Goal: Task Accomplishment & Management: Use online tool/utility

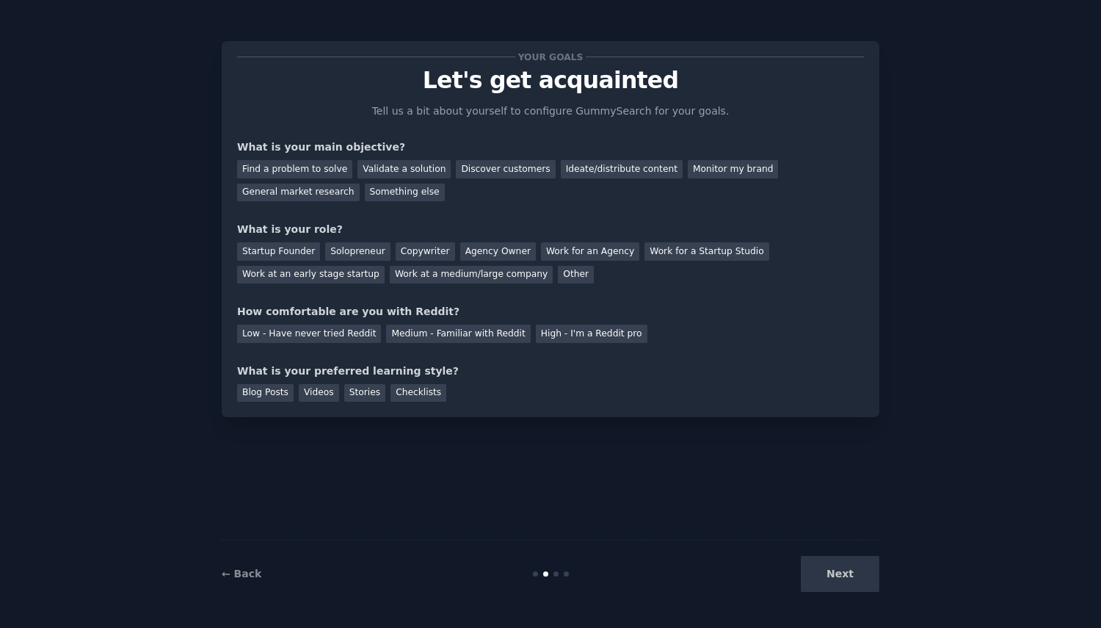
click at [388, 168] on div "Validate a solution" at bounding box center [404, 169] width 93 height 18
click at [347, 250] on div "Solopreneur" at bounding box center [357, 251] width 65 height 18
click at [435, 332] on div "Medium - Familiar with Reddit" at bounding box center [458, 333] width 144 height 18
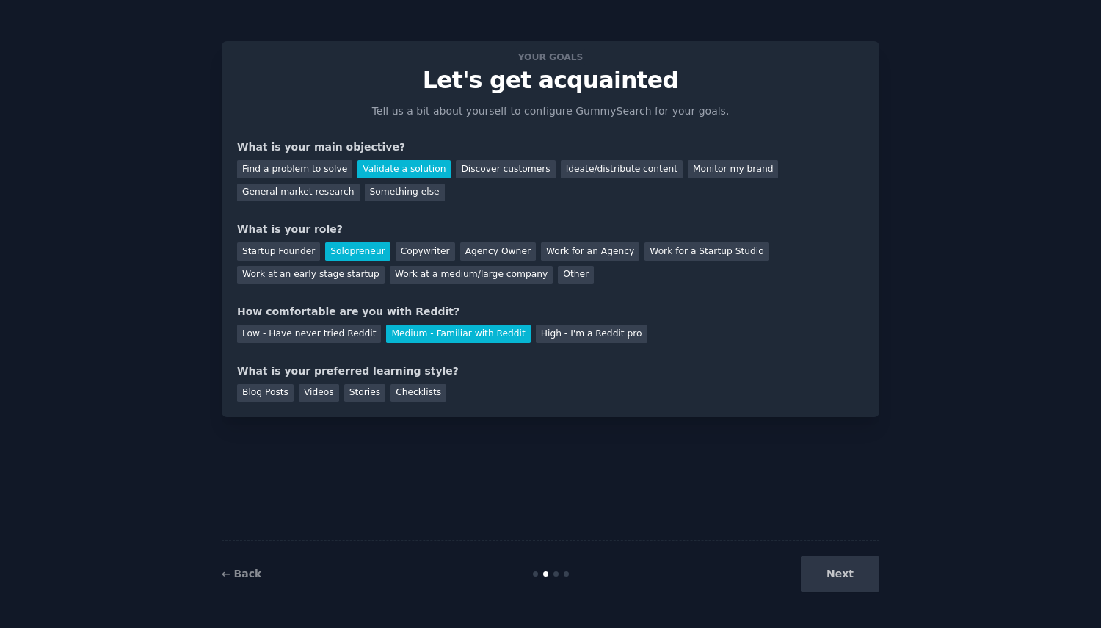
click at [391, 392] on div "Checklists" at bounding box center [419, 393] width 56 height 18
click at [255, 394] on div "Blog Posts" at bounding box center [265, 393] width 57 height 18
click at [392, 390] on div "Checklists" at bounding box center [419, 393] width 56 height 18
click at [833, 576] on button "Next" at bounding box center [840, 574] width 79 height 36
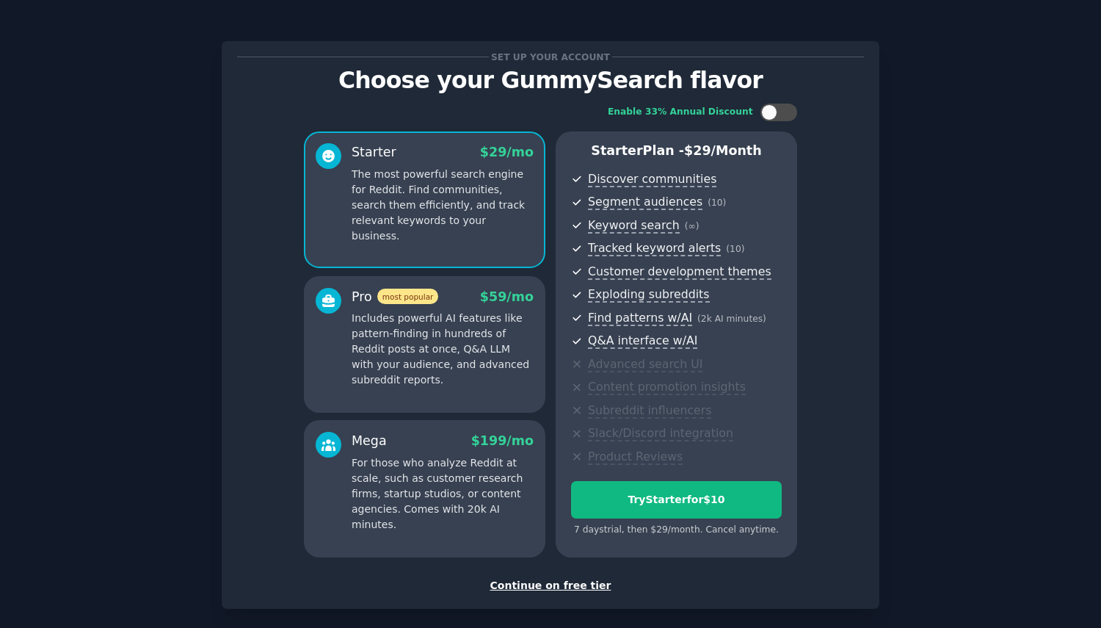
click at [569, 587] on div "Continue on free tier" at bounding box center [550, 585] width 627 height 15
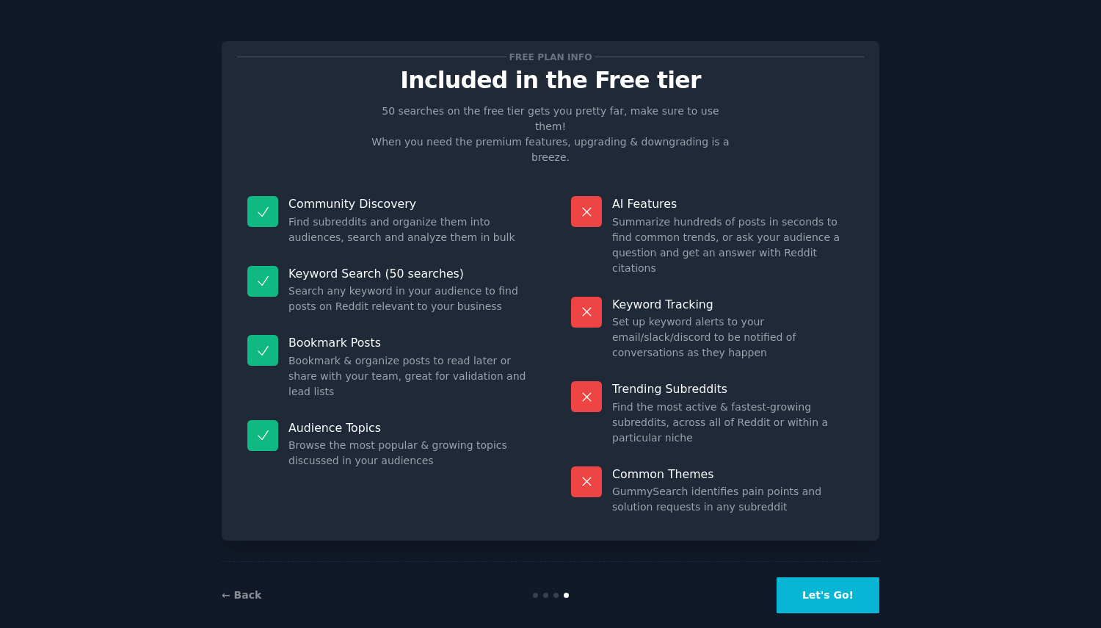
click at [845, 579] on button "Let's Go!" at bounding box center [828, 595] width 103 height 36
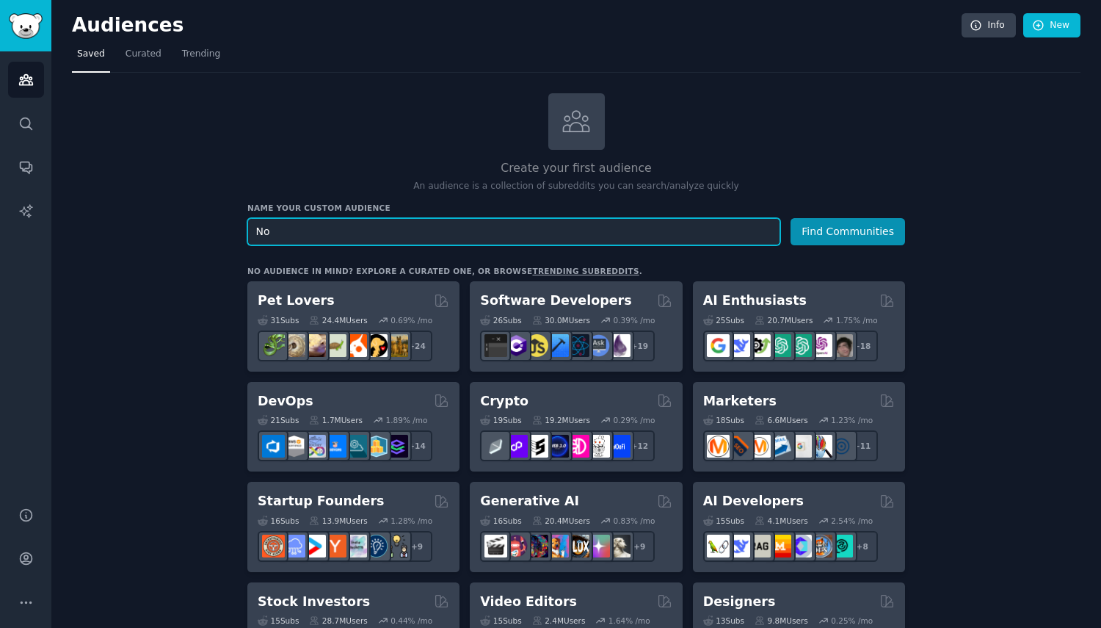
type input "N"
type input "C"
type input "Nonprofit and civic technology"
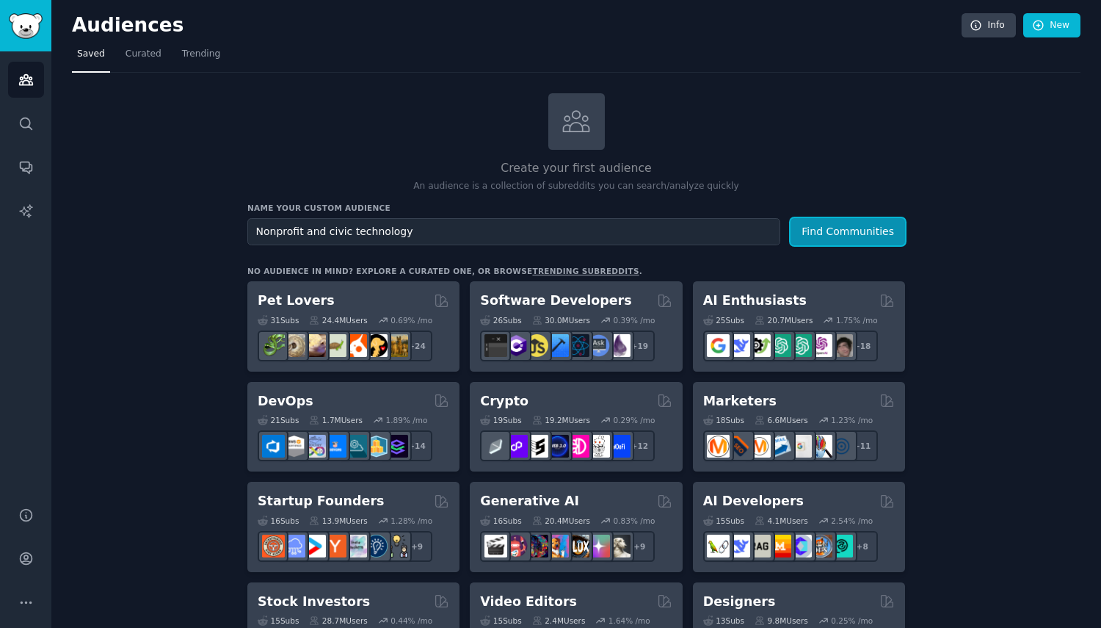
click at [840, 232] on button "Find Communities" at bounding box center [848, 231] width 115 height 27
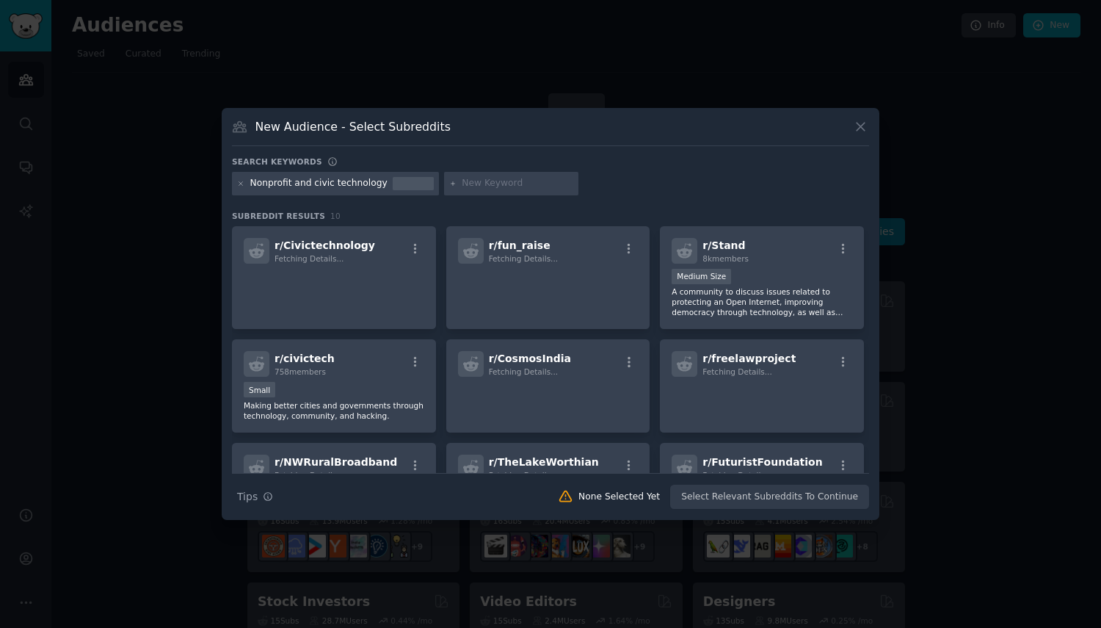
click at [421, 244] on button "button" at bounding box center [415, 248] width 18 height 13
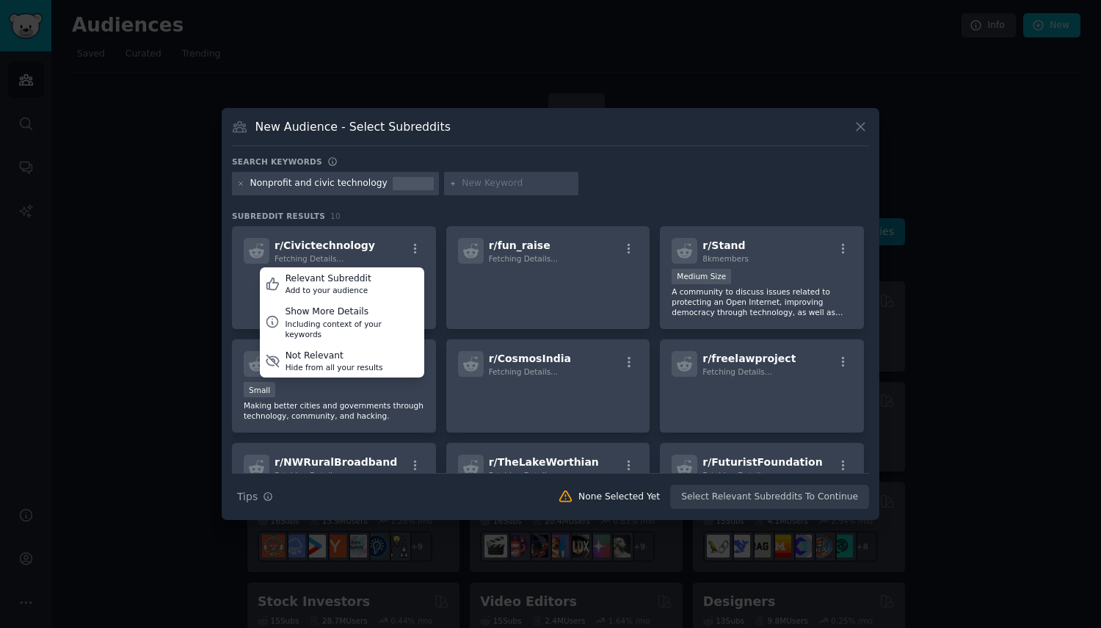
click at [316, 283] on div "Relevant Subreddit" at bounding box center [329, 278] width 86 height 13
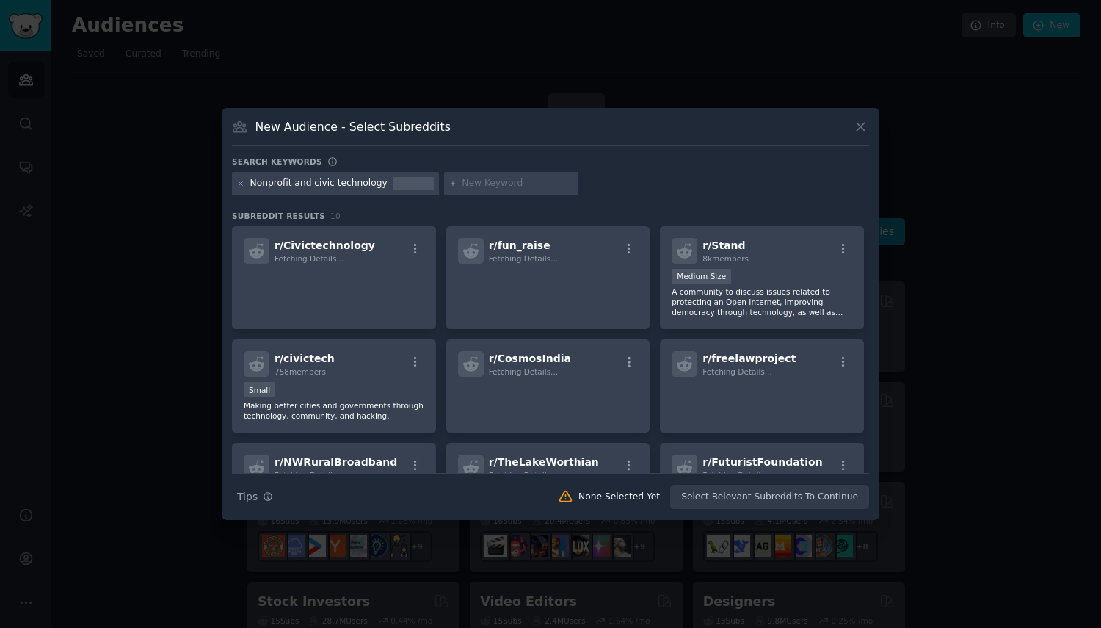
click at [418, 359] on icon "button" at bounding box center [415, 361] width 13 height 13
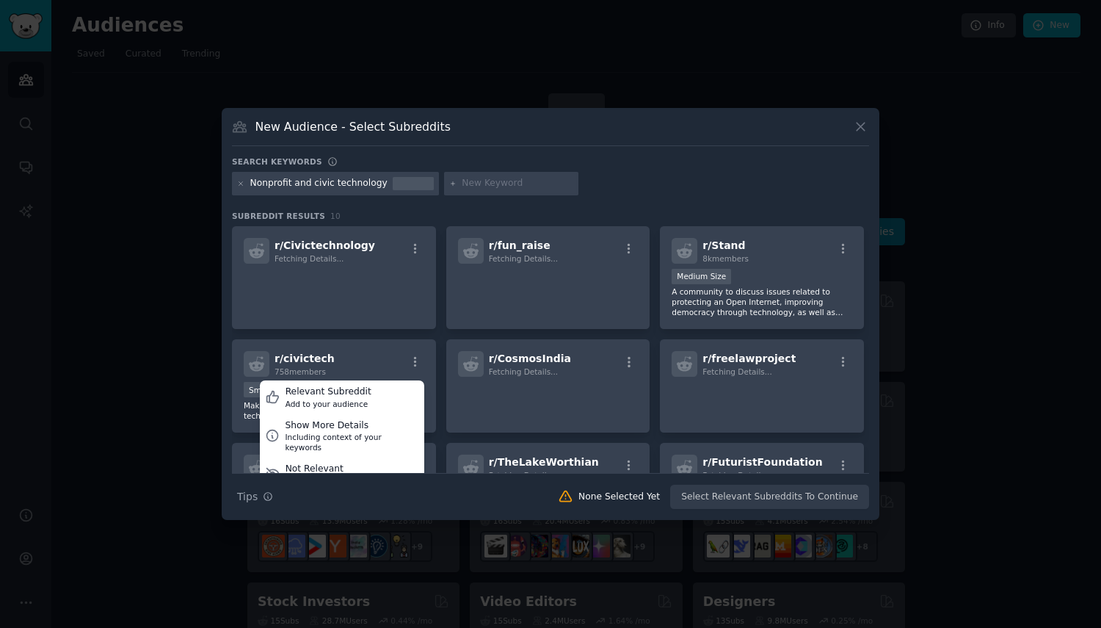
click at [352, 396] on div "Relevant Subreddit" at bounding box center [329, 391] width 86 height 13
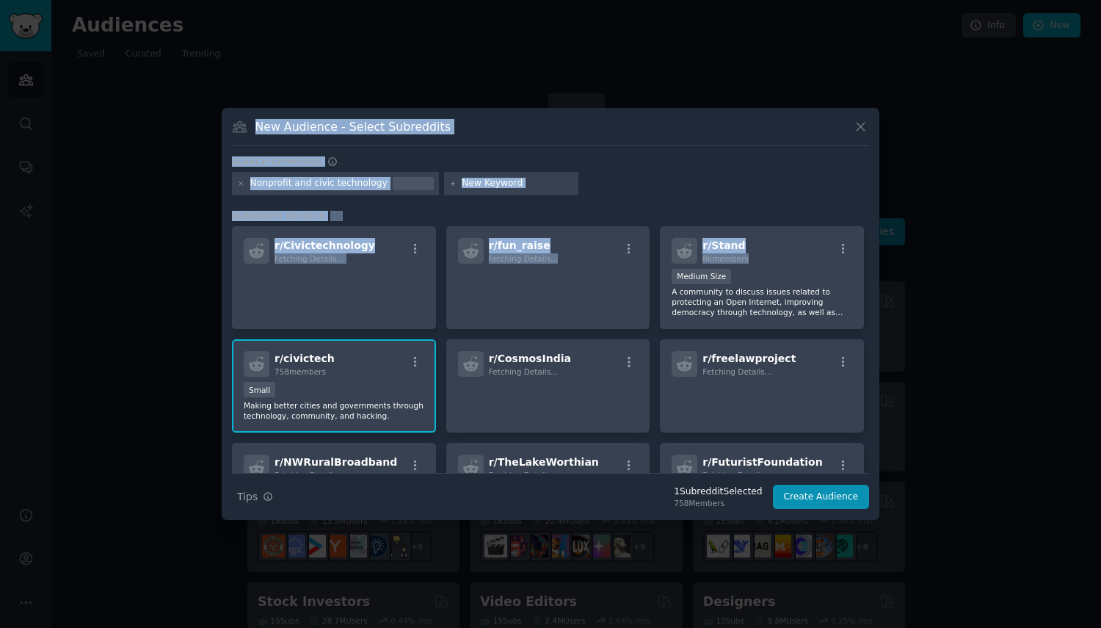
drag, startPoint x: 869, startPoint y: 247, endPoint x: 880, endPoint y: 317, distance: 71.2
click at [880, 317] on div "​ New Audience - Select Subreddits Search keywords Nonprofit and civic technolo…" at bounding box center [550, 314] width 1091 height 628
click at [852, 184] on div "Nonprofit and civic technology" at bounding box center [550, 186] width 637 height 29
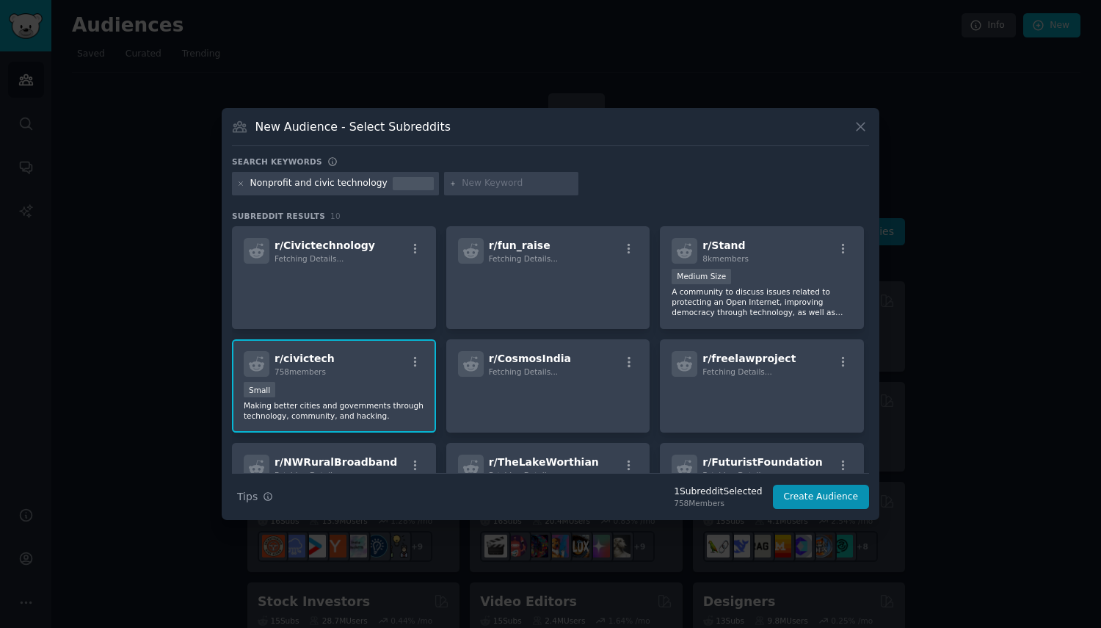
click at [419, 253] on icon "button" at bounding box center [415, 248] width 13 height 13
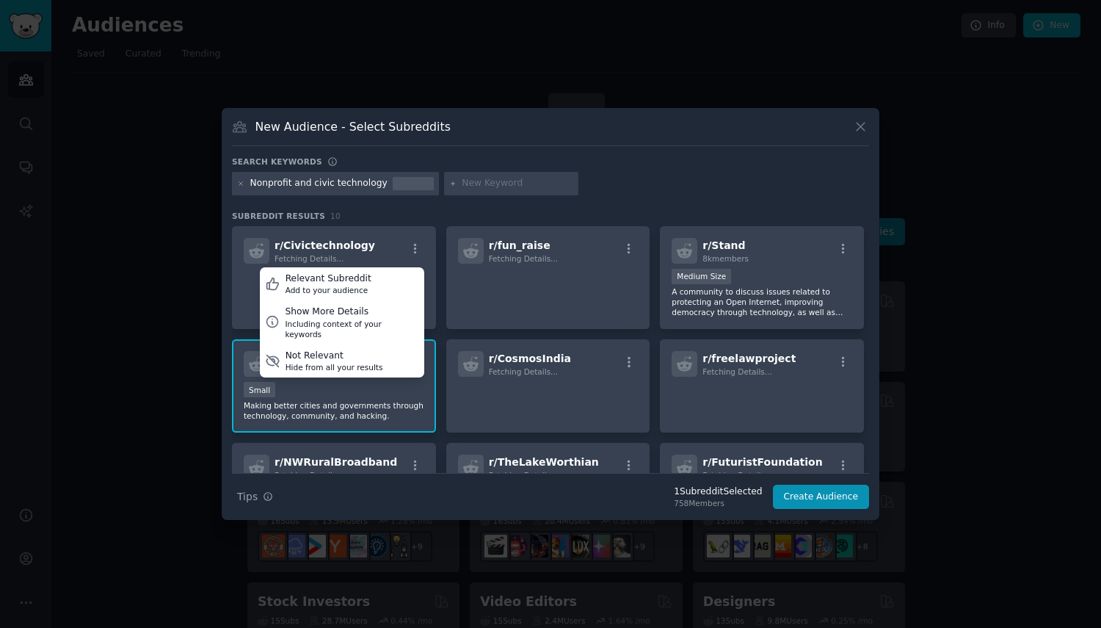
click at [342, 285] on div "Add to your audience" at bounding box center [329, 290] width 86 height 10
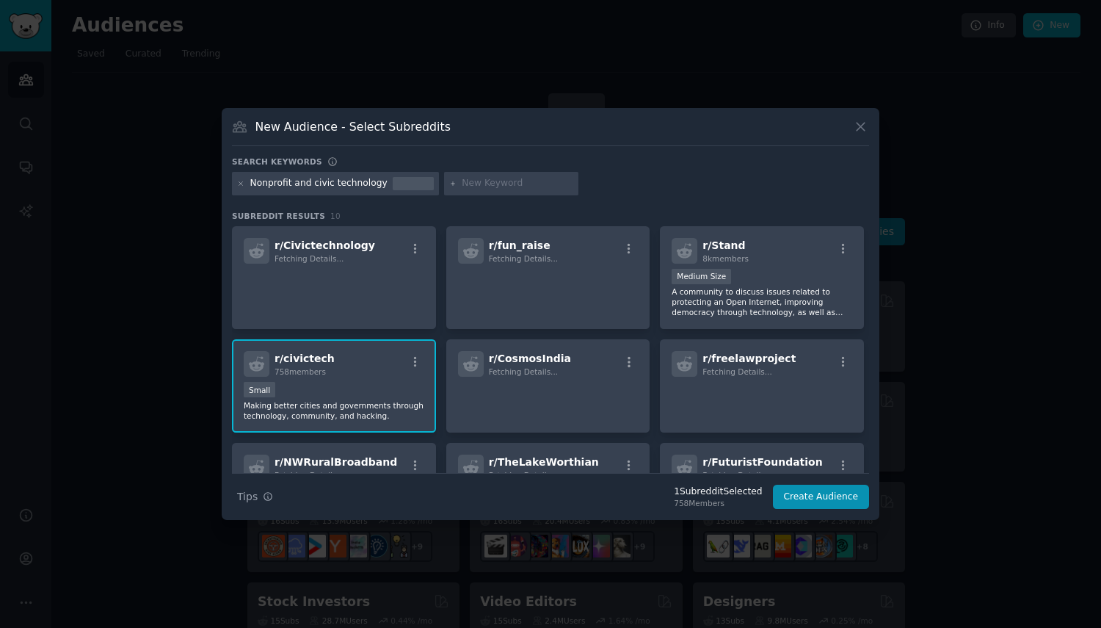
click at [312, 254] on span "Fetching Details..." at bounding box center [309, 258] width 69 height 9
click at [412, 250] on icon "button" at bounding box center [415, 248] width 13 height 13
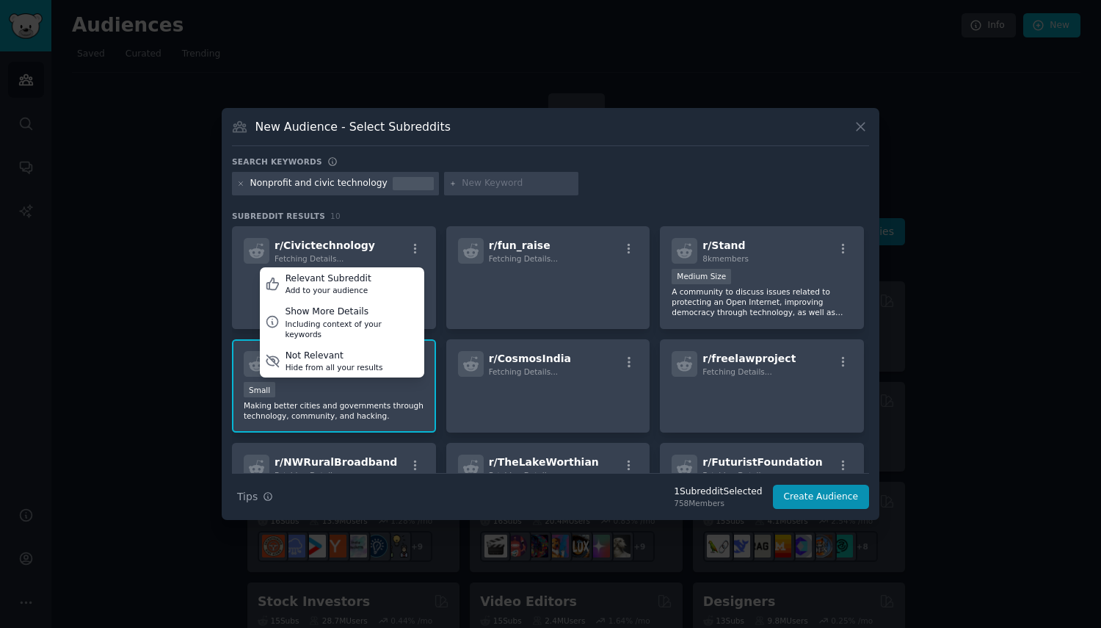
click at [314, 276] on div "Relevant Subreddit" at bounding box center [329, 278] width 86 height 13
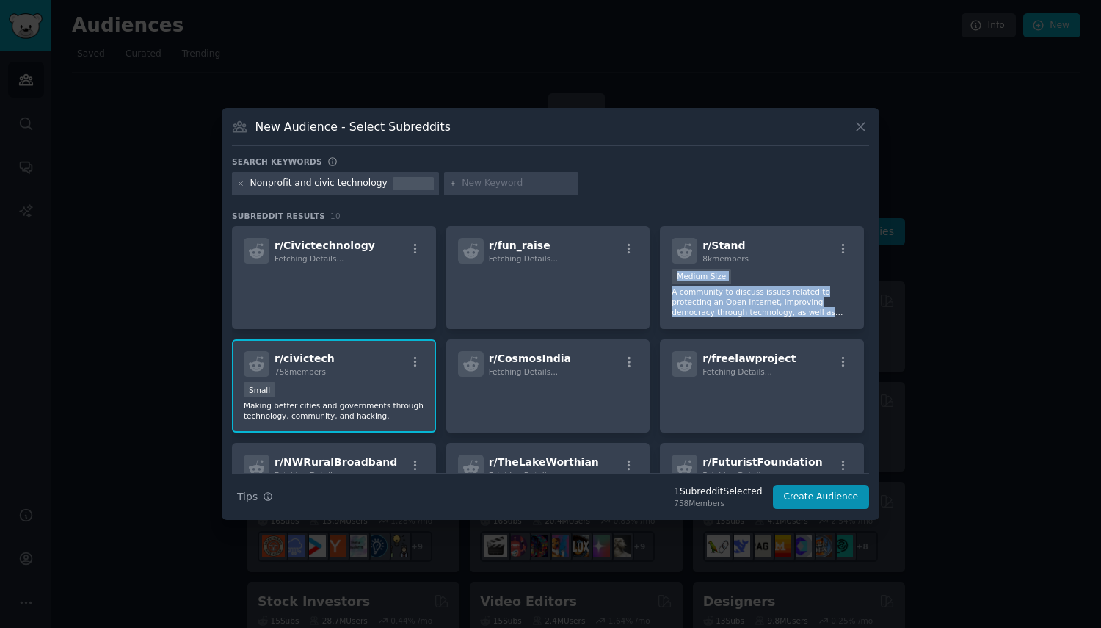
drag, startPoint x: 871, startPoint y: 251, endPoint x: 878, endPoint y: 322, distance: 70.8
click at [878, 322] on div "New Audience - Select Subreddits Search keywords Nonprofit and civic technology…" at bounding box center [551, 314] width 658 height 412
click at [260, 247] on icon at bounding box center [256, 250] width 15 height 15
click at [418, 249] on icon "button" at bounding box center [415, 248] width 13 height 13
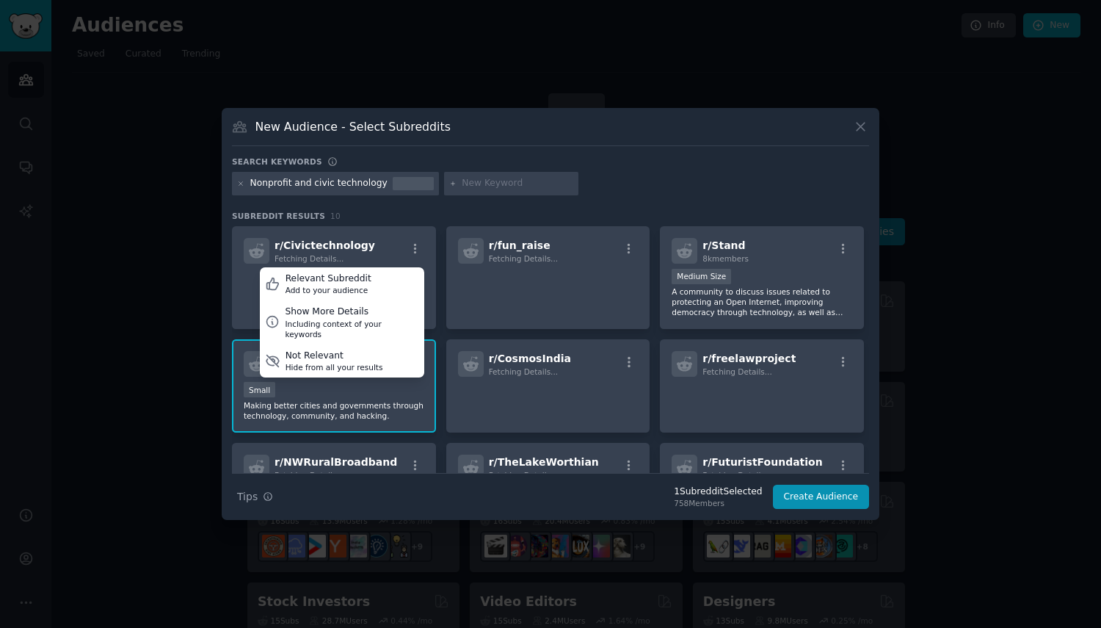
click at [319, 314] on div "Show More Details" at bounding box center [352, 311] width 134 height 13
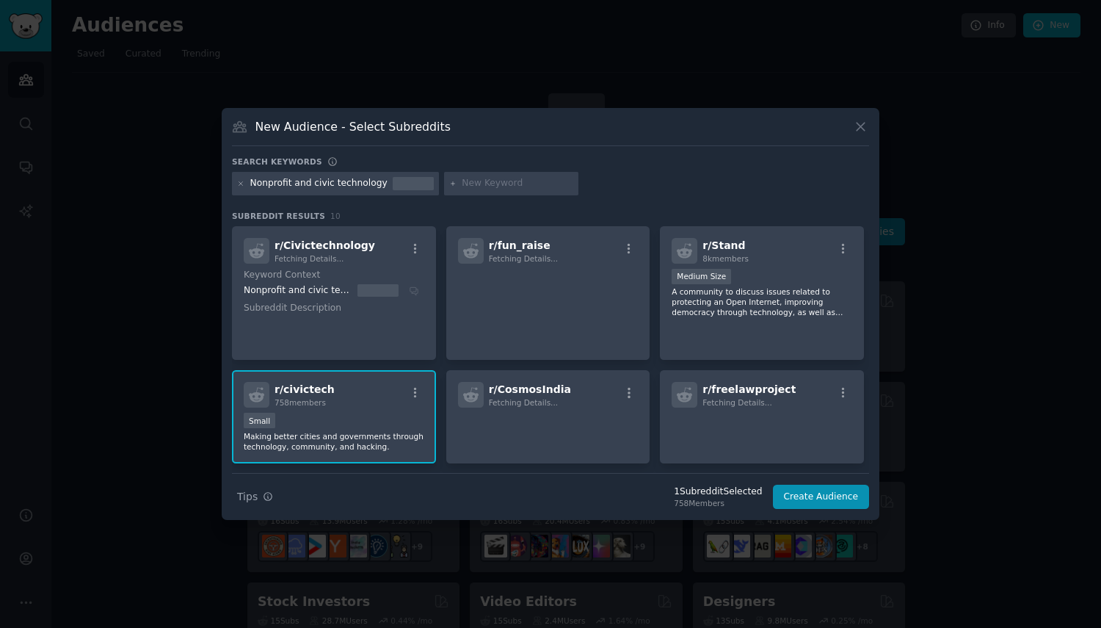
click at [336, 290] on div "Nonprofit and civic technology" at bounding box center [298, 290] width 109 height 13
click at [418, 245] on icon "button" at bounding box center [415, 248] width 13 height 13
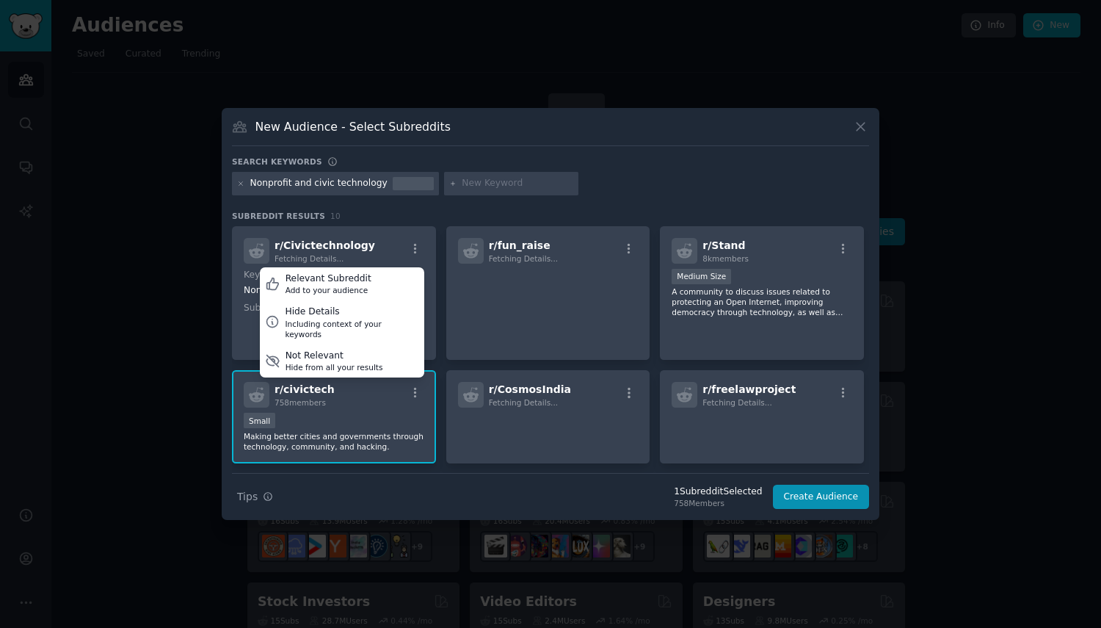
click at [330, 280] on div "Relevant Subreddit" at bounding box center [329, 278] width 86 height 13
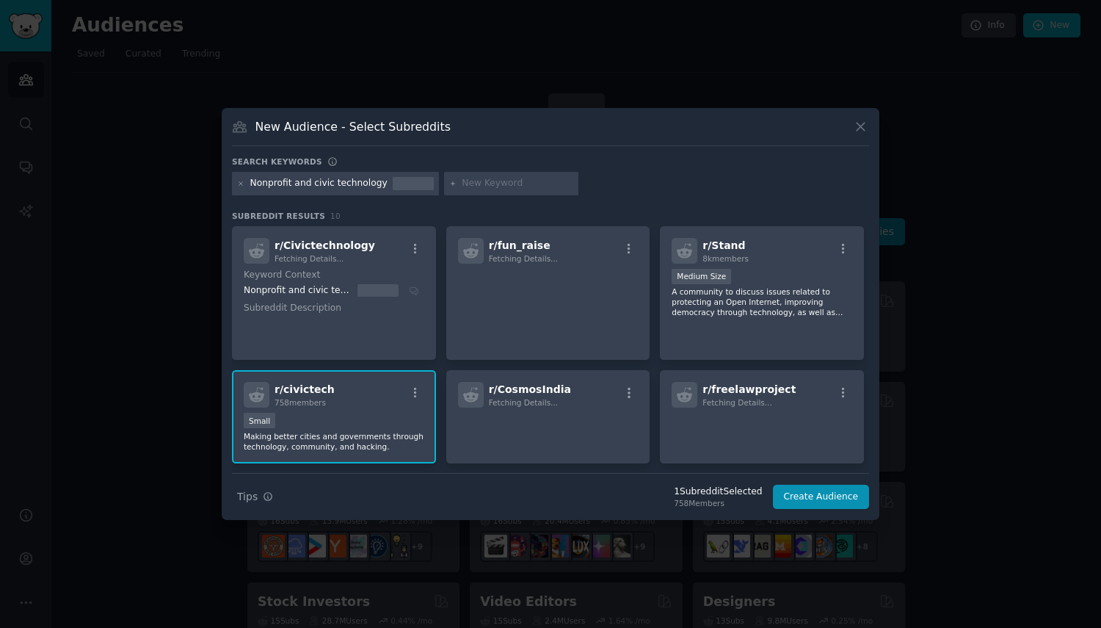
click at [416, 248] on icon "button" at bounding box center [415, 248] width 13 height 13
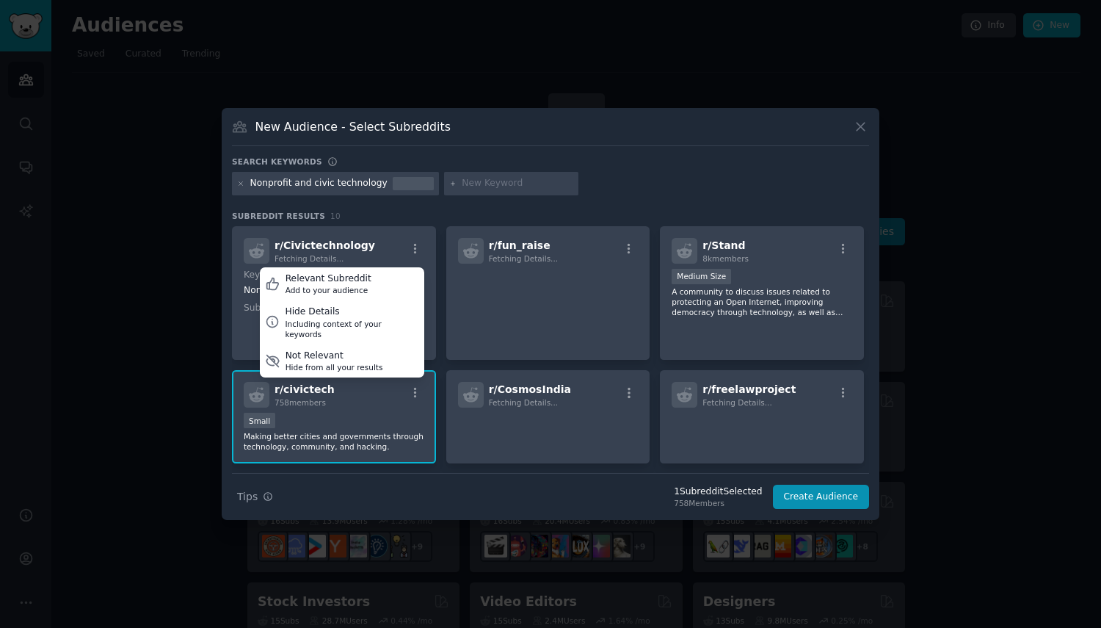
click at [333, 317] on div "Hide Details" at bounding box center [352, 311] width 134 height 13
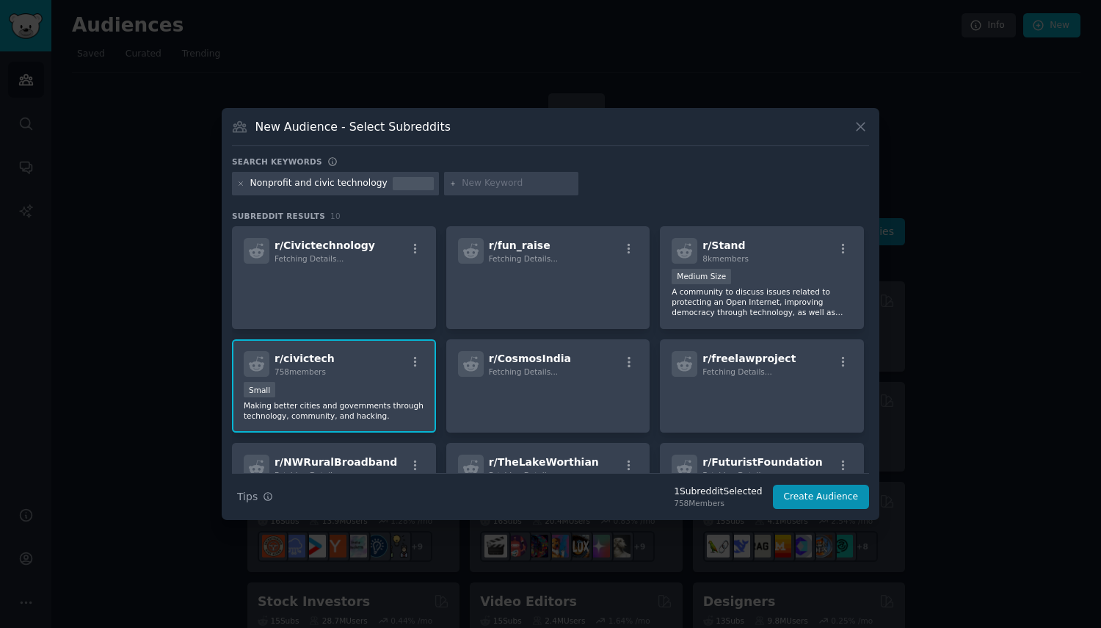
click at [409, 251] on icon "button" at bounding box center [415, 248] width 13 height 13
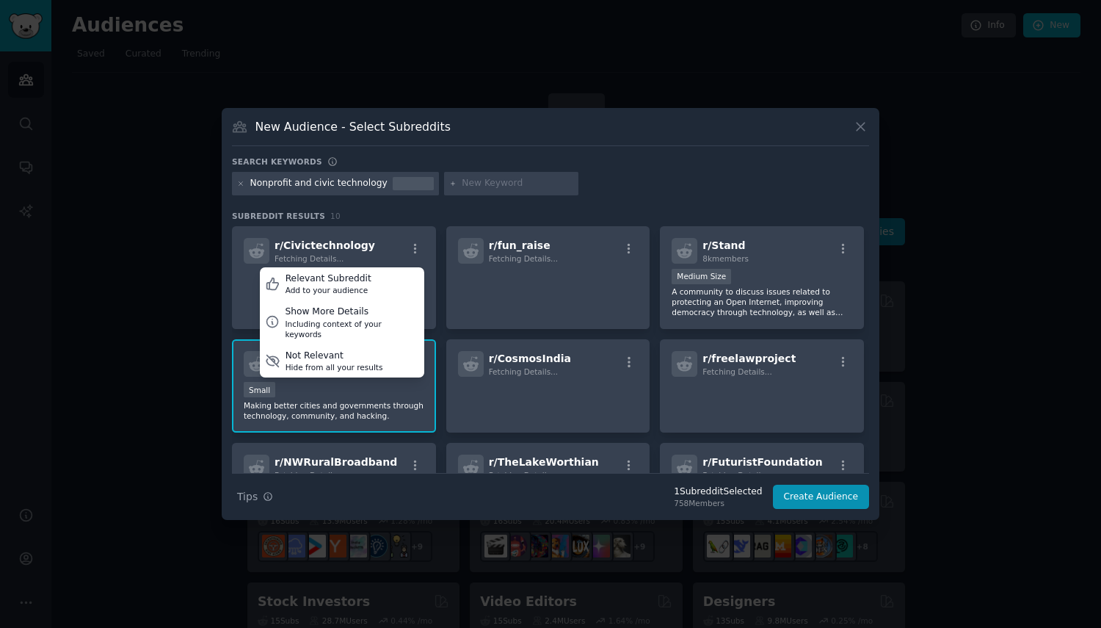
click at [355, 280] on div "Relevant Subreddit" at bounding box center [329, 278] width 86 height 13
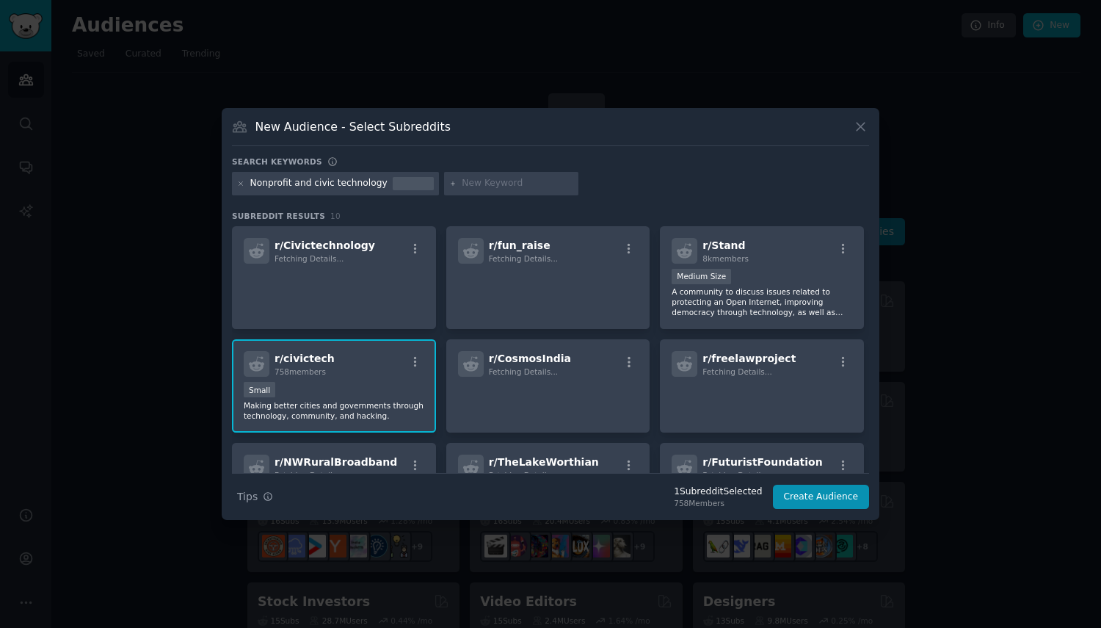
click at [846, 247] on icon "button" at bounding box center [843, 248] width 13 height 13
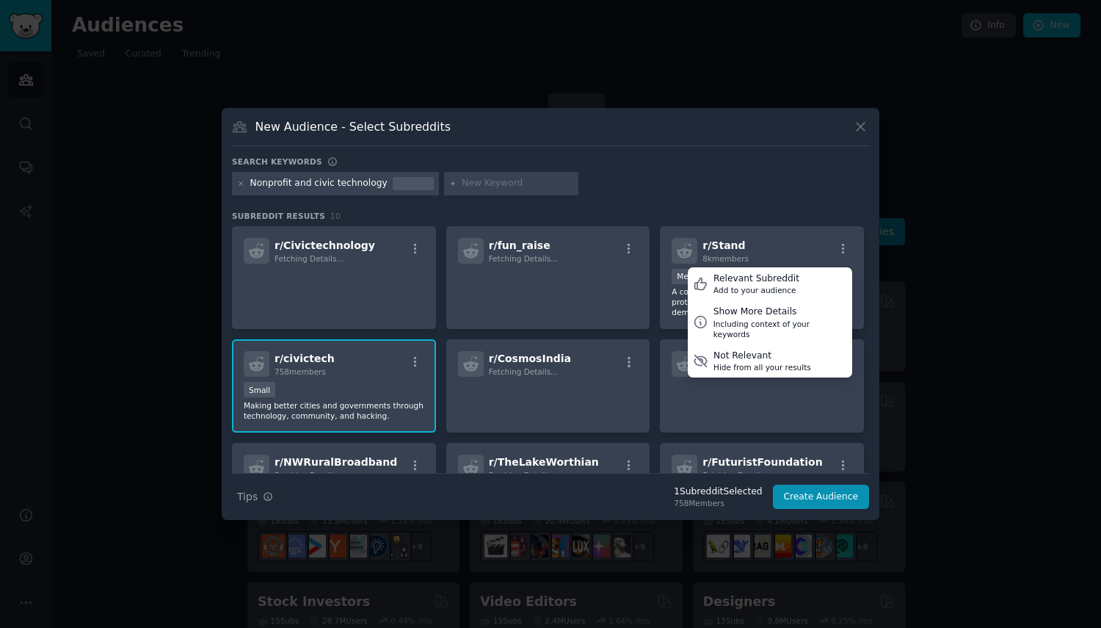
click at [761, 317] on div "Show More Details" at bounding box center [781, 311] width 134 height 13
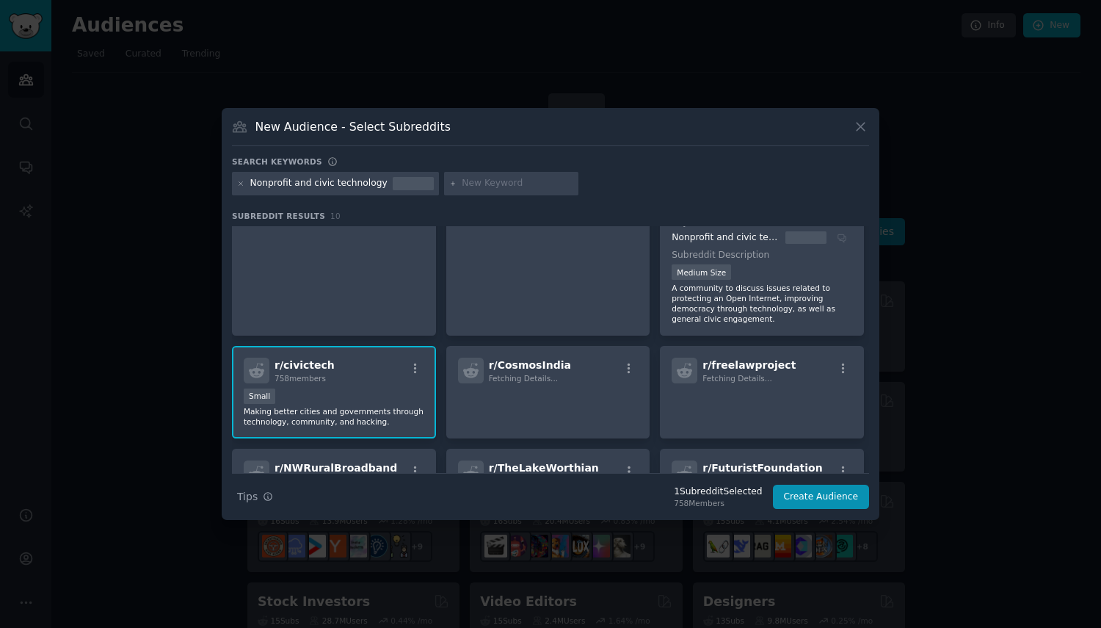
scroll to position [147, 0]
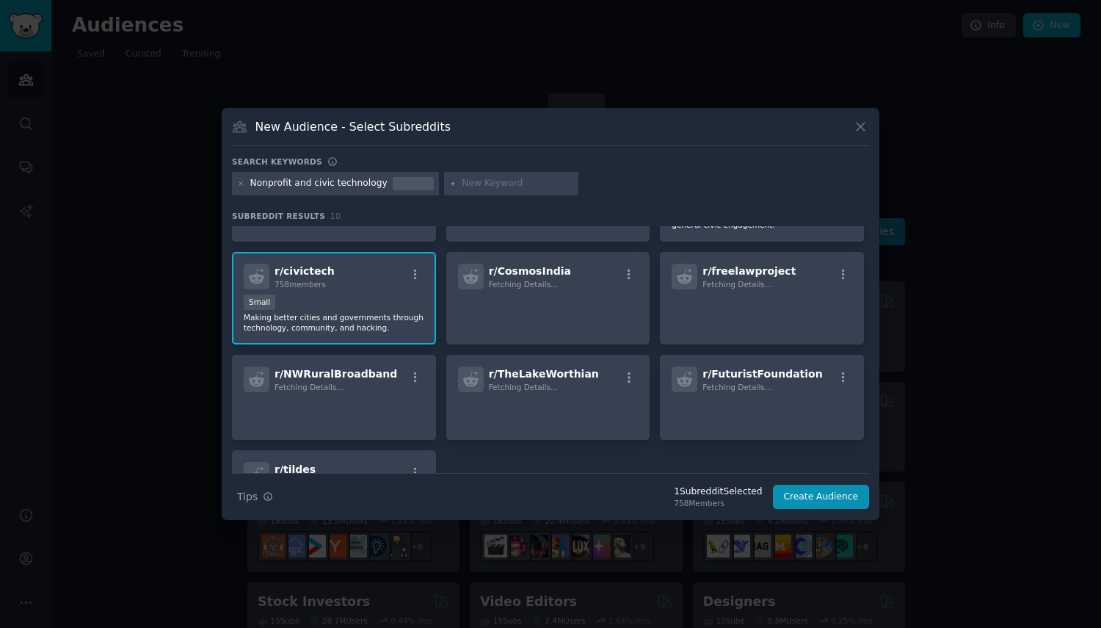
click at [416, 268] on icon "button" at bounding box center [415, 274] width 13 height 13
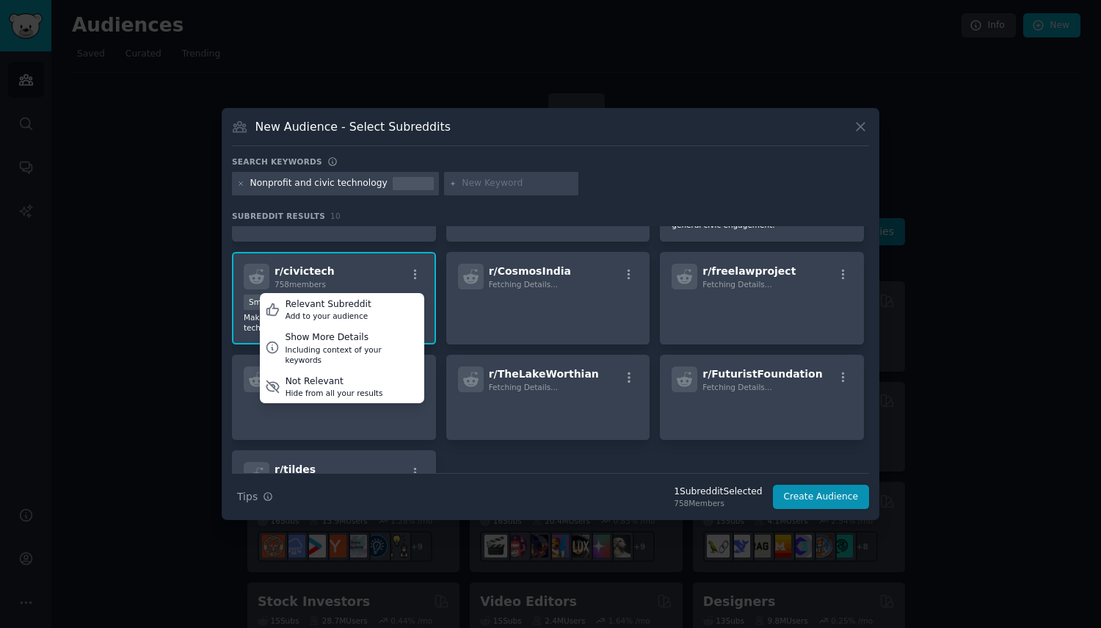
click at [337, 298] on div "Relevant Subreddit" at bounding box center [329, 304] width 86 height 13
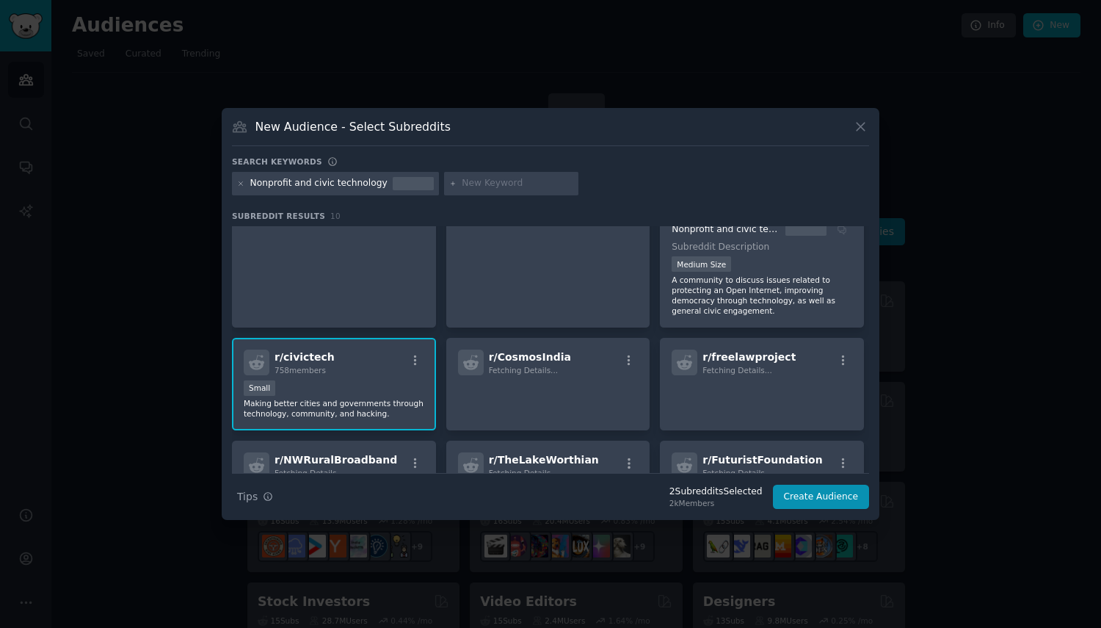
scroll to position [0, 0]
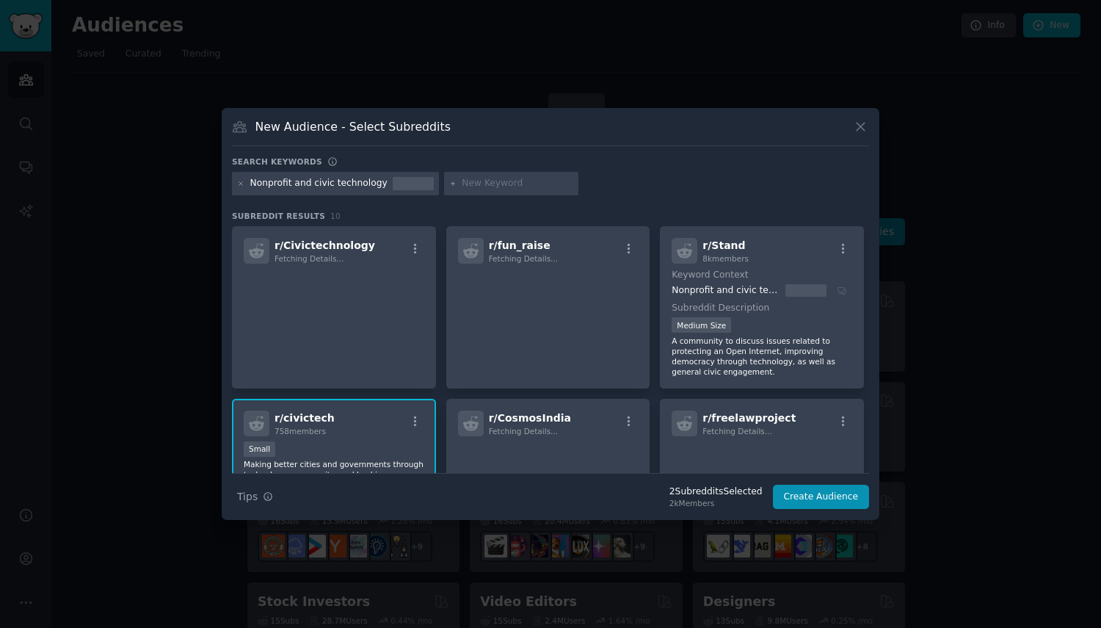
click at [412, 252] on icon "button" at bounding box center [415, 248] width 13 height 13
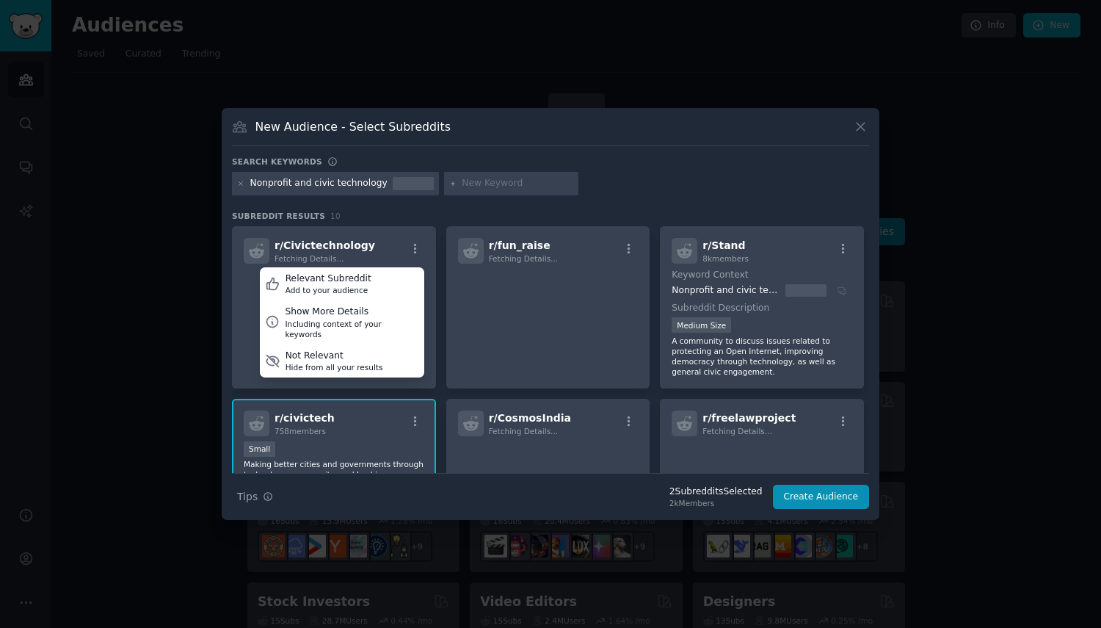
click at [353, 316] on div "Show More Details" at bounding box center [352, 311] width 134 height 13
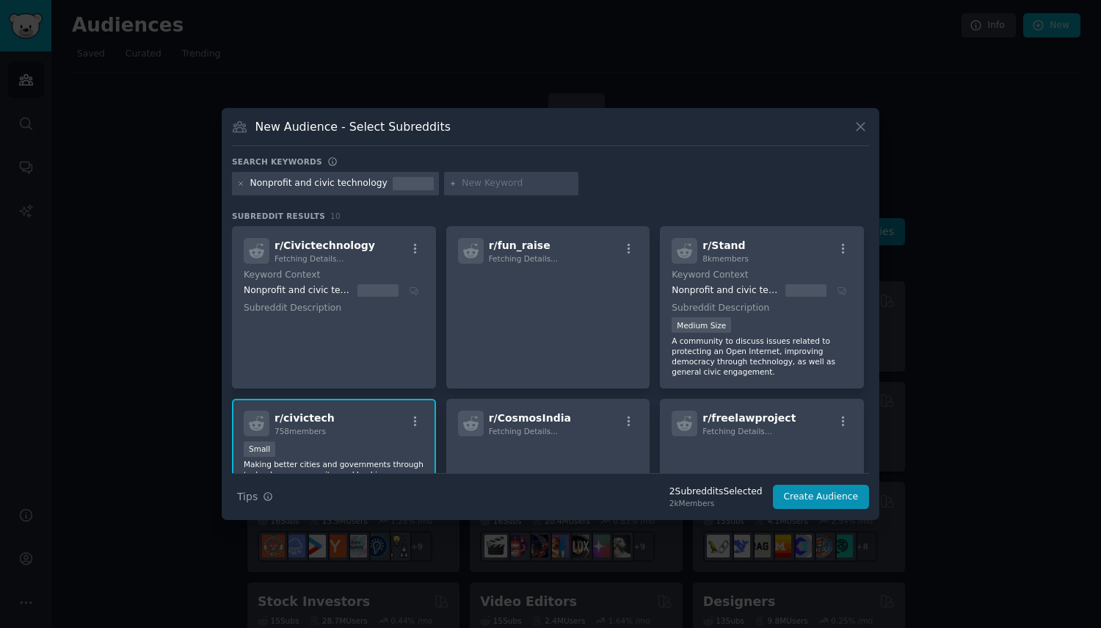
click at [328, 309] on dt "Subreddit Description" at bounding box center [334, 308] width 181 height 13
click at [631, 253] on icon "button" at bounding box center [629, 248] width 13 height 13
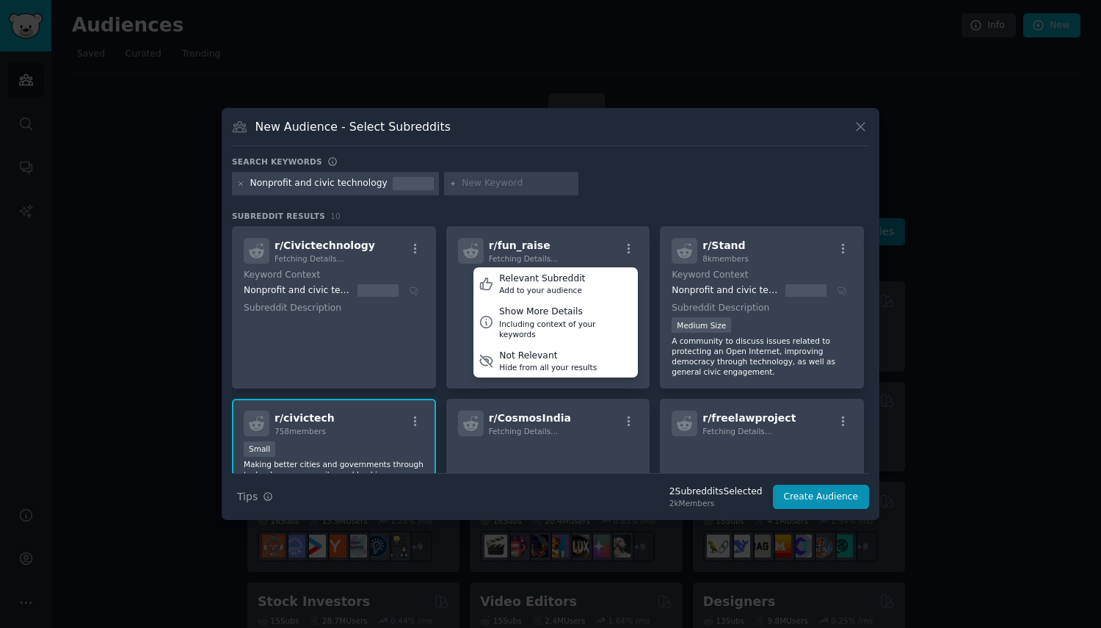
click at [565, 315] on div "Show More Details" at bounding box center [566, 311] width 134 height 13
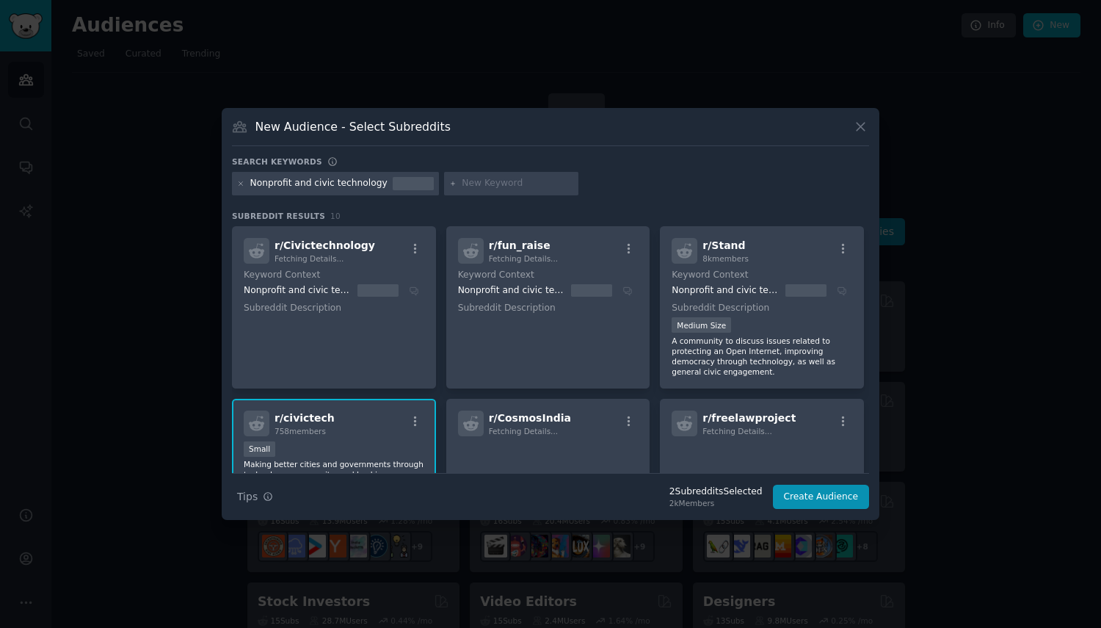
click at [473, 189] on input "text" at bounding box center [518, 183] width 112 height 13
click at [311, 243] on span "r/ Civictechnology" at bounding box center [325, 245] width 101 height 12
click at [414, 246] on icon "button" at bounding box center [415, 248] width 3 height 10
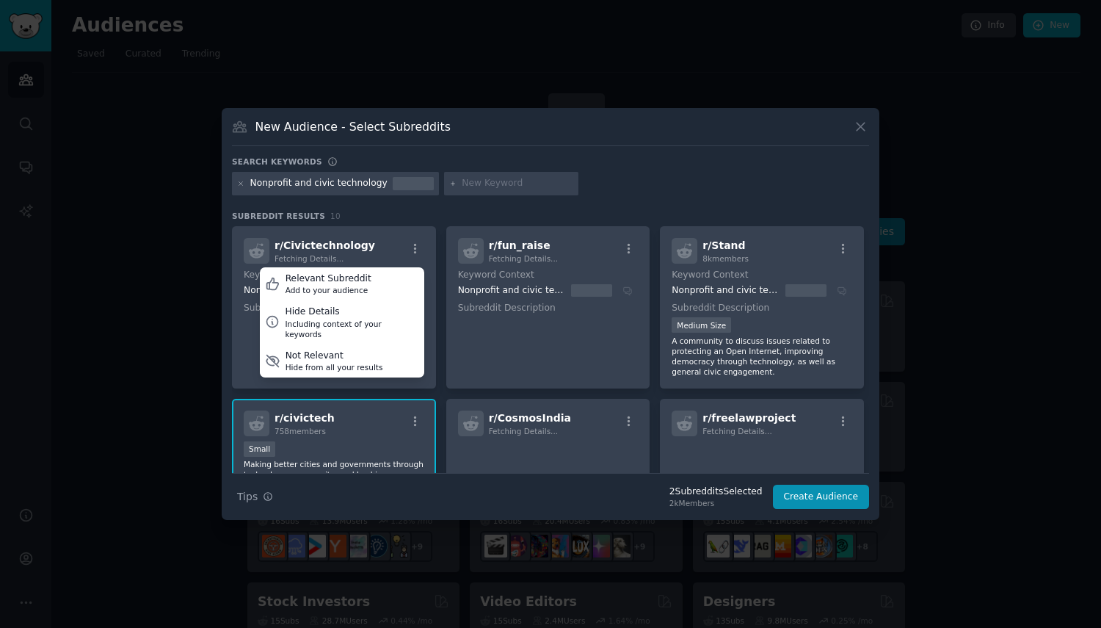
click at [272, 283] on icon at bounding box center [272, 283] width 15 height 15
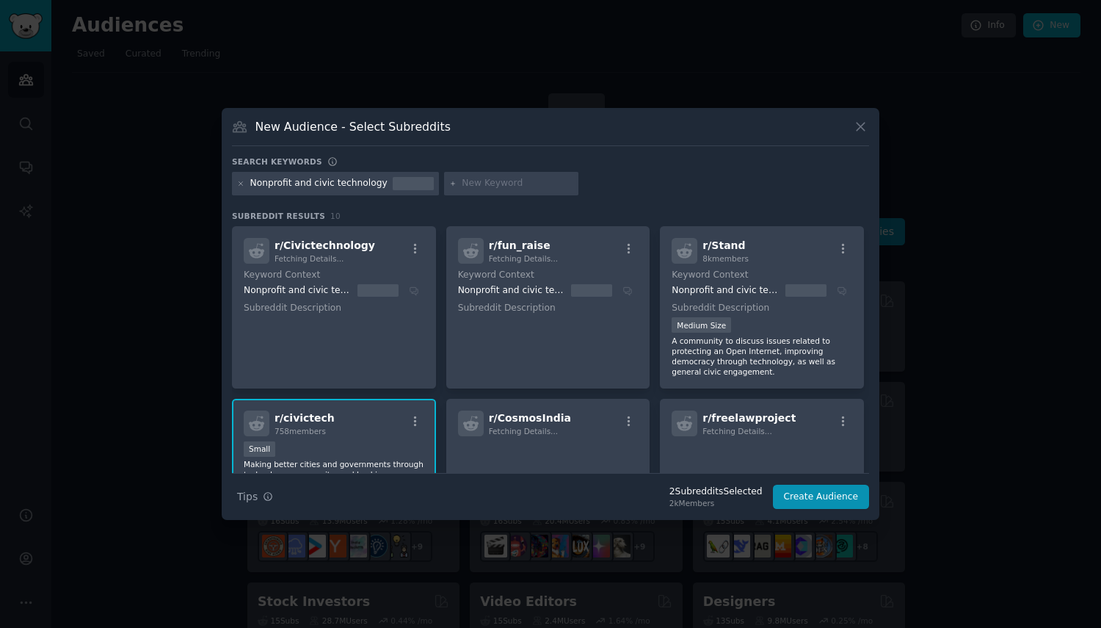
click at [444, 184] on div at bounding box center [511, 183] width 135 height 23
click at [449, 184] on icon at bounding box center [453, 184] width 8 height 8
click at [402, 184] on div at bounding box center [413, 183] width 41 height 13
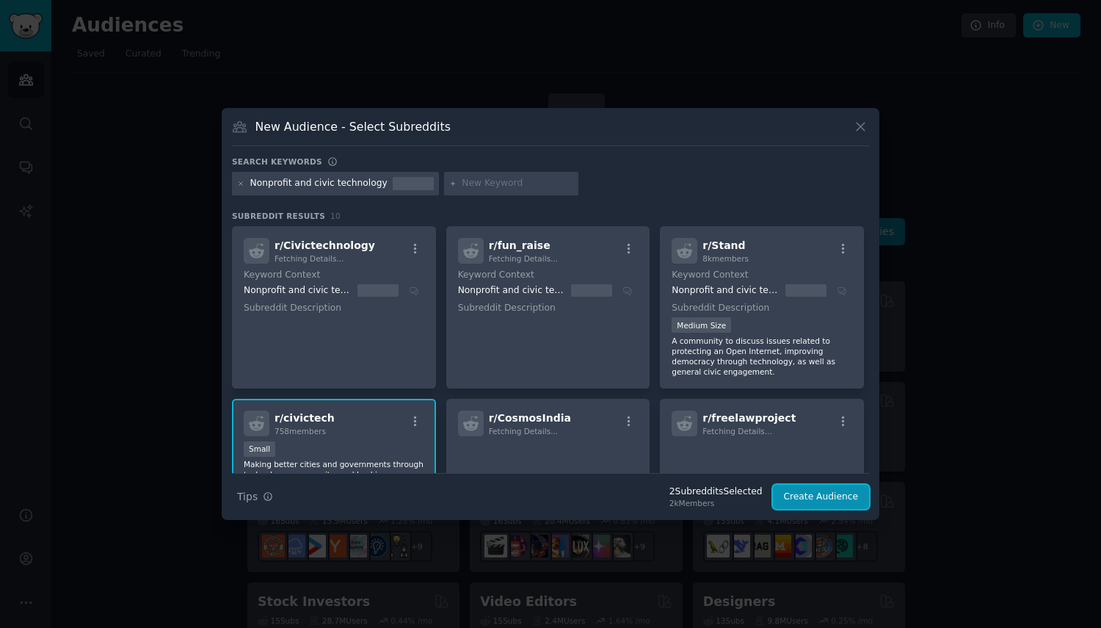
click at [799, 492] on button "Create Audience" at bounding box center [821, 497] width 97 height 25
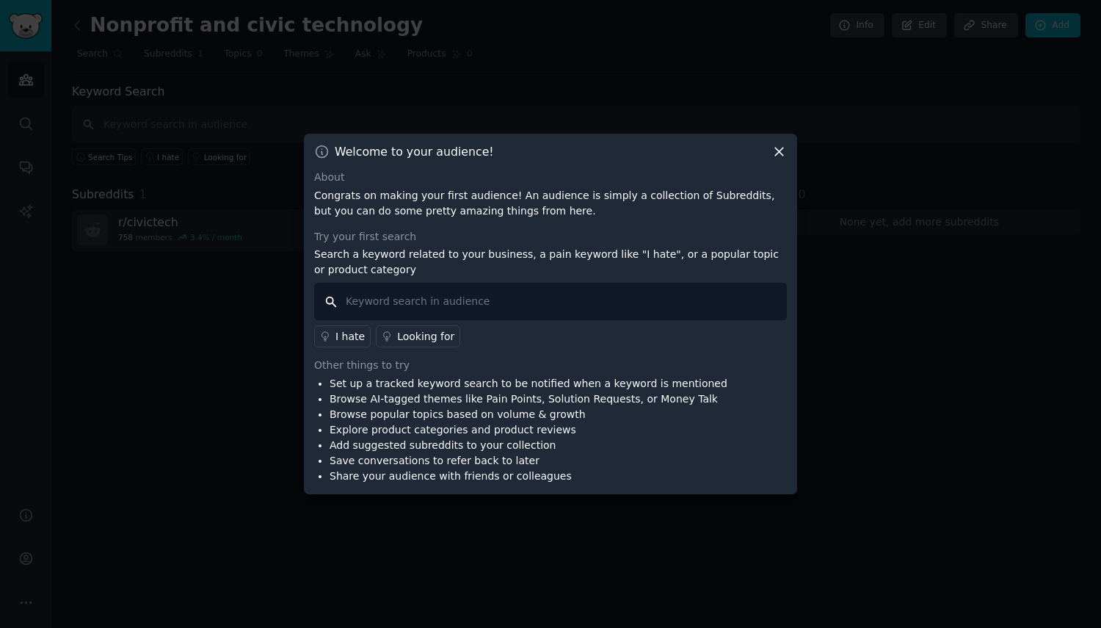
click at [355, 299] on input "text" at bounding box center [550, 301] width 473 height 37
type input "b"
type input "nonprofit technology"
click at [413, 343] on div "Looking for" at bounding box center [425, 336] width 57 height 15
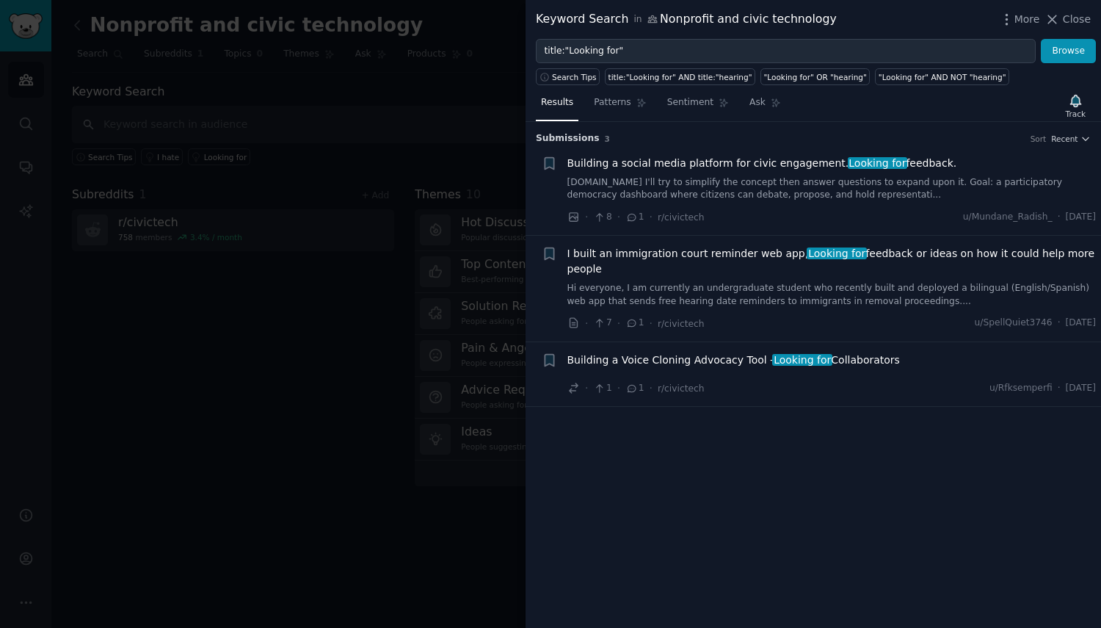
click at [1084, 20] on span "Close" at bounding box center [1077, 19] width 28 height 15
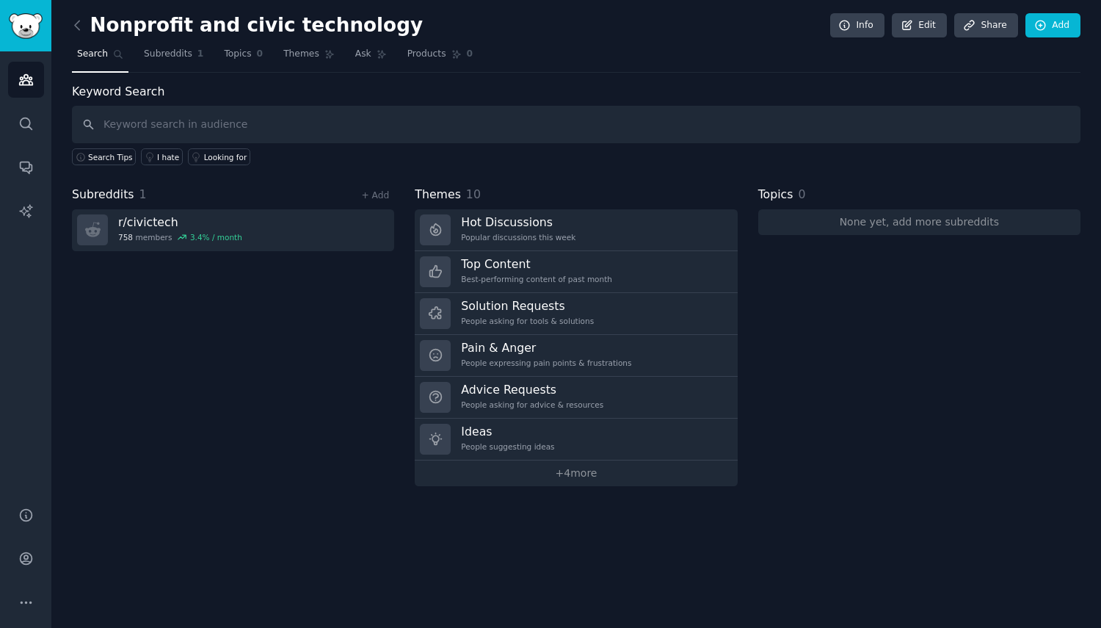
click at [208, 156] on div "Looking for" at bounding box center [225, 157] width 43 height 10
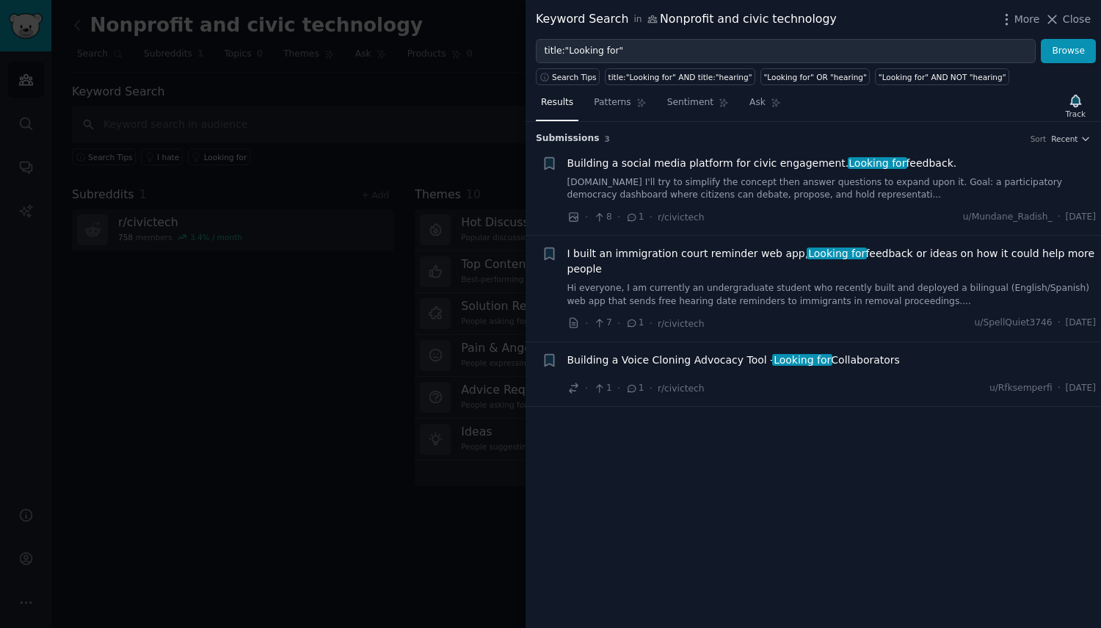
click at [1014, 22] on icon "button" at bounding box center [1006, 19] width 15 height 15
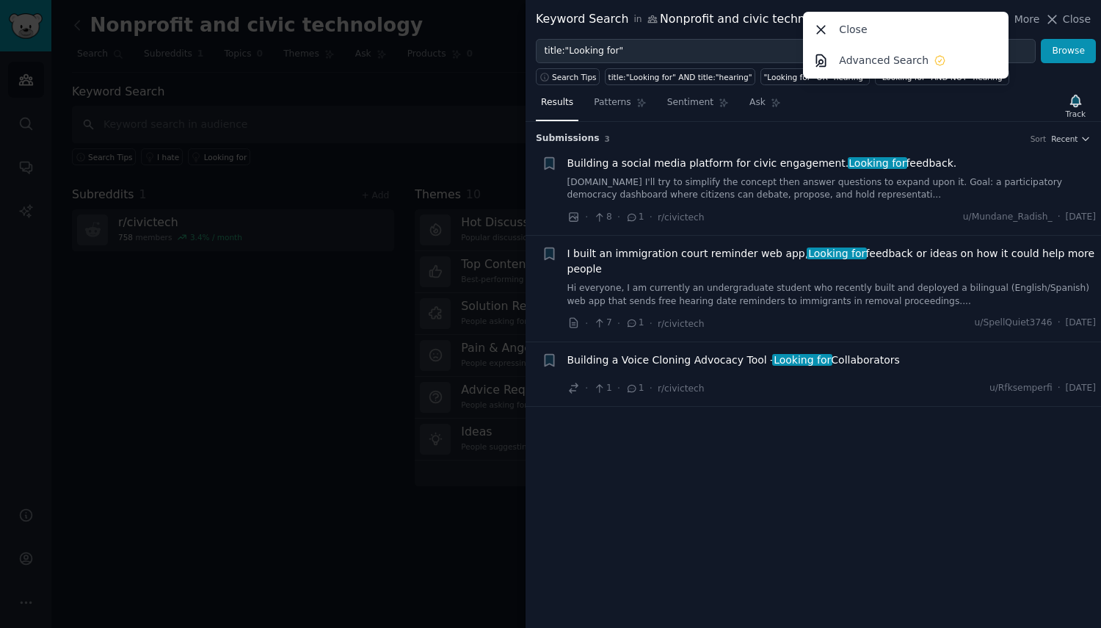
click at [850, 31] on p "Close" at bounding box center [853, 29] width 28 height 15
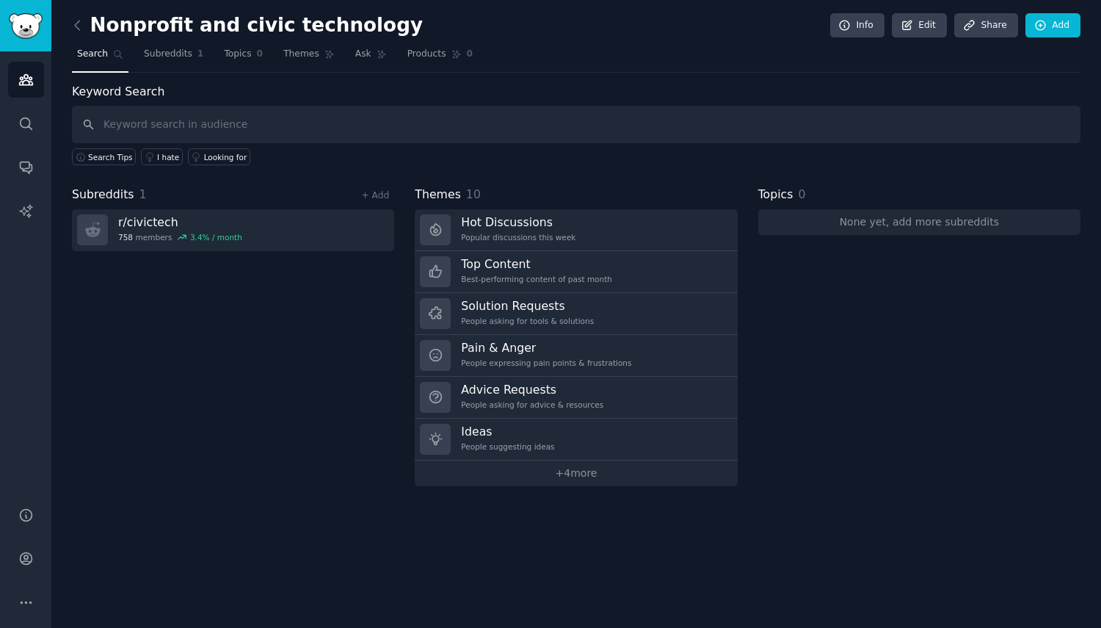
click at [211, 354] on div "Subreddits 1 + Add r/ civictech 758 members 3.4 % / month" at bounding box center [233, 336] width 322 height 300
click at [194, 126] on input "text" at bounding box center [576, 124] width 1009 height 37
click at [377, 193] on link "+ Add" at bounding box center [375, 195] width 28 height 10
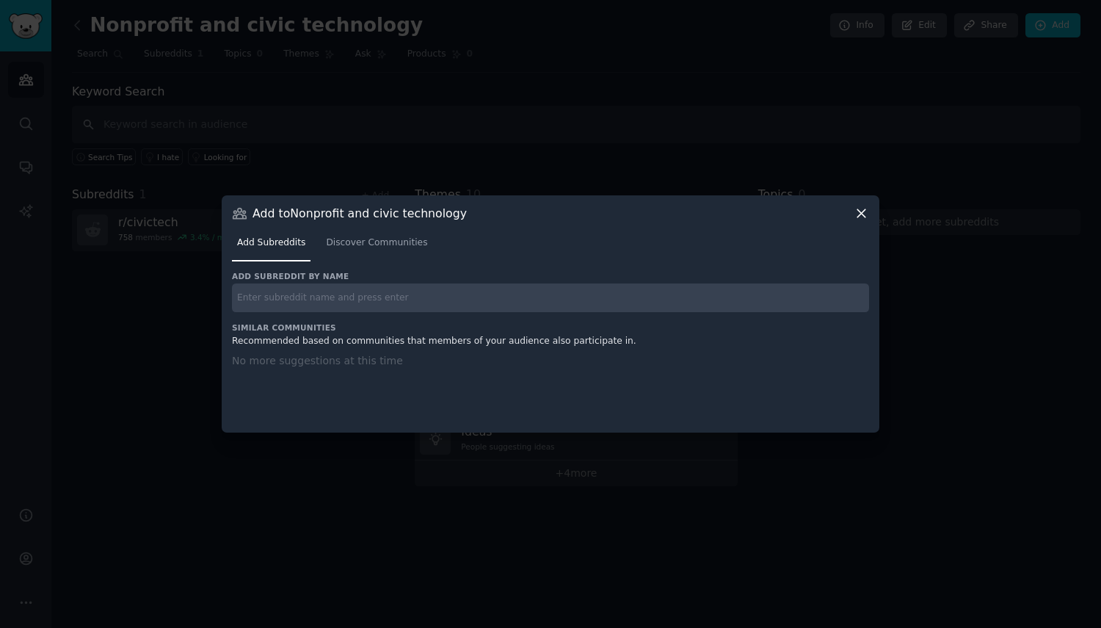
click at [282, 294] on input "text" at bounding box center [550, 297] width 637 height 29
type input "/"
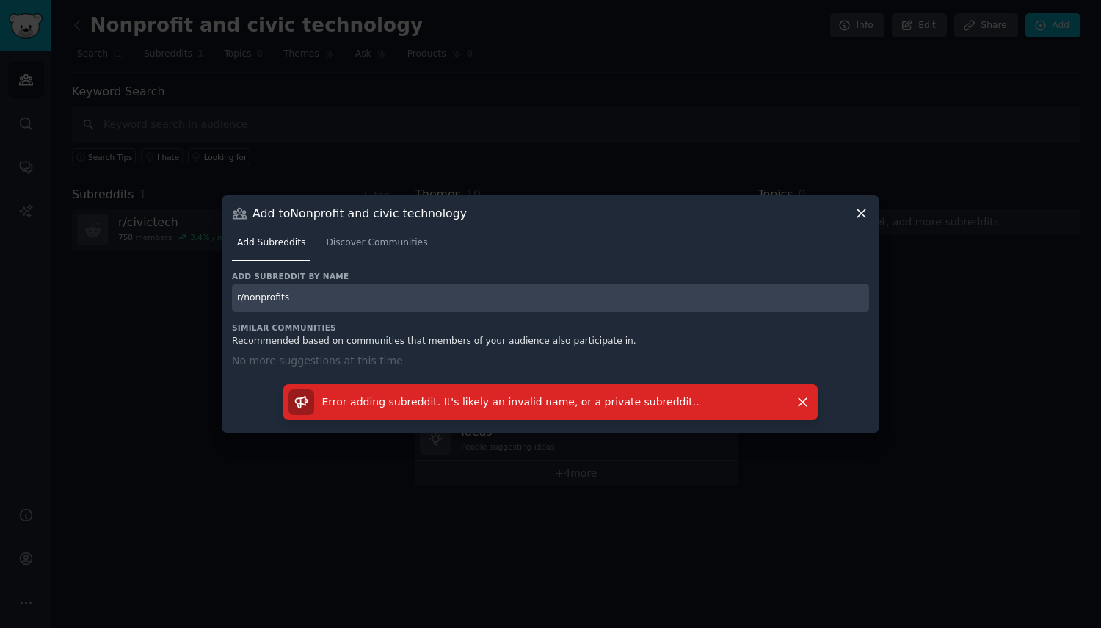
click at [302, 296] on input "r/nonprofits" at bounding box center [550, 297] width 637 height 29
type input "nonprofits"
click at [366, 241] on span "Discover Communities" at bounding box center [376, 242] width 101 height 13
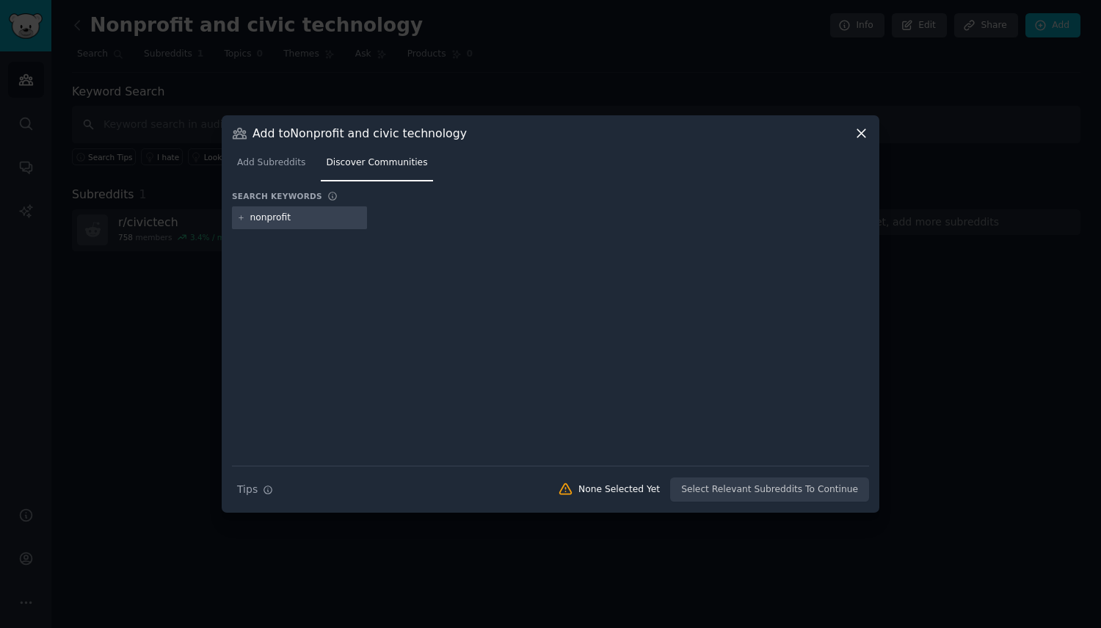
type input "nonprofits"
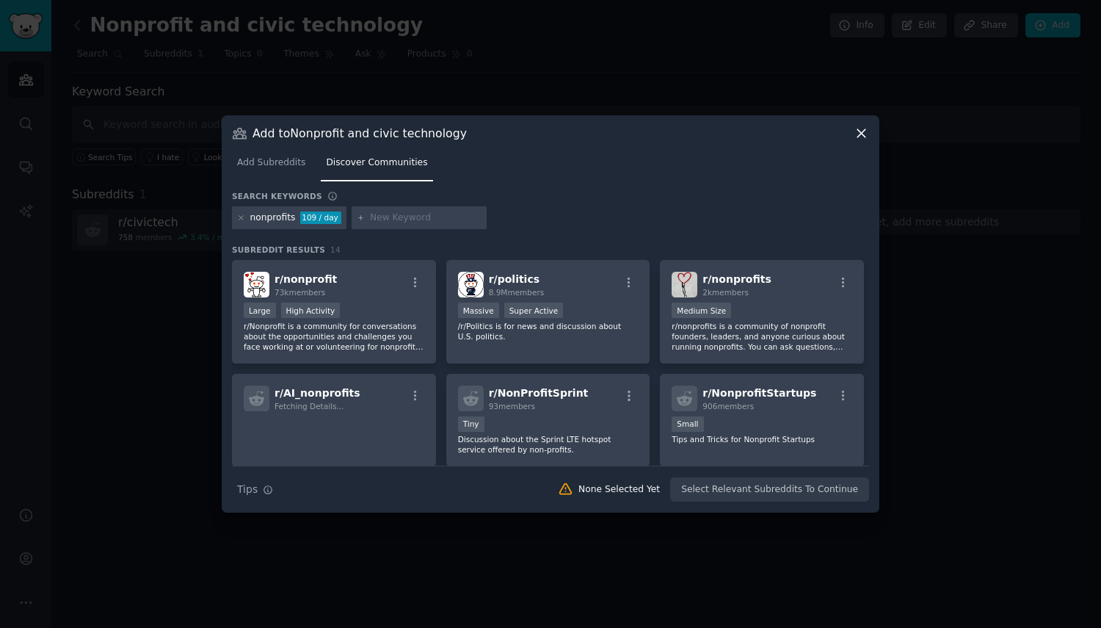
click at [409, 286] on icon "button" at bounding box center [415, 282] width 13 height 13
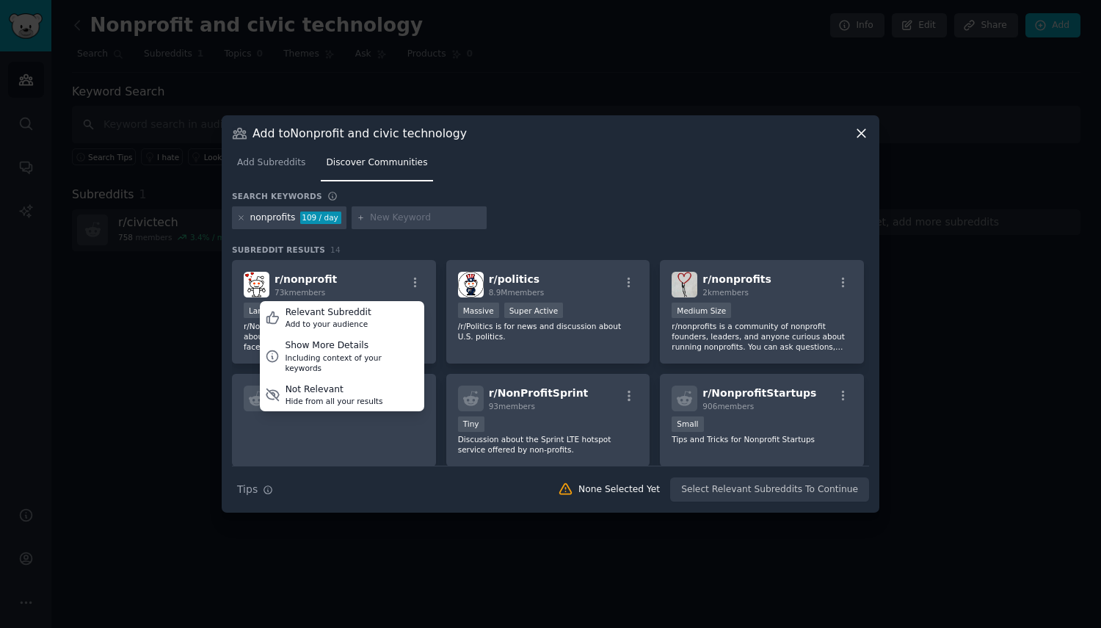
click at [345, 316] on div "Relevant Subreddit" at bounding box center [329, 312] width 86 height 13
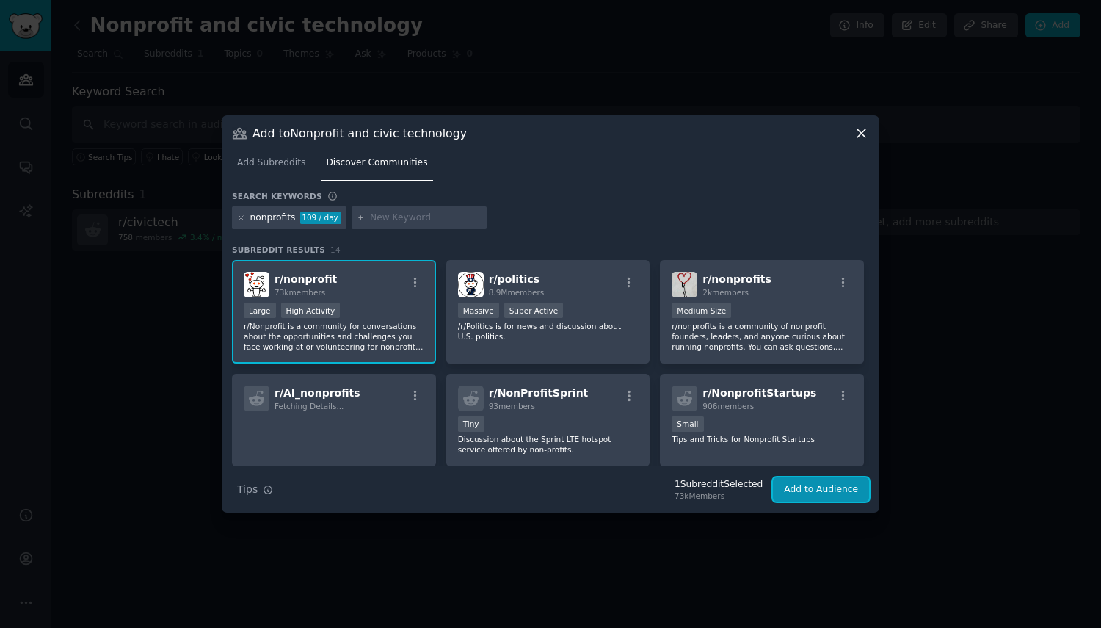
click at [818, 486] on button "Add to Audience" at bounding box center [821, 489] width 96 height 25
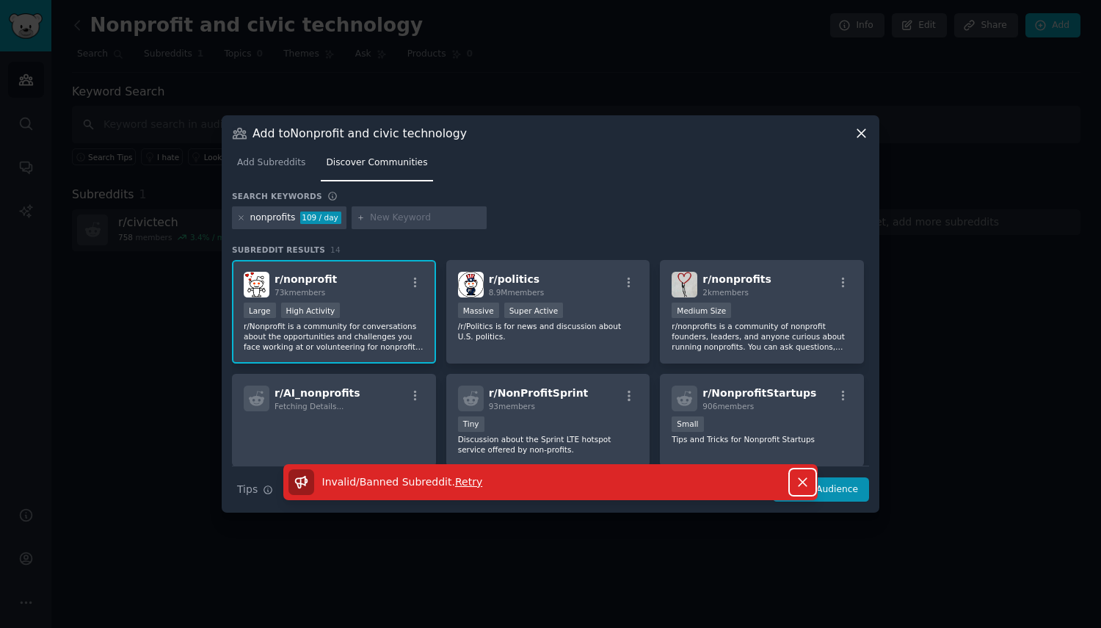
click at [799, 484] on icon "button" at bounding box center [802, 481] width 15 height 15
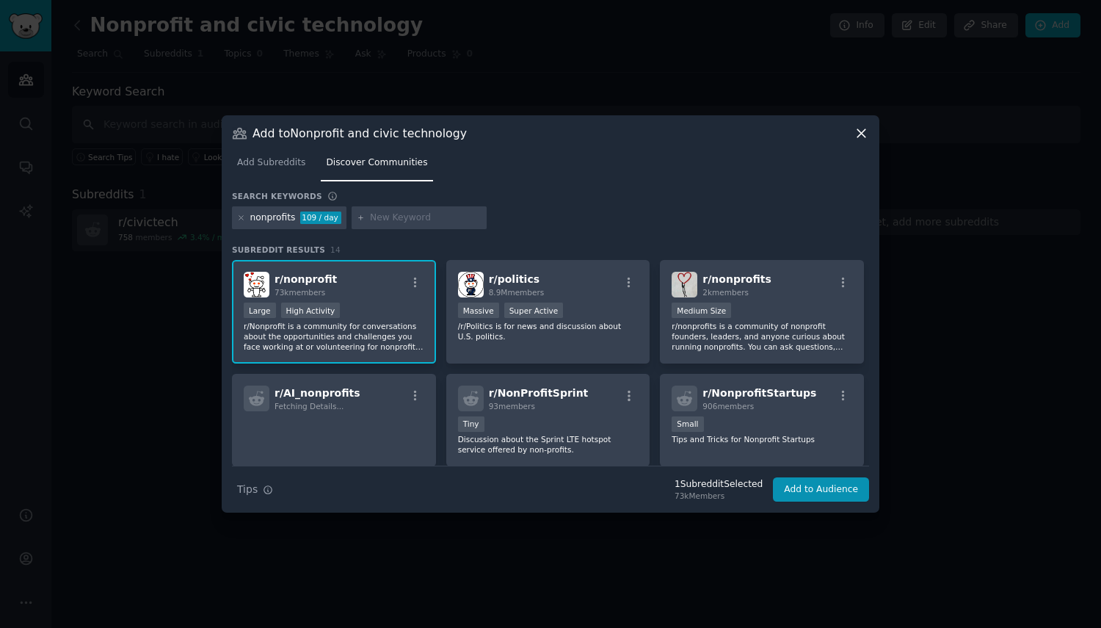
click at [837, 280] on icon "button" at bounding box center [843, 282] width 13 height 13
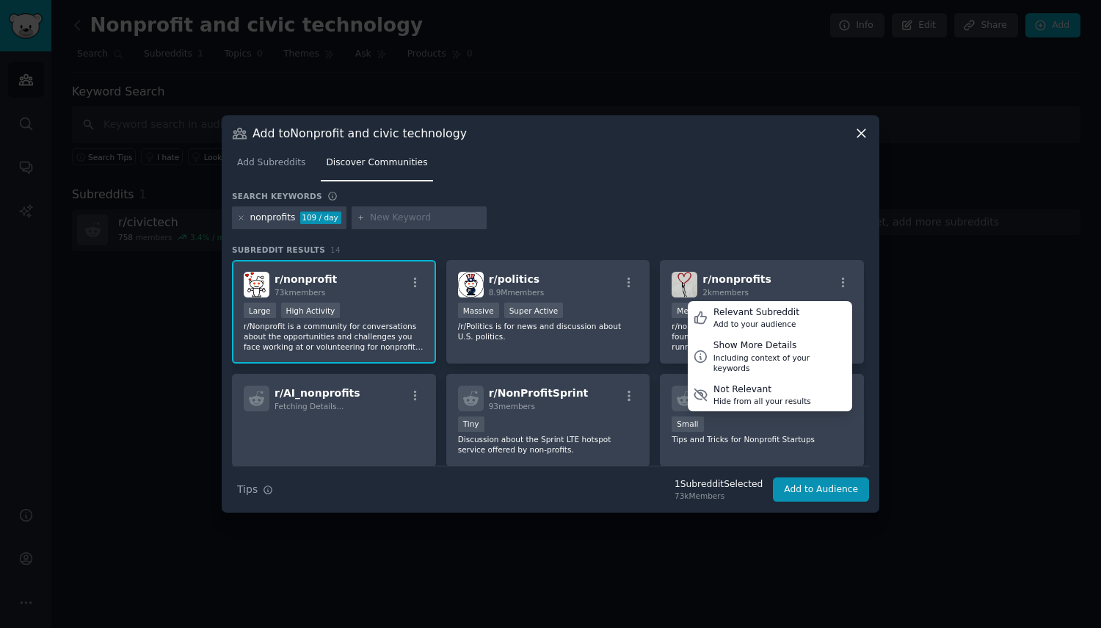
click at [776, 312] on div "Relevant Subreddit" at bounding box center [757, 312] width 86 height 13
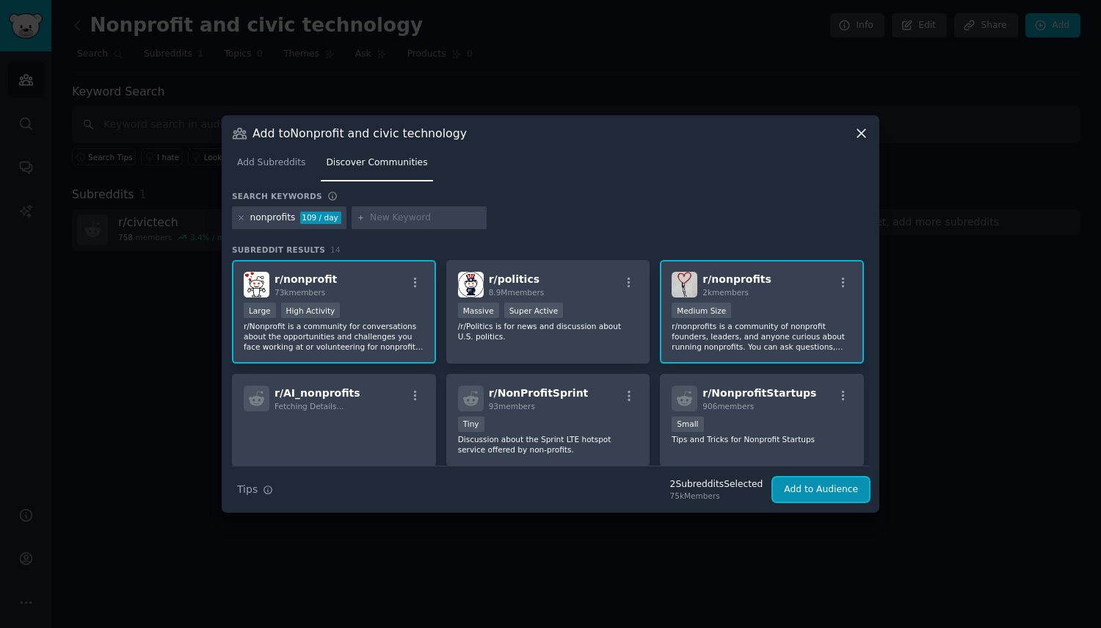
click at [813, 491] on button "Add to Audience" at bounding box center [821, 489] width 96 height 25
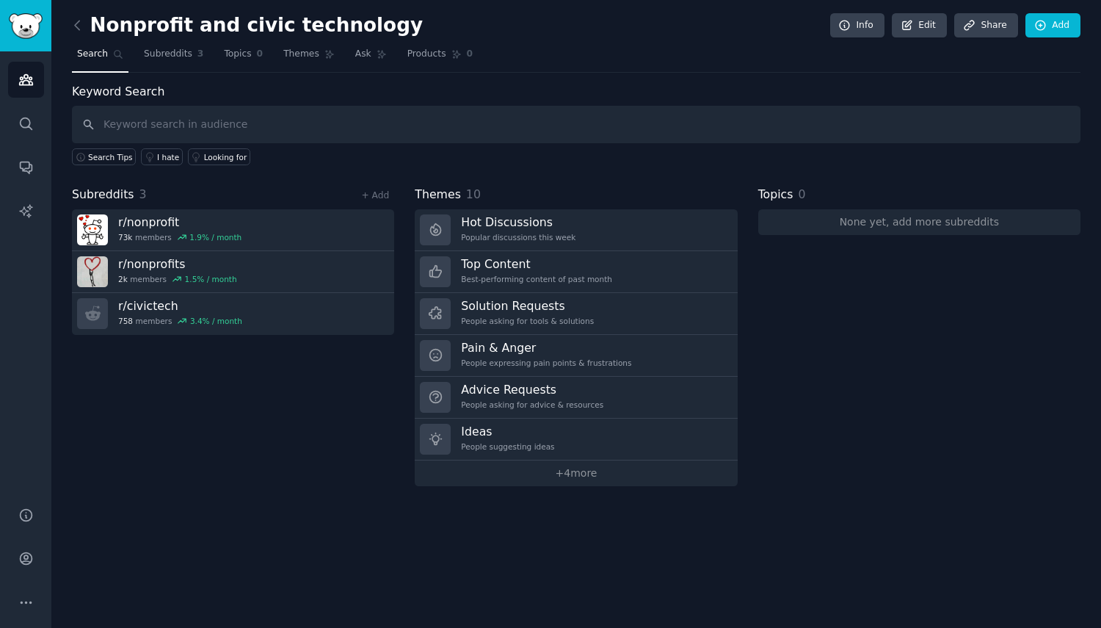
click at [383, 193] on link "+ Add" at bounding box center [375, 195] width 28 height 10
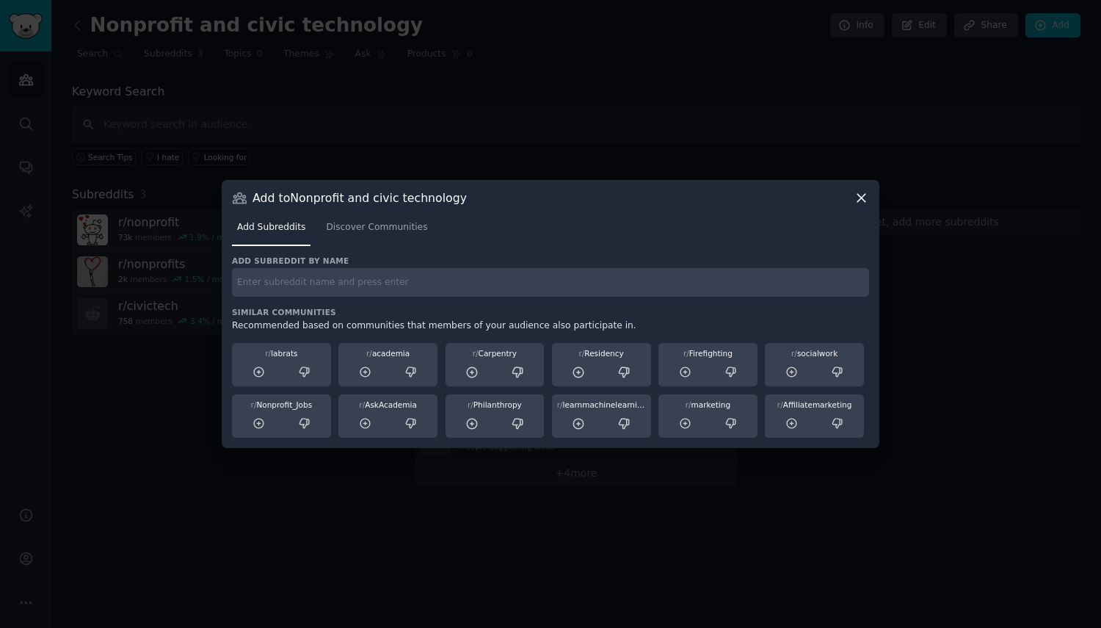
click at [360, 228] on span "Discover Communities" at bounding box center [376, 227] width 101 height 13
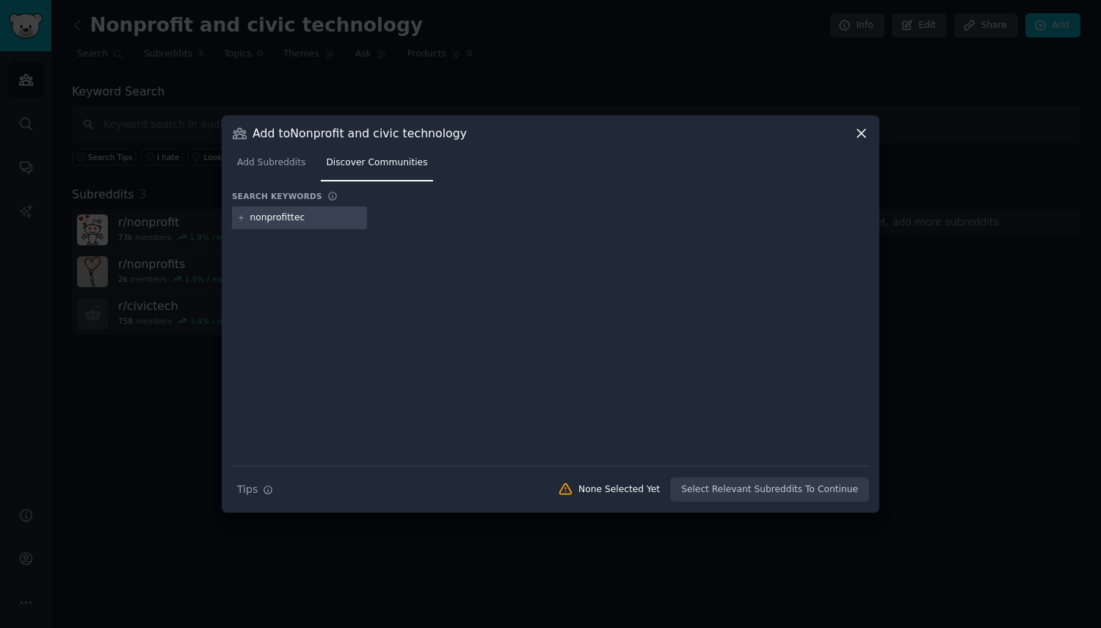
type input "nonprofittech"
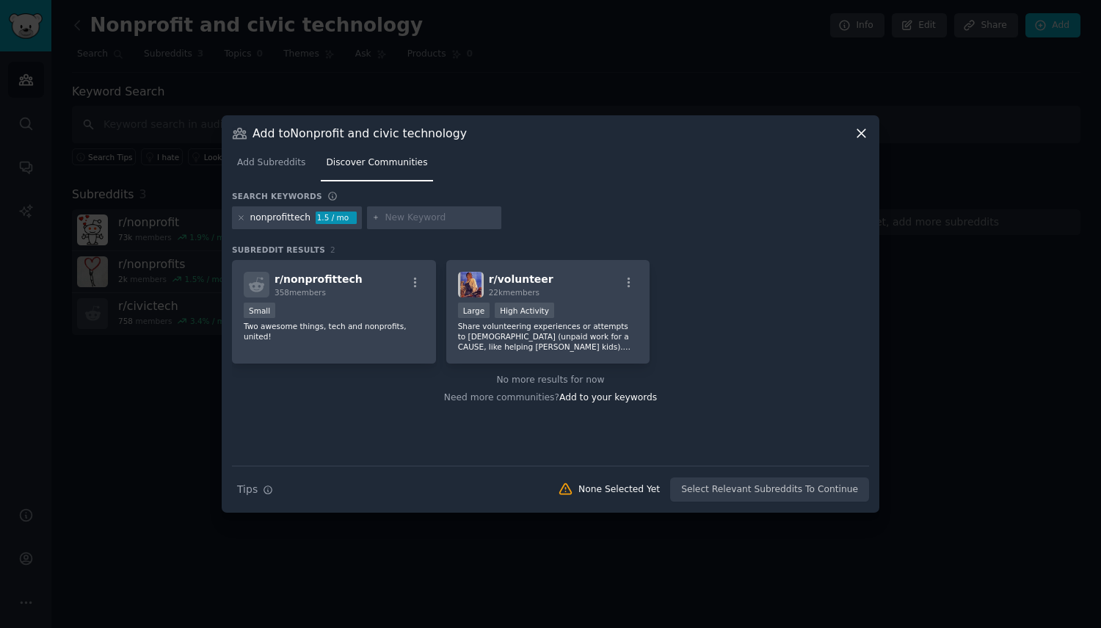
click at [416, 281] on icon "button" at bounding box center [415, 282] width 13 height 13
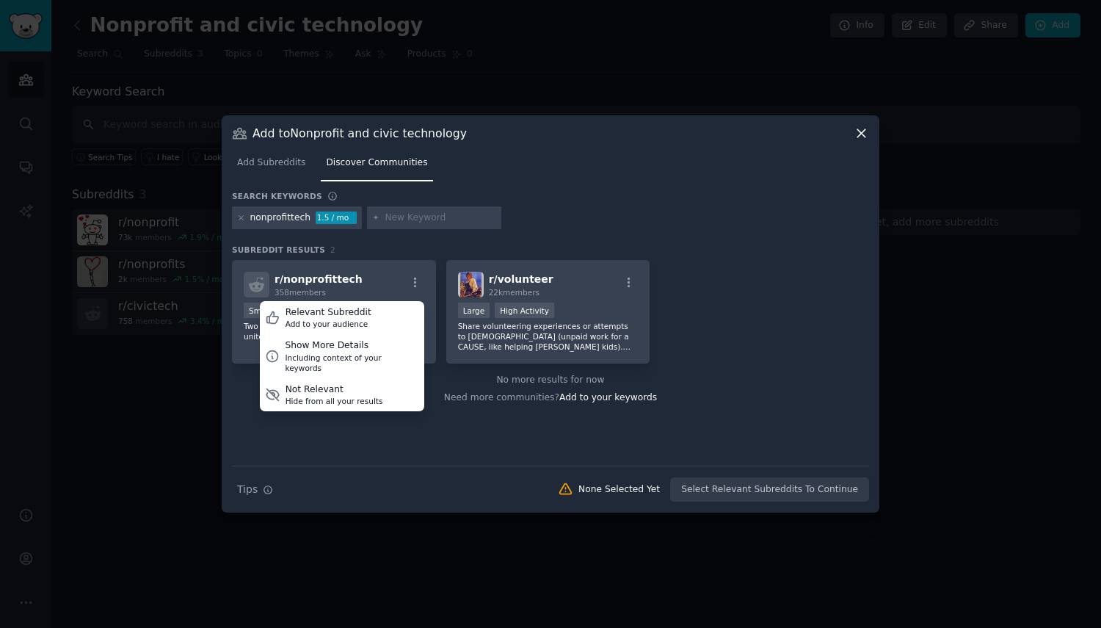
click at [336, 312] on div "Relevant Subreddit" at bounding box center [329, 312] width 86 height 13
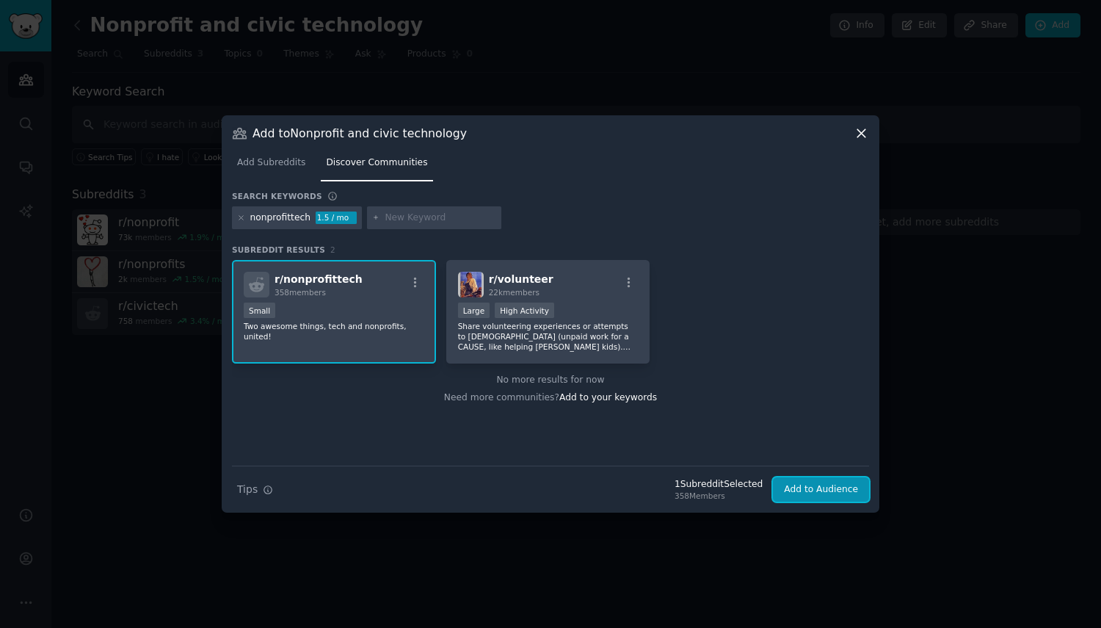
click at [827, 491] on button "Add to Audience" at bounding box center [821, 489] width 96 height 25
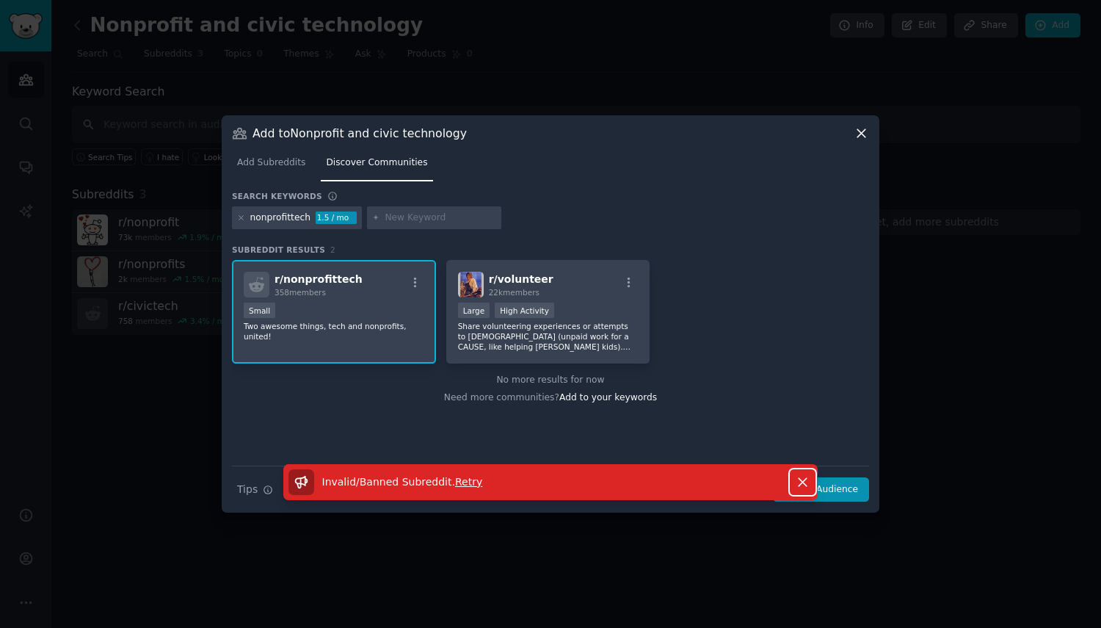
click at [799, 477] on icon "button" at bounding box center [802, 481] width 15 height 15
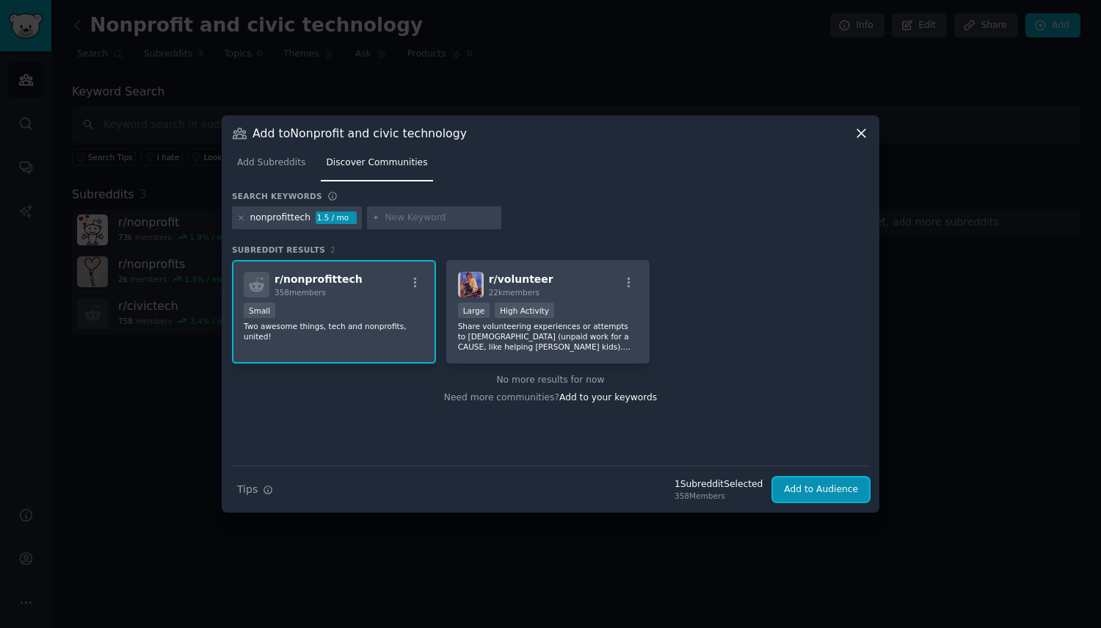
click at [841, 488] on button "Add to Audience" at bounding box center [821, 489] width 96 height 25
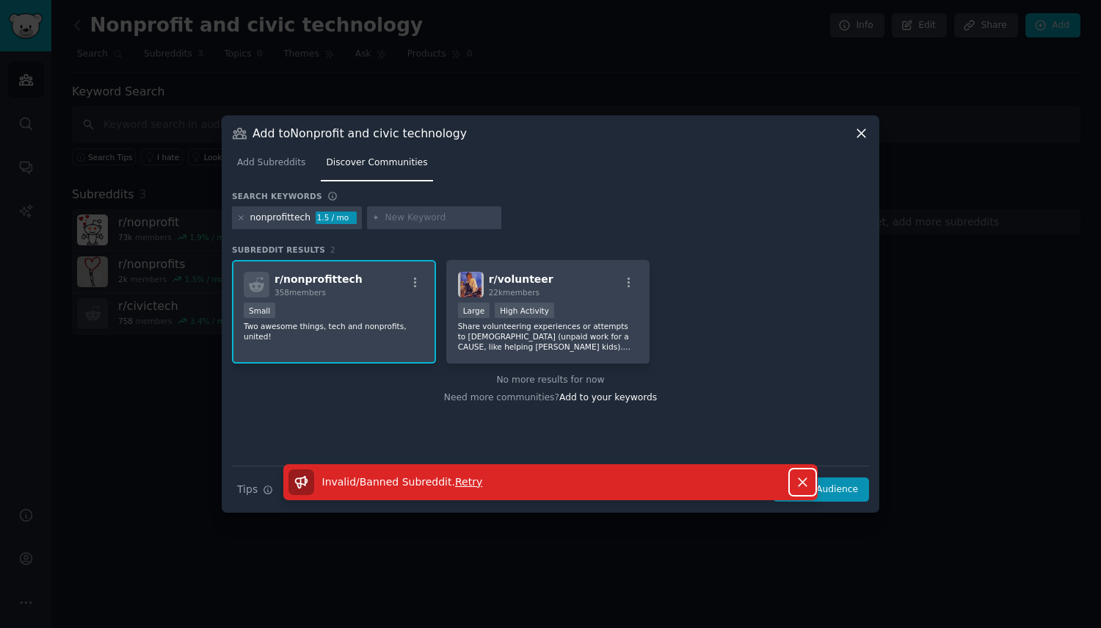
click at [805, 476] on icon "button" at bounding box center [802, 481] width 15 height 15
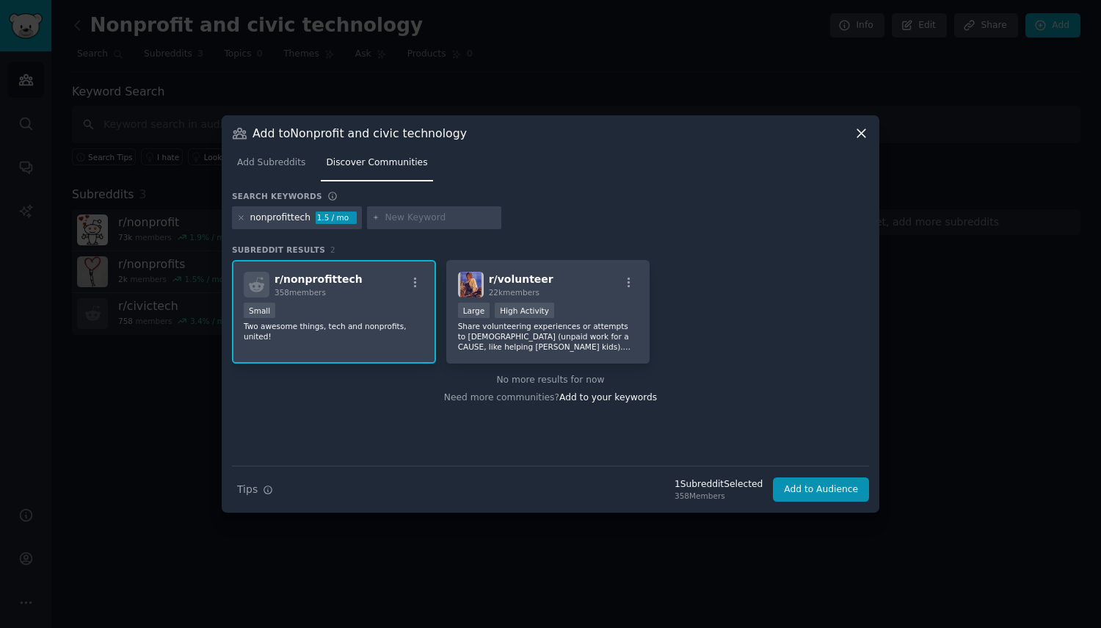
click at [856, 140] on icon at bounding box center [861, 133] width 15 height 15
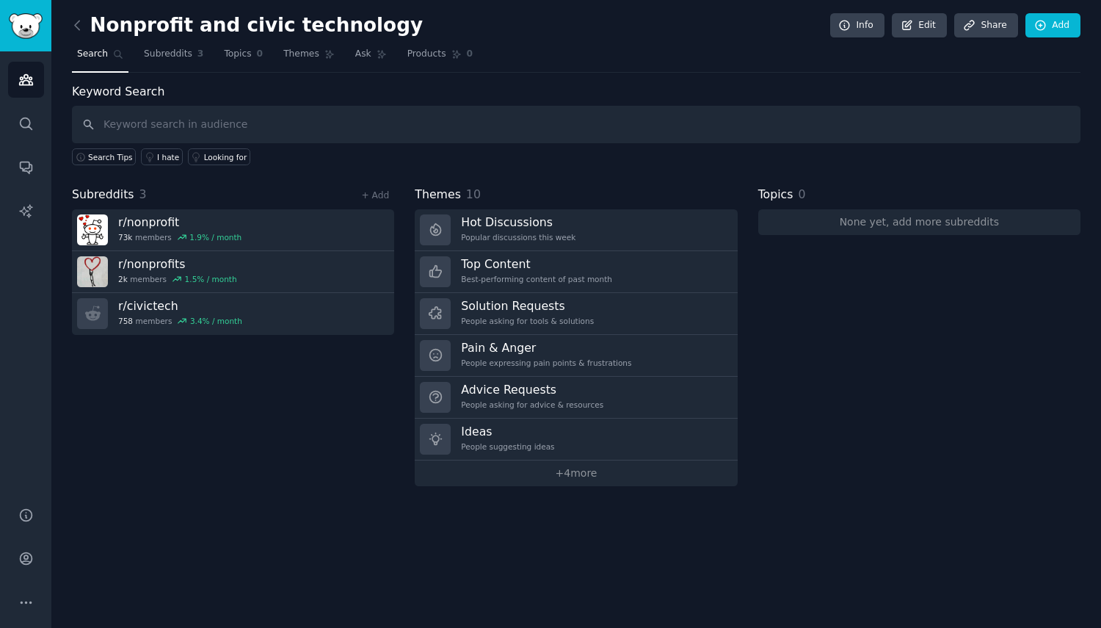
click at [378, 198] on link "+ Add" at bounding box center [375, 195] width 28 height 10
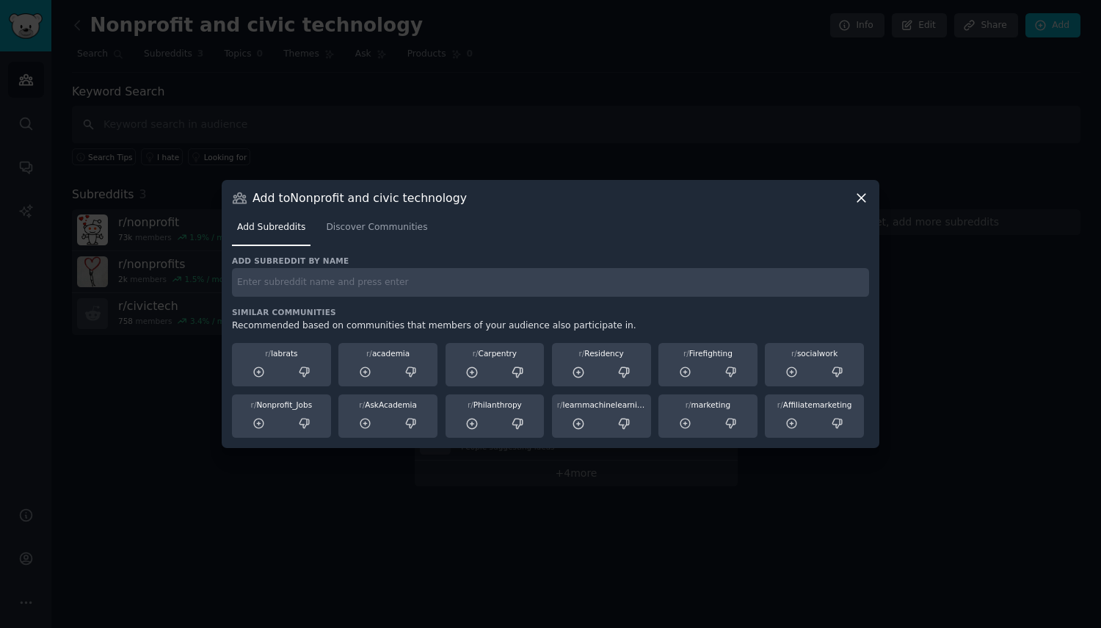
click at [284, 289] on input "text" at bounding box center [550, 282] width 637 height 29
type input "nonprofittech"
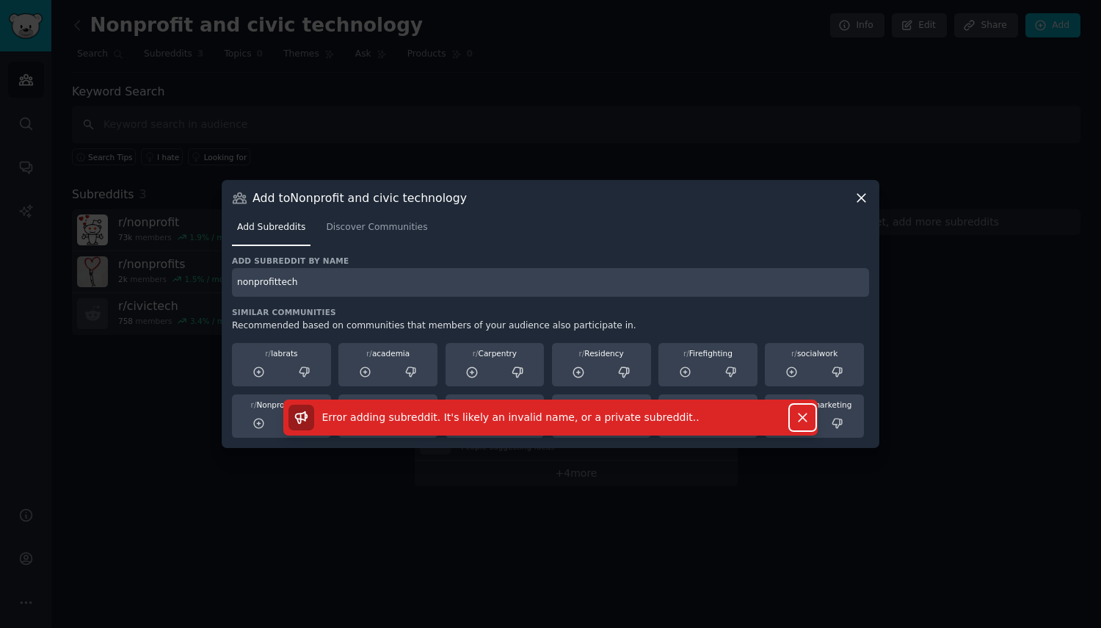
click at [802, 414] on icon "button" at bounding box center [802, 417] width 15 height 15
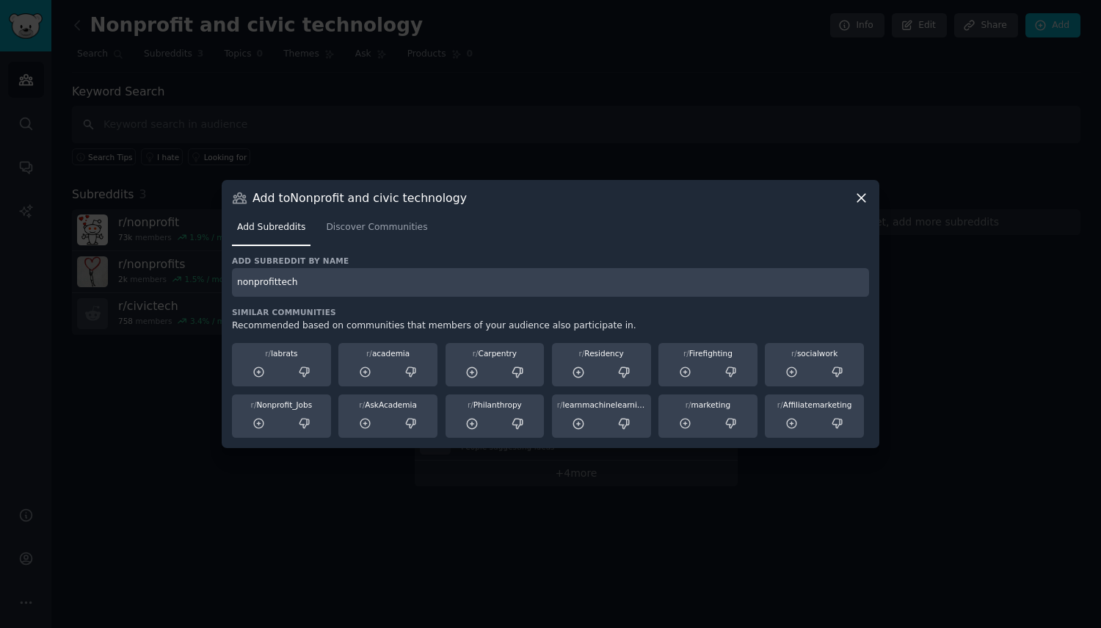
click at [358, 229] on span "Discover Communities" at bounding box center [376, 227] width 101 height 13
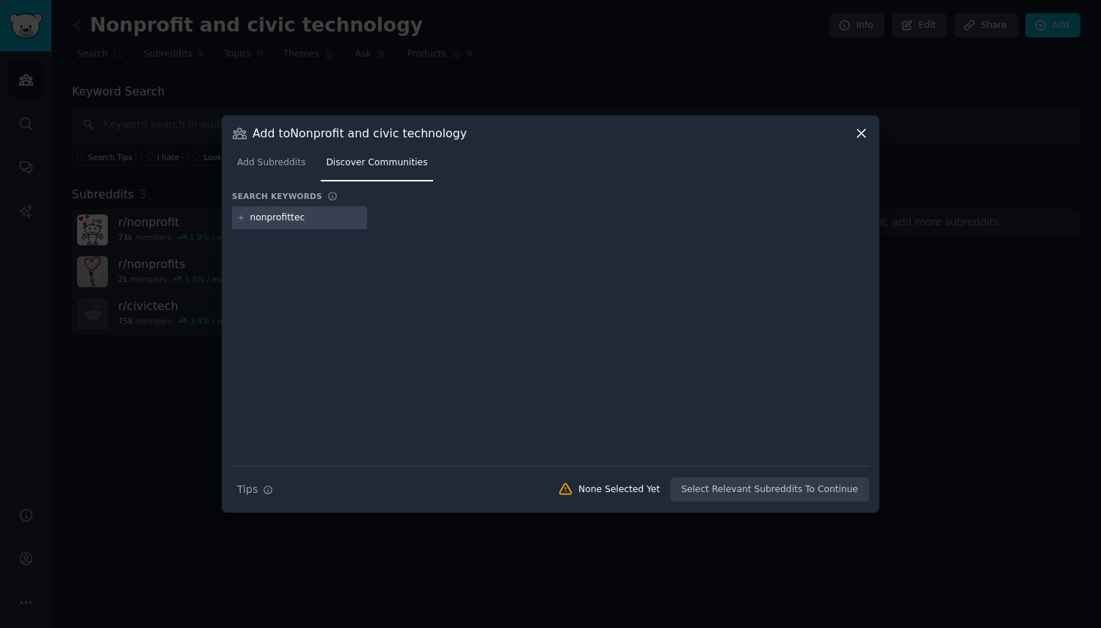
type input "nonprofittech"
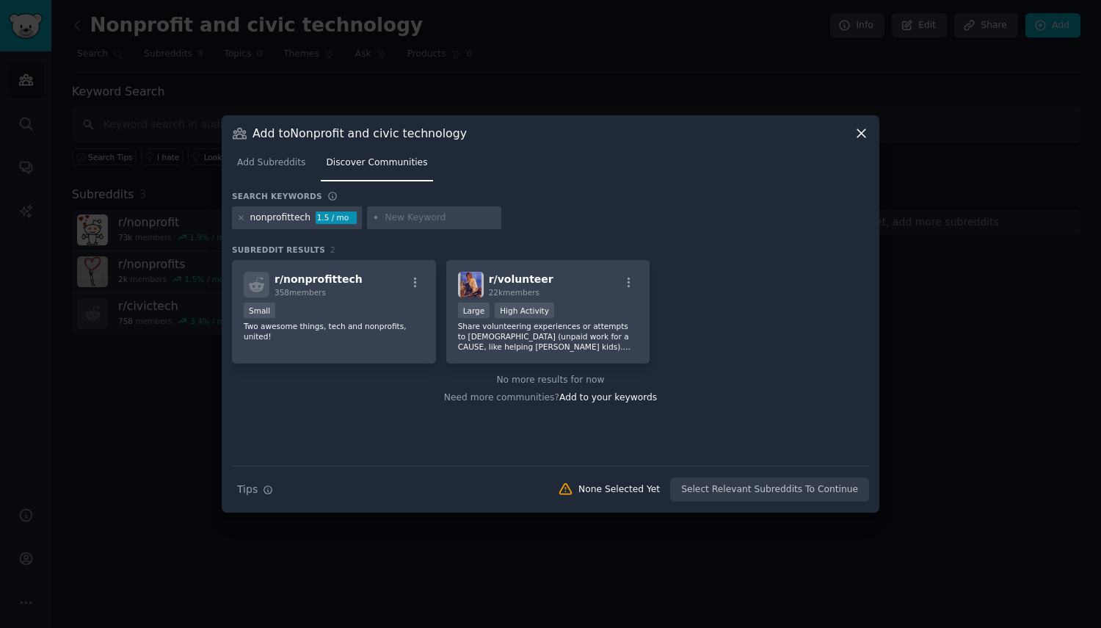
click at [331, 291] on div "358 members" at bounding box center [319, 292] width 88 height 10
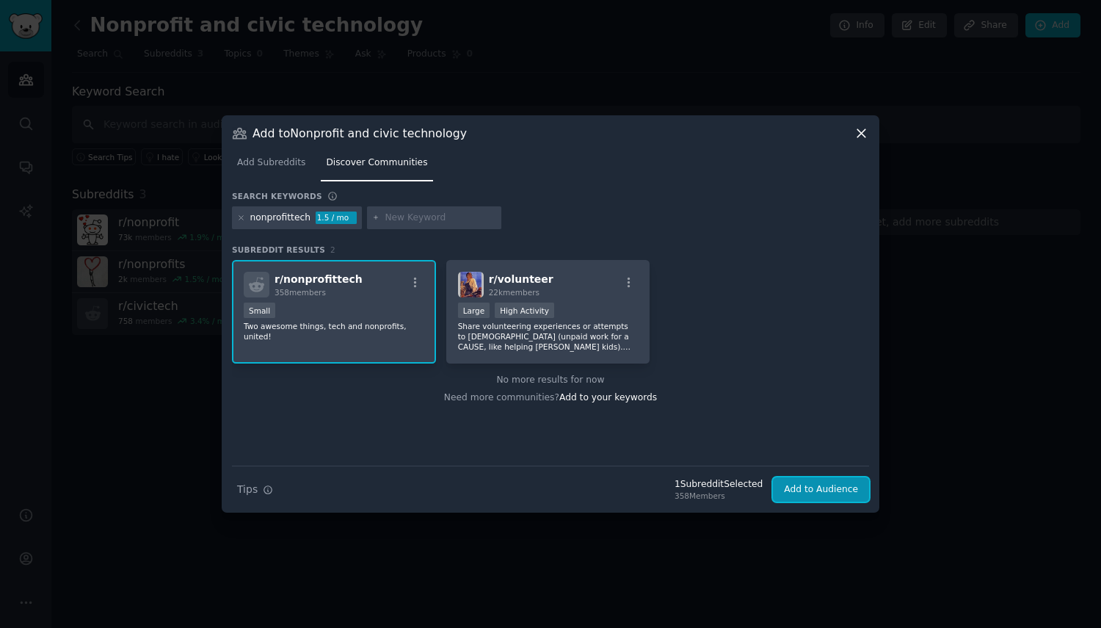
click at [795, 490] on button "Add to Audience" at bounding box center [821, 489] width 96 height 25
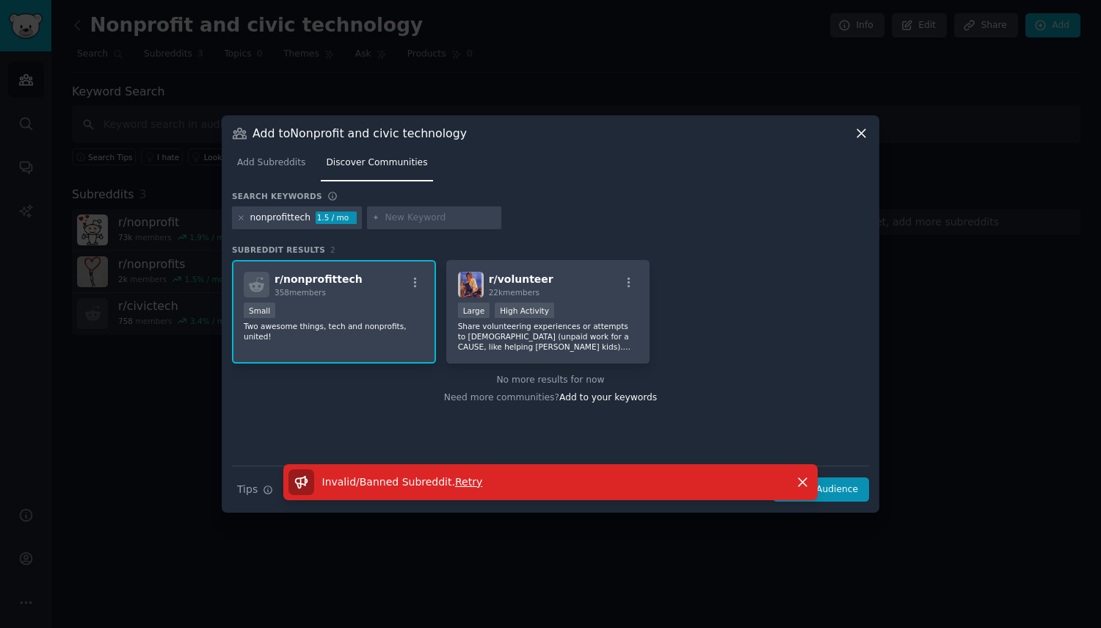
click at [455, 486] on span "Retry" at bounding box center [468, 482] width 27 height 12
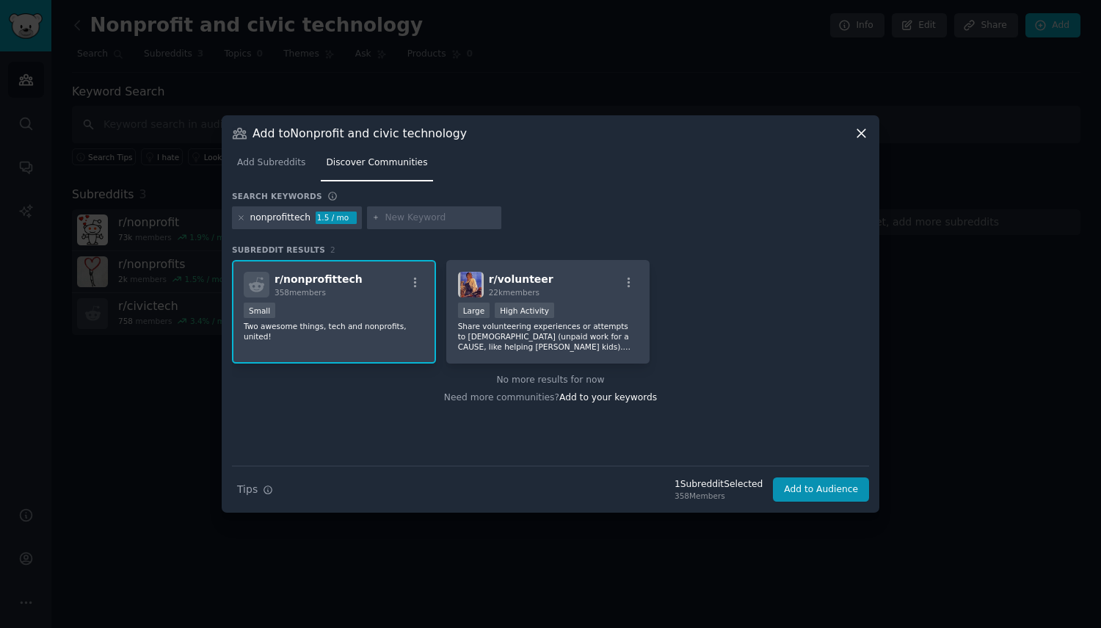
click at [863, 131] on icon at bounding box center [861, 133] width 8 height 8
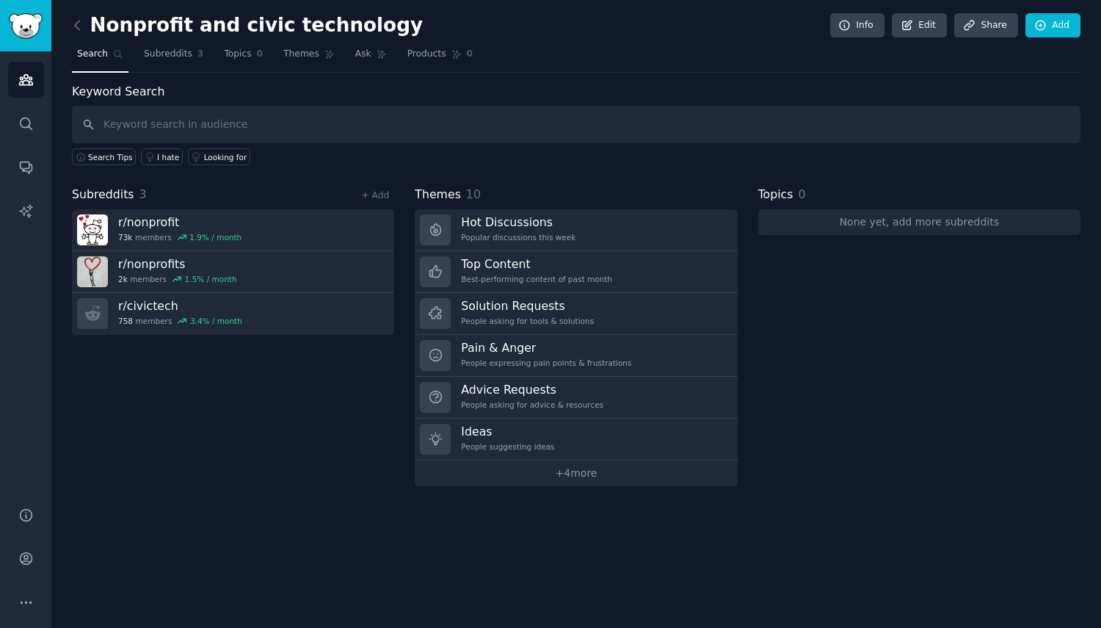
click at [374, 195] on link "+ Add" at bounding box center [375, 195] width 28 height 10
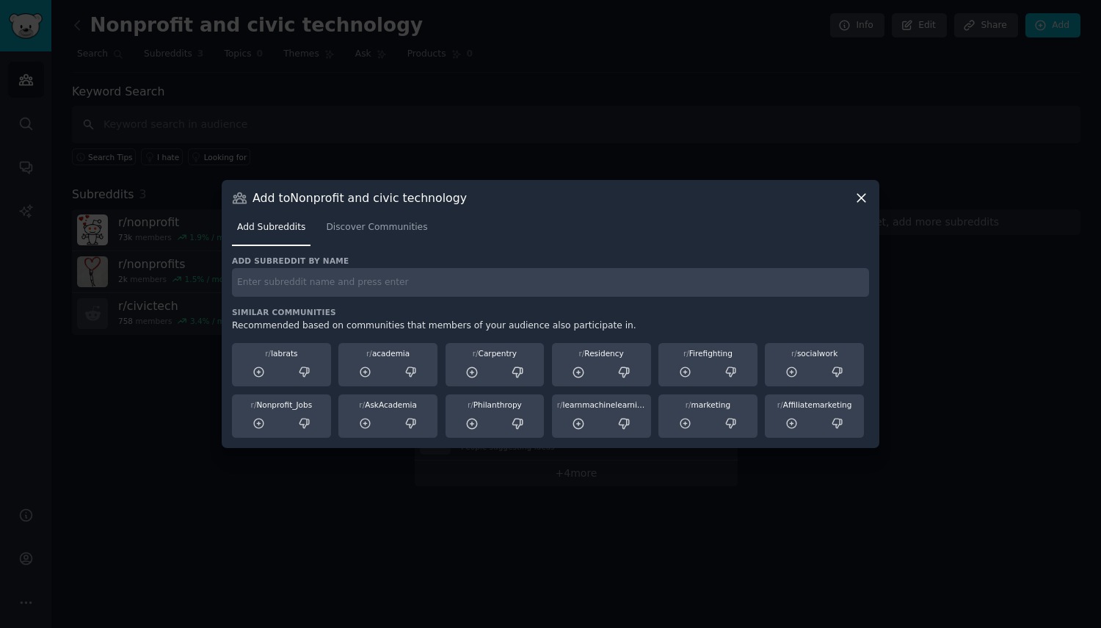
click at [358, 220] on link "Discover Communities" at bounding box center [377, 231] width 112 height 30
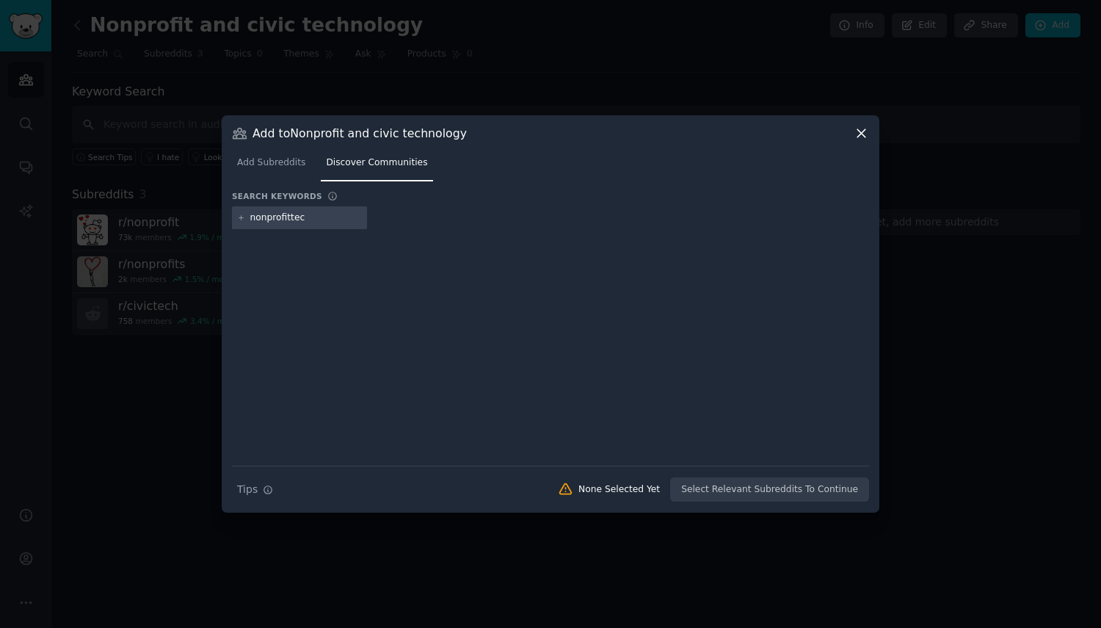
type input "nonprofittech"
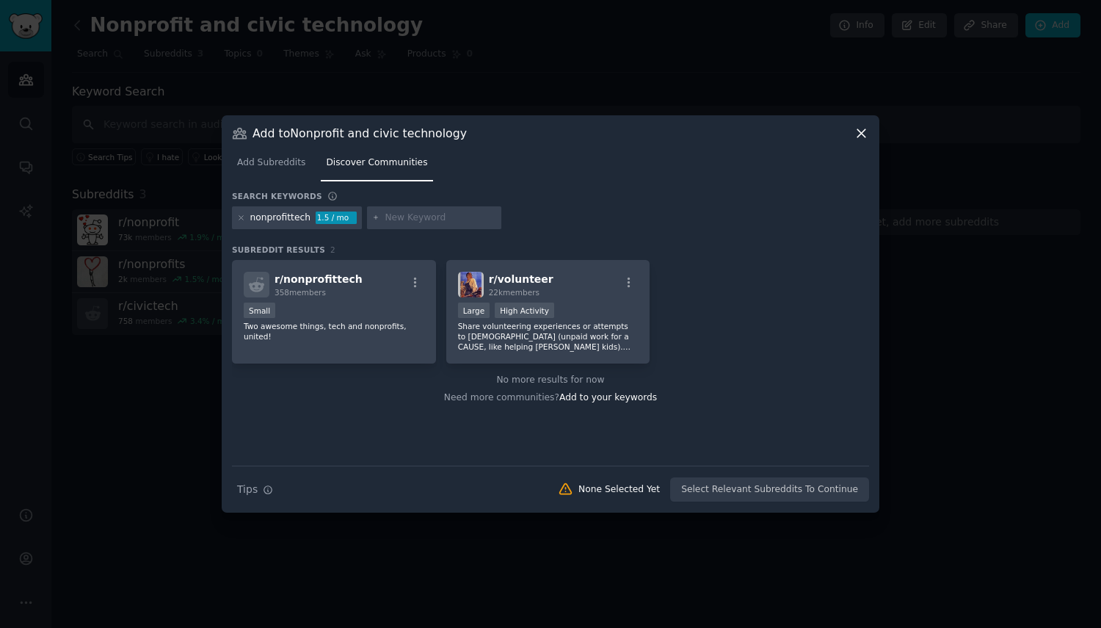
click at [405, 283] on div "r/ nonprofittech 358 members" at bounding box center [334, 285] width 181 height 26
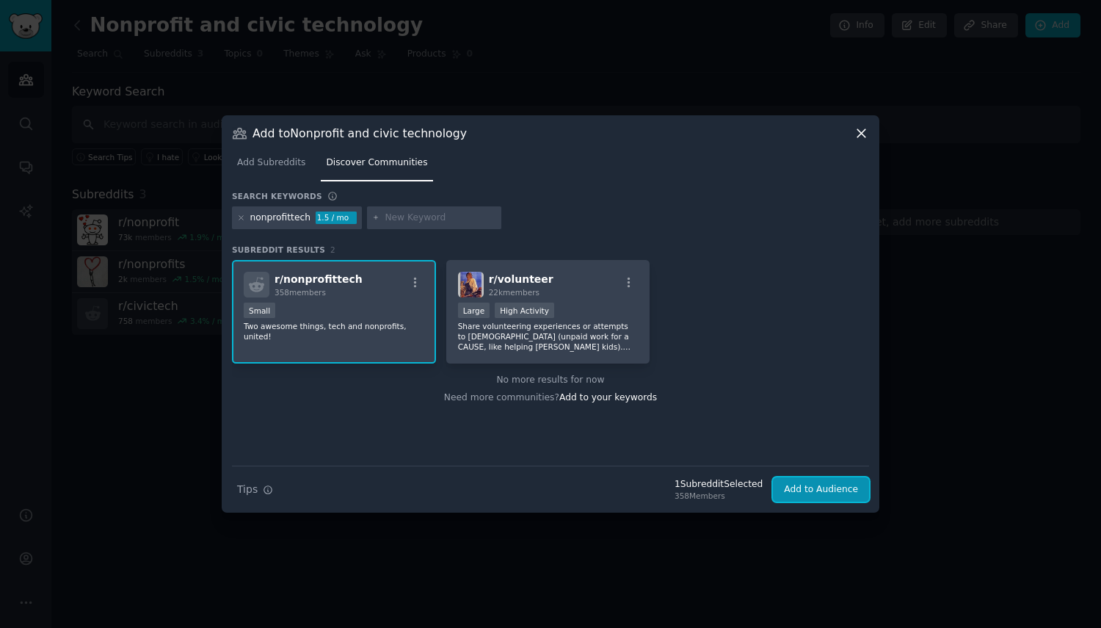
click at [807, 490] on button "Add to Audience" at bounding box center [821, 489] width 96 height 25
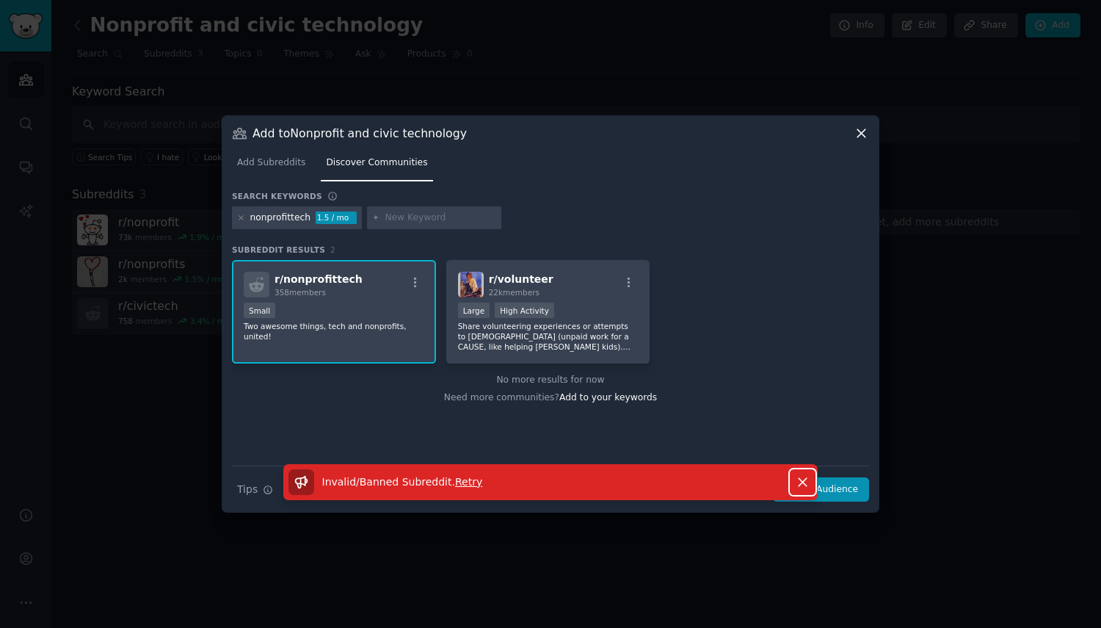
click at [795, 476] on icon "button" at bounding box center [802, 481] width 15 height 15
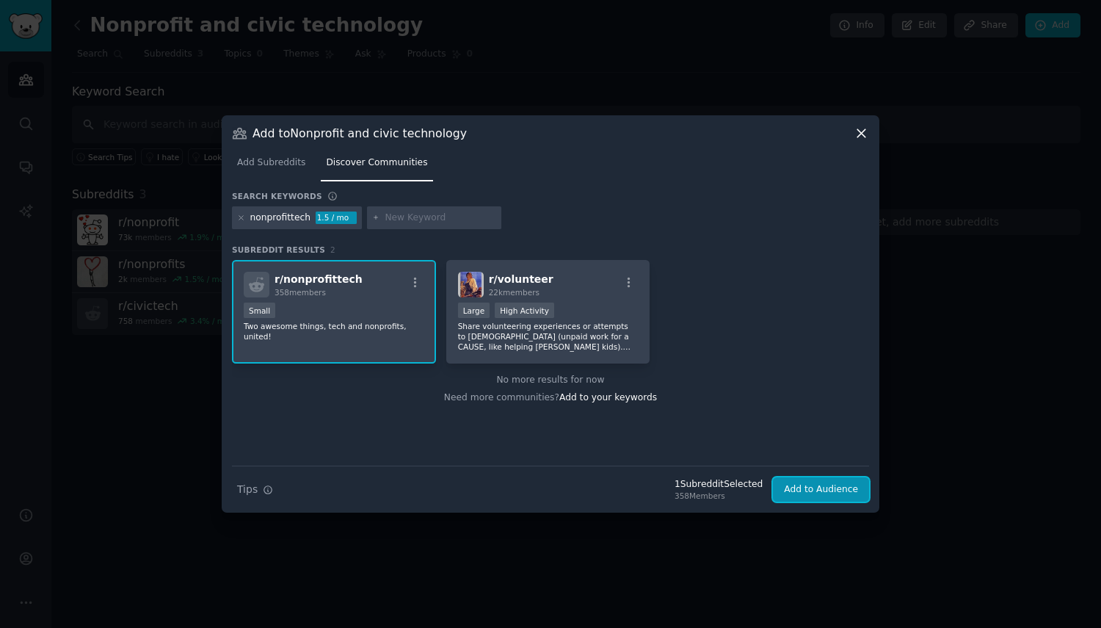
click at [835, 489] on button "Add to Audience" at bounding box center [821, 489] width 96 height 25
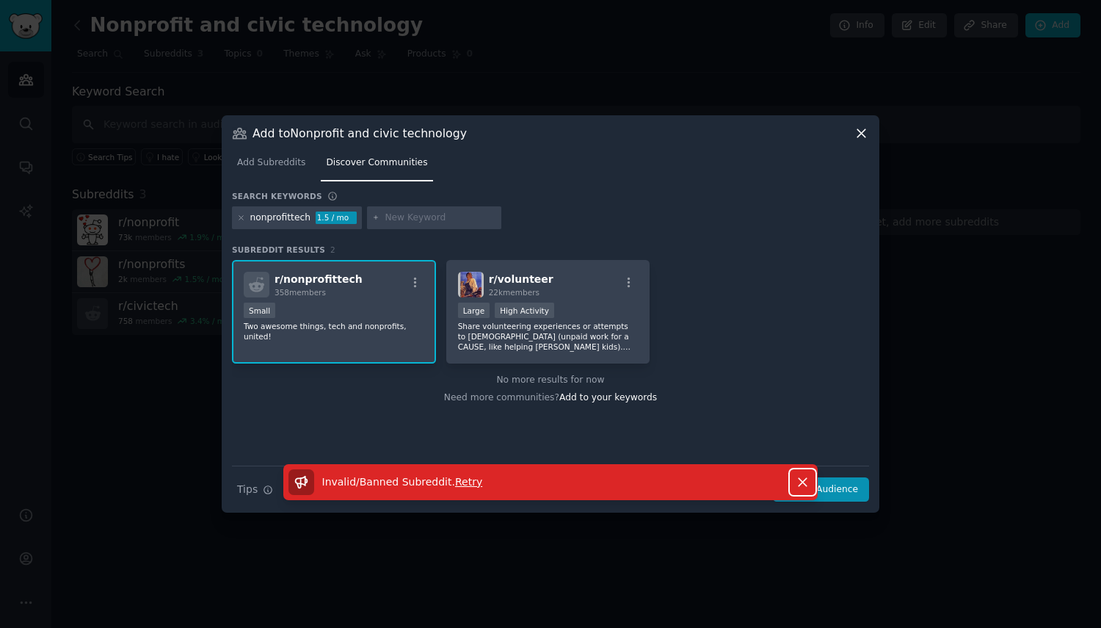
click at [802, 481] on icon "button" at bounding box center [803, 482] width 8 height 8
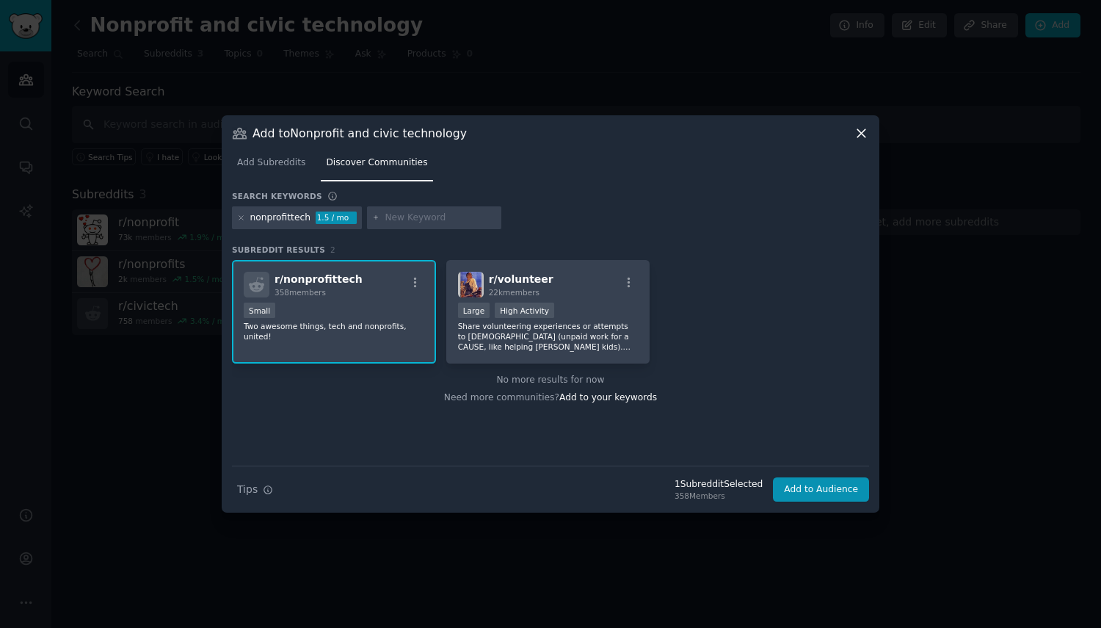
click at [402, 282] on div "r/ nonprofittech 358 members" at bounding box center [334, 285] width 181 height 26
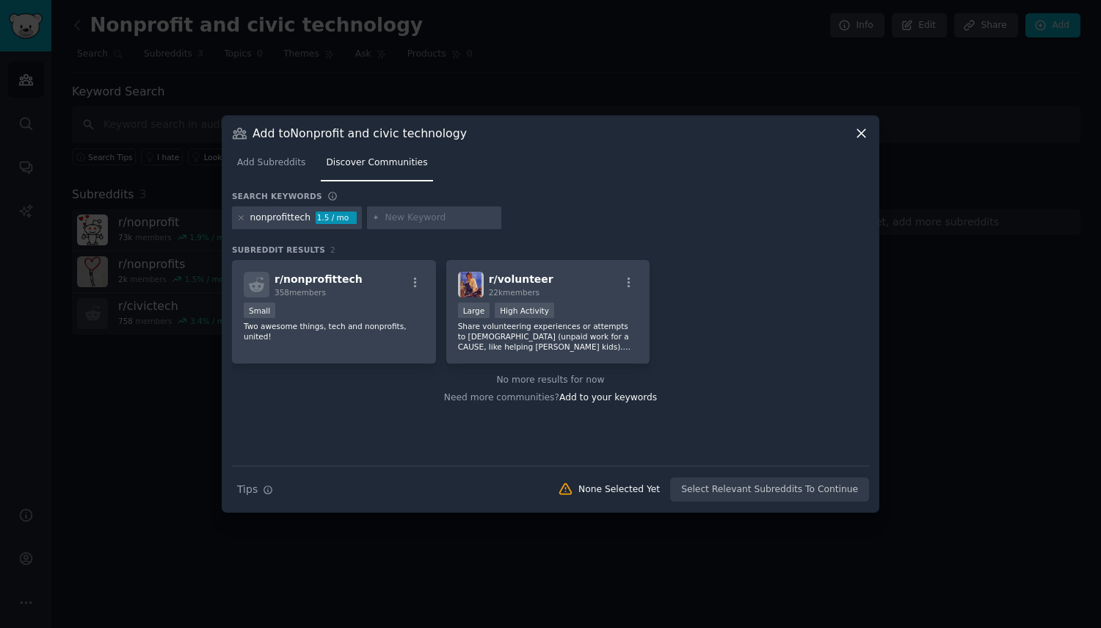
click at [343, 295] on div "358 members" at bounding box center [319, 292] width 88 height 10
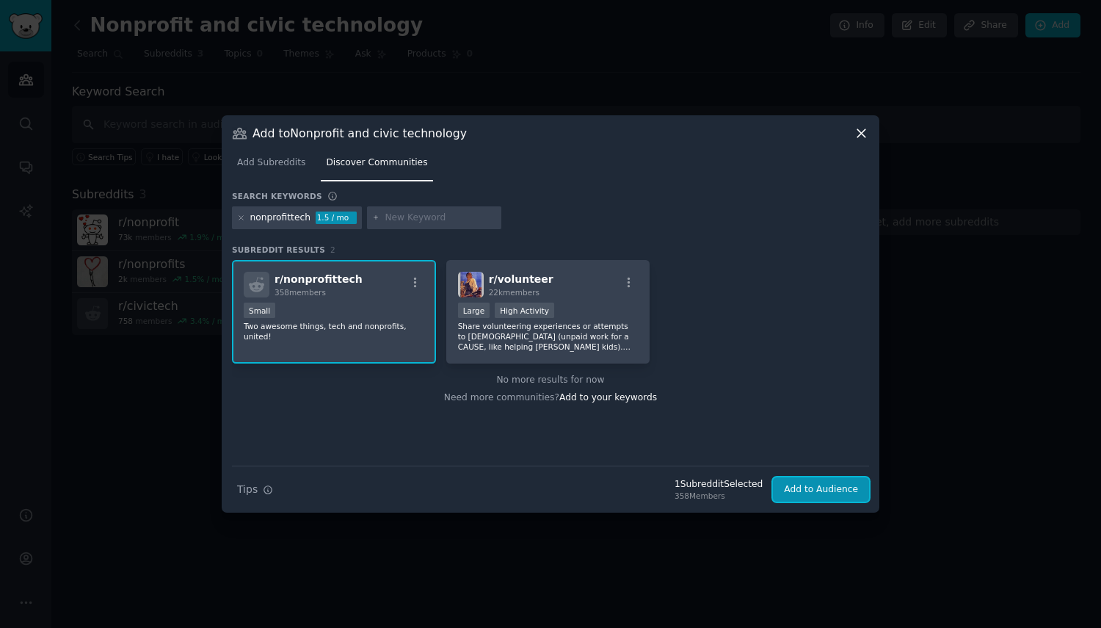
click at [794, 487] on button "Add to Audience" at bounding box center [821, 489] width 96 height 25
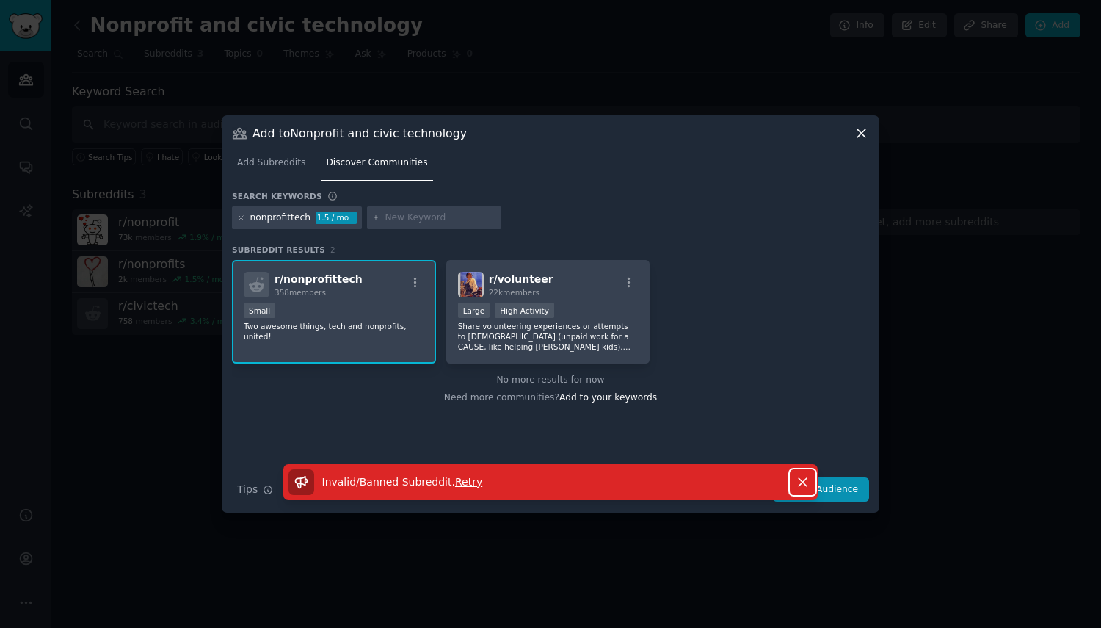
click at [796, 481] on icon "button" at bounding box center [802, 481] width 15 height 15
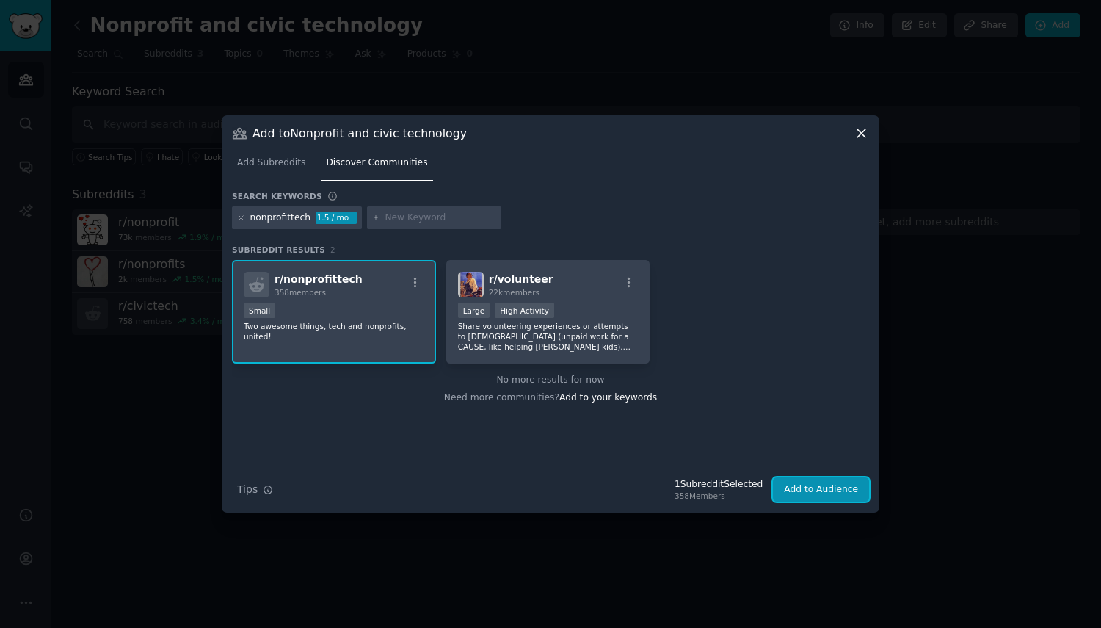
click at [822, 488] on button "Add to Audience" at bounding box center [821, 489] width 96 height 25
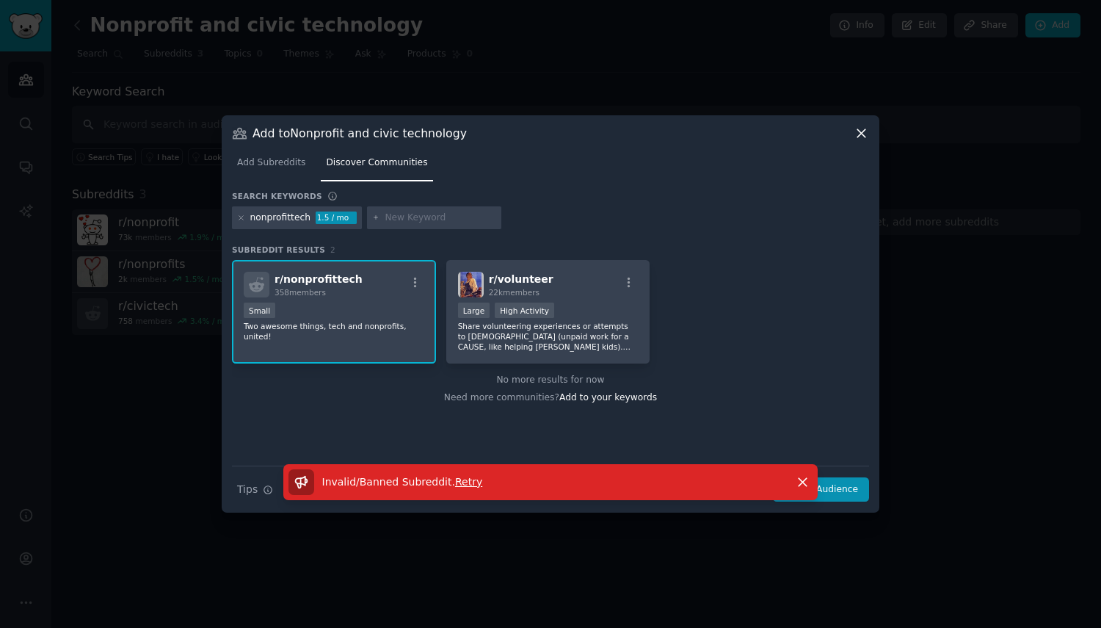
click at [860, 134] on icon at bounding box center [861, 133] width 8 height 8
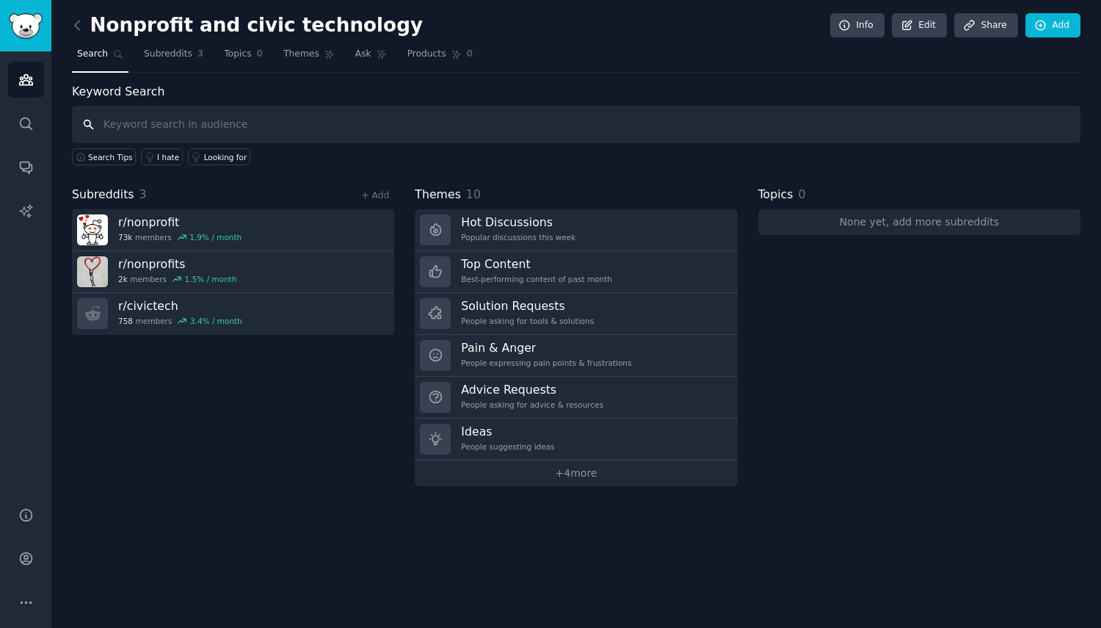
click at [216, 133] on input "text" at bounding box center [576, 124] width 1009 height 37
click at [110, 157] on span "Search Tips" at bounding box center [110, 157] width 45 height 10
type input "grant"
click at [168, 128] on input "grant" at bounding box center [576, 124] width 1009 height 37
click at [159, 46] on link "Subreddits 3" at bounding box center [174, 58] width 70 height 30
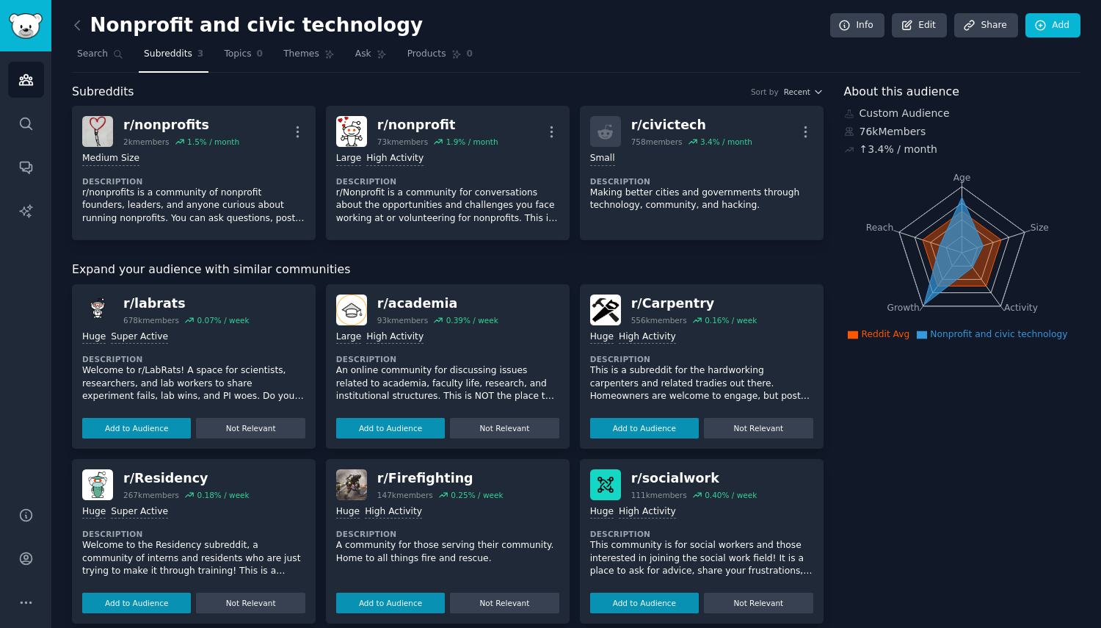
click at [90, 59] on span "Search" at bounding box center [92, 54] width 31 height 13
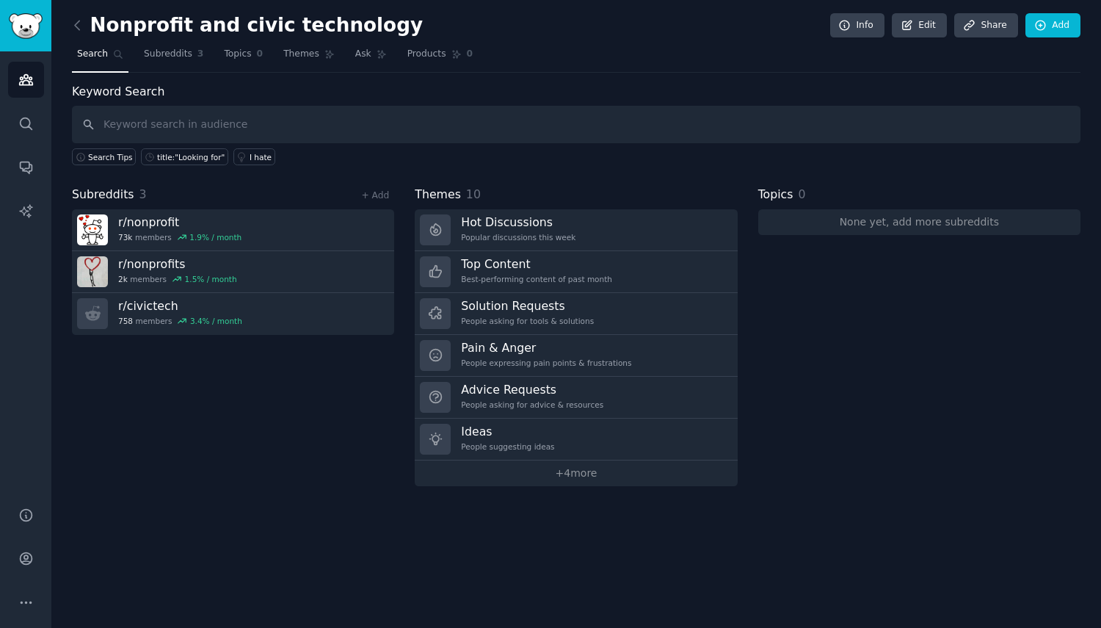
click at [159, 54] on span "Subreddits" at bounding box center [168, 54] width 48 height 13
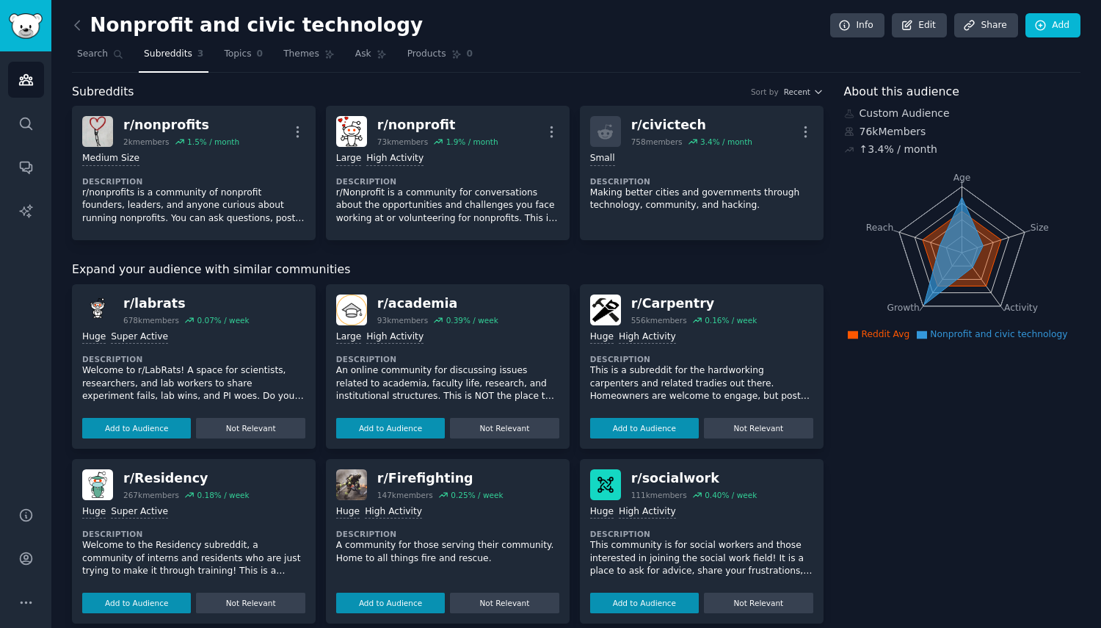
click at [88, 56] on span "Search" at bounding box center [92, 54] width 31 height 13
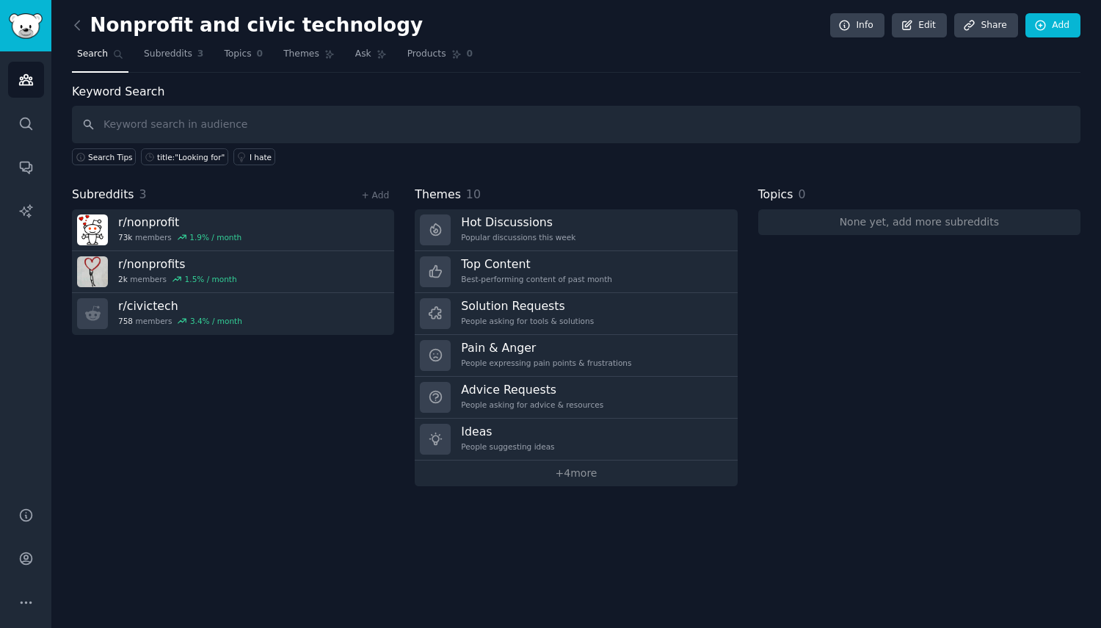
click at [384, 197] on link "+ Add" at bounding box center [375, 195] width 28 height 10
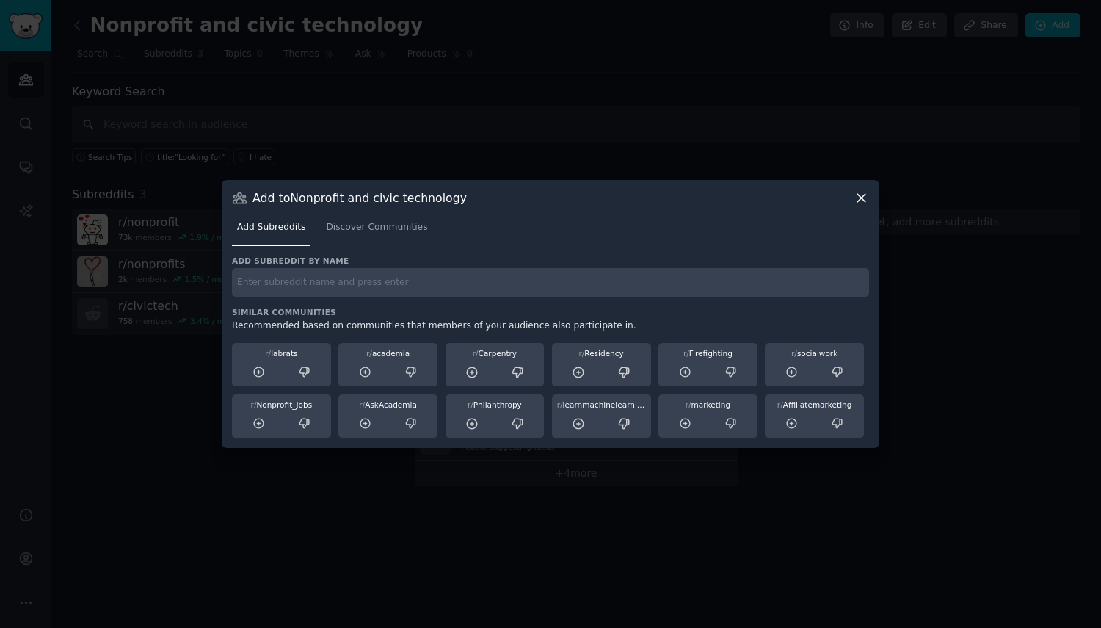
click at [369, 235] on link "Discover Communities" at bounding box center [377, 231] width 112 height 30
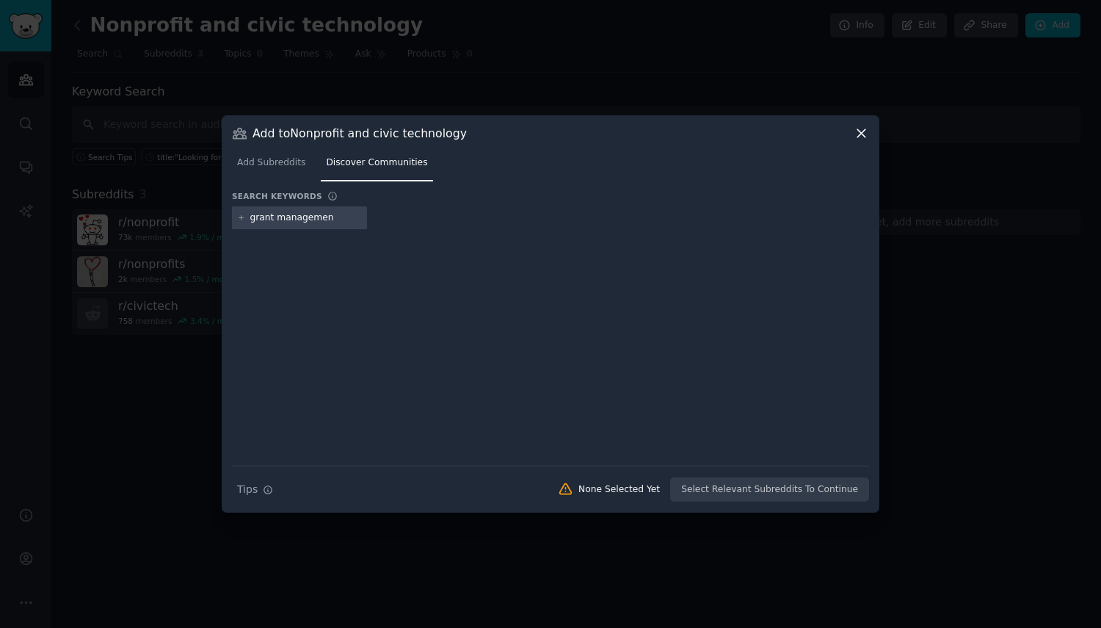
type input "grant management"
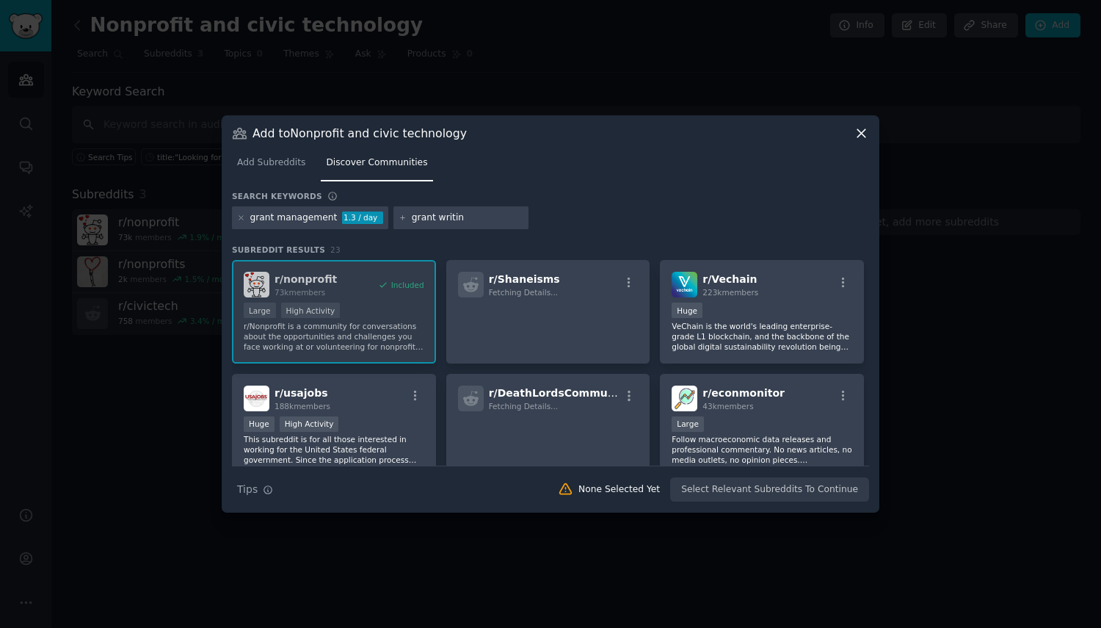
type input "grant writing"
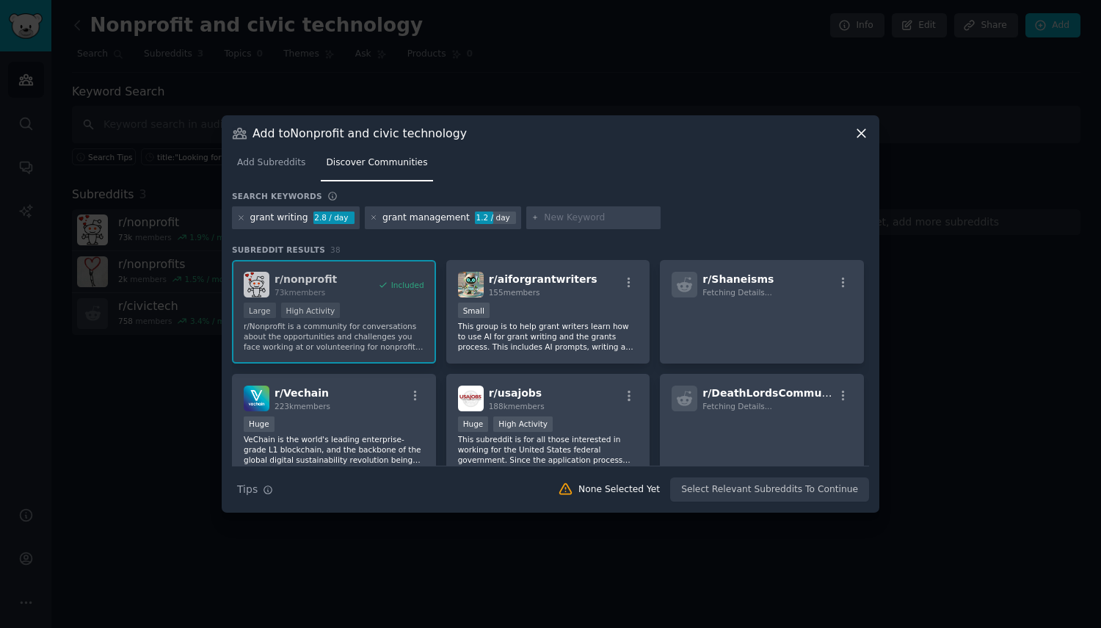
click at [531, 286] on h2 "r/ aiforgrantwriters 155 members" at bounding box center [543, 285] width 109 height 26
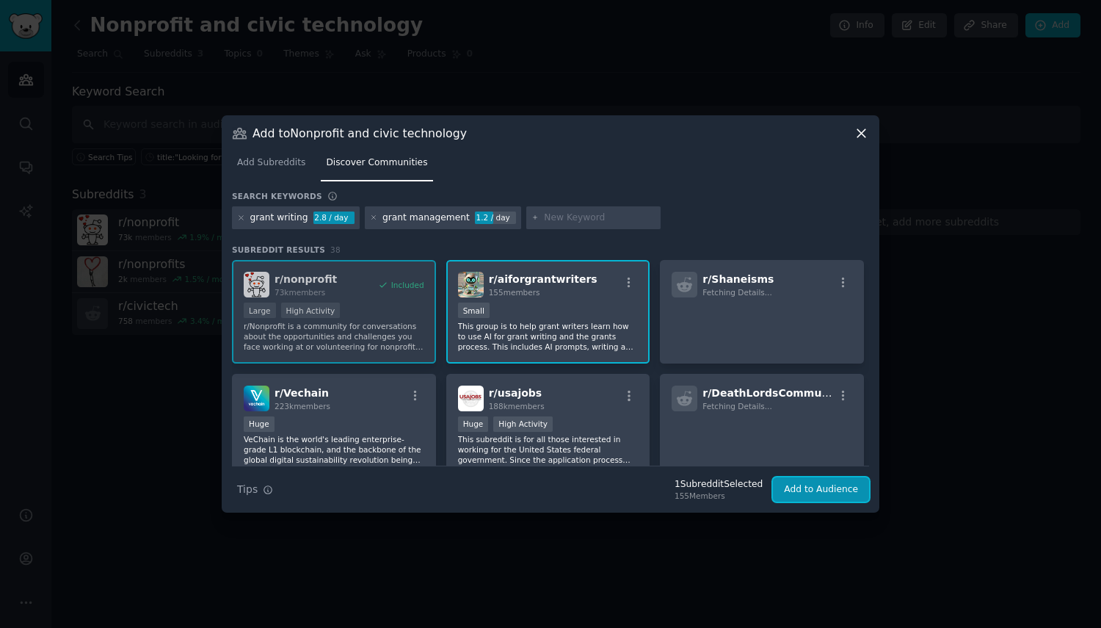
click at [804, 490] on button "Add to Audience" at bounding box center [821, 489] width 96 height 25
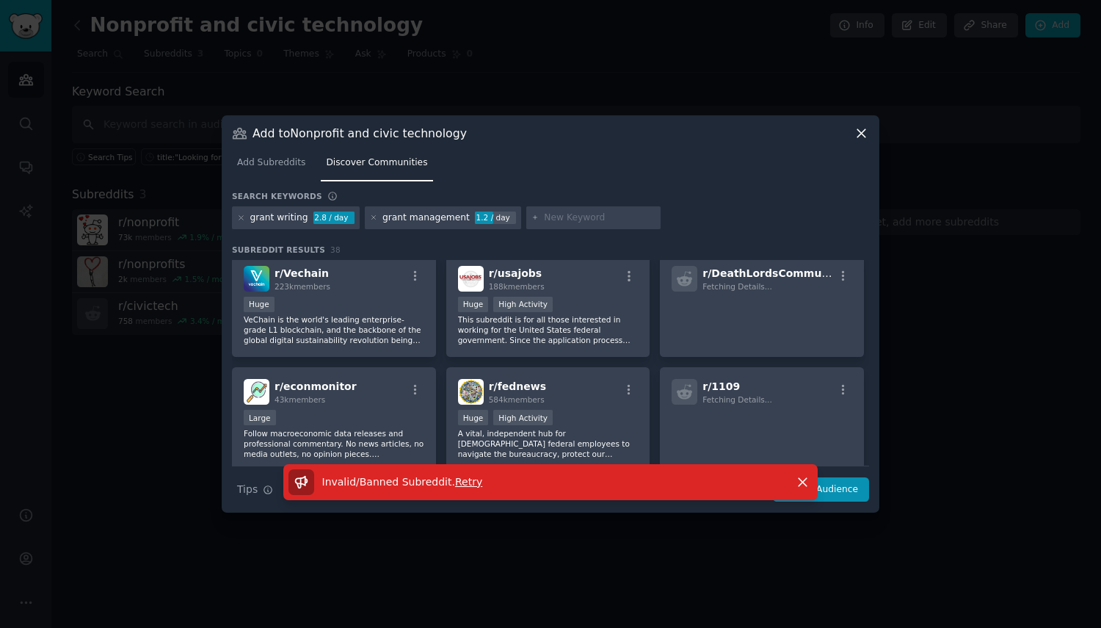
scroll to position [220, 0]
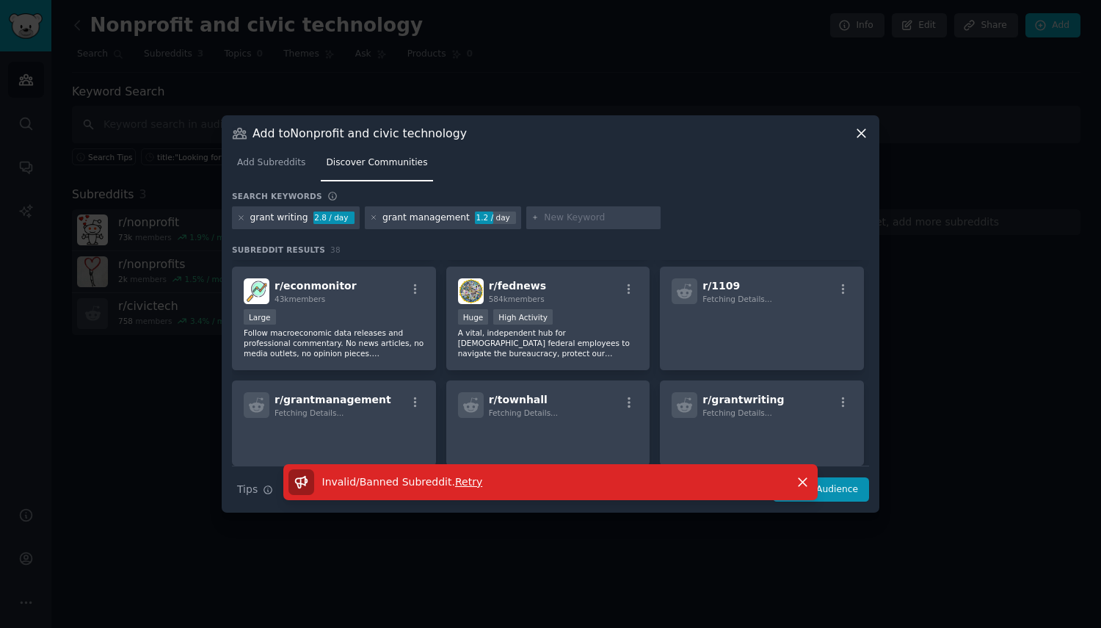
click at [382, 432] on p at bounding box center [334, 438] width 181 height 31
click at [358, 419] on div "r/ grantmanagement Fetching Details..." at bounding box center [334, 422] width 204 height 85
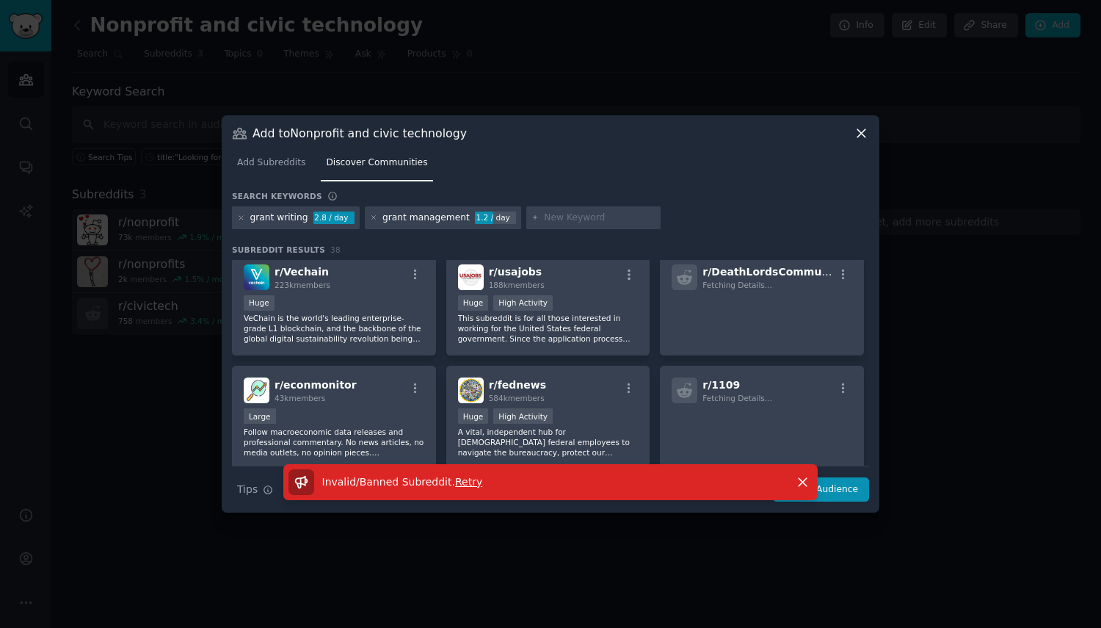
scroll to position [0, 0]
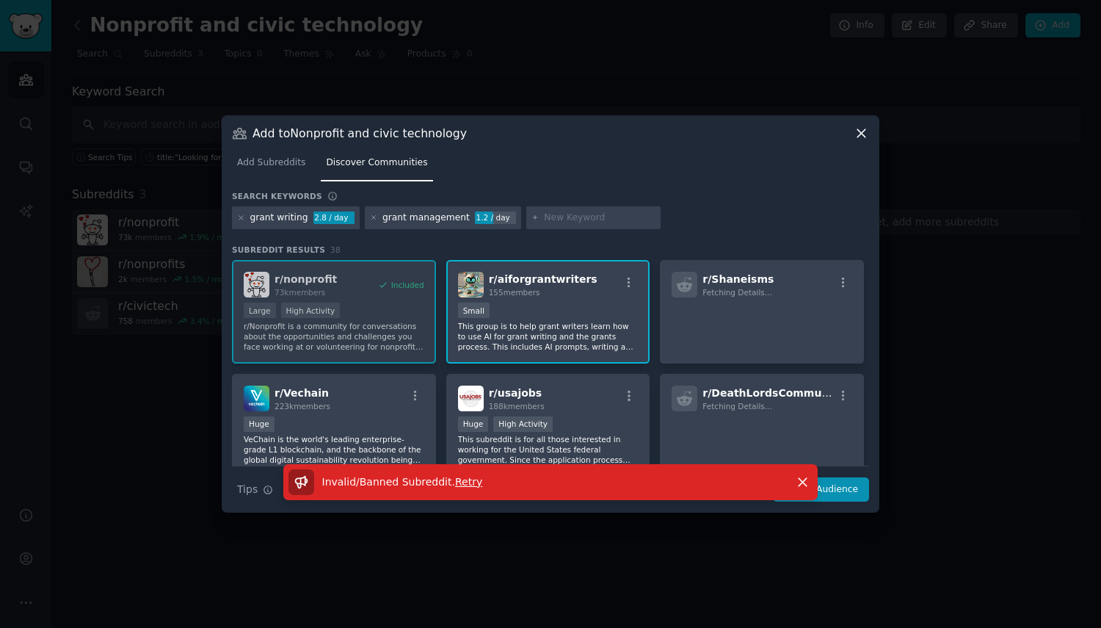
click at [521, 319] on div "100 - 1000 members Small" at bounding box center [548, 311] width 181 height 18
click at [321, 305] on div "r/ nonprofit 73k members Included Large High Activity r/Nonprofit is a communit…" at bounding box center [550, 586] width 637 height 653
click at [595, 305] on div "100 - 1000 members Small" at bounding box center [548, 311] width 181 height 18
click at [846, 494] on div "Invalid/Banned Subreddit . Retry Dismiss" at bounding box center [551, 488] width 658 height 49
click at [797, 477] on icon "button" at bounding box center [802, 481] width 15 height 15
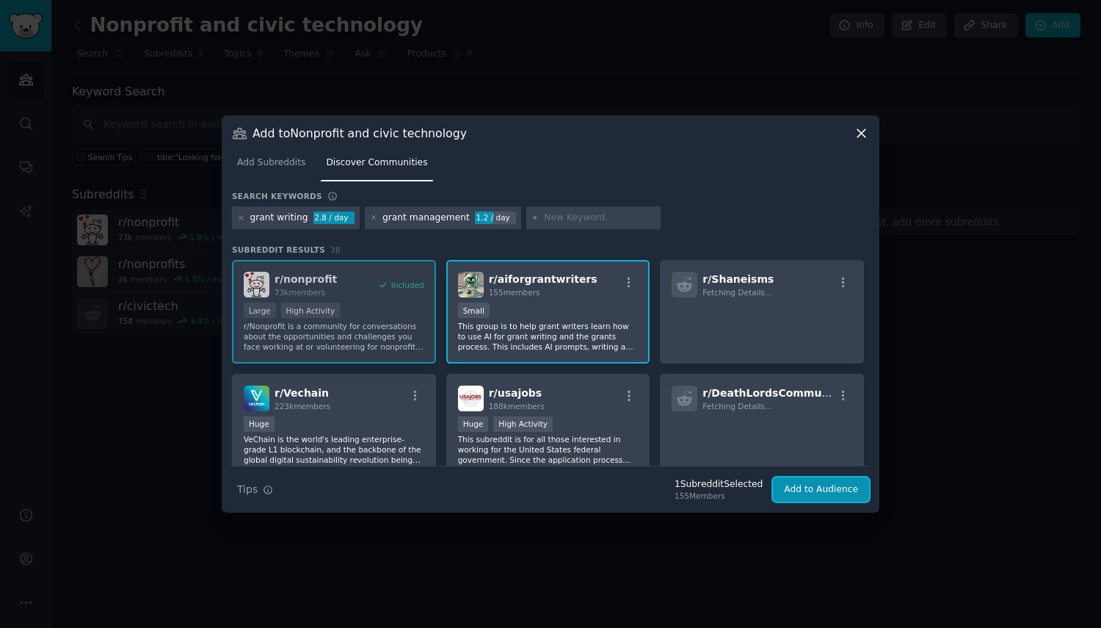
click at [831, 496] on button "Add to Audience" at bounding box center [821, 489] width 96 height 25
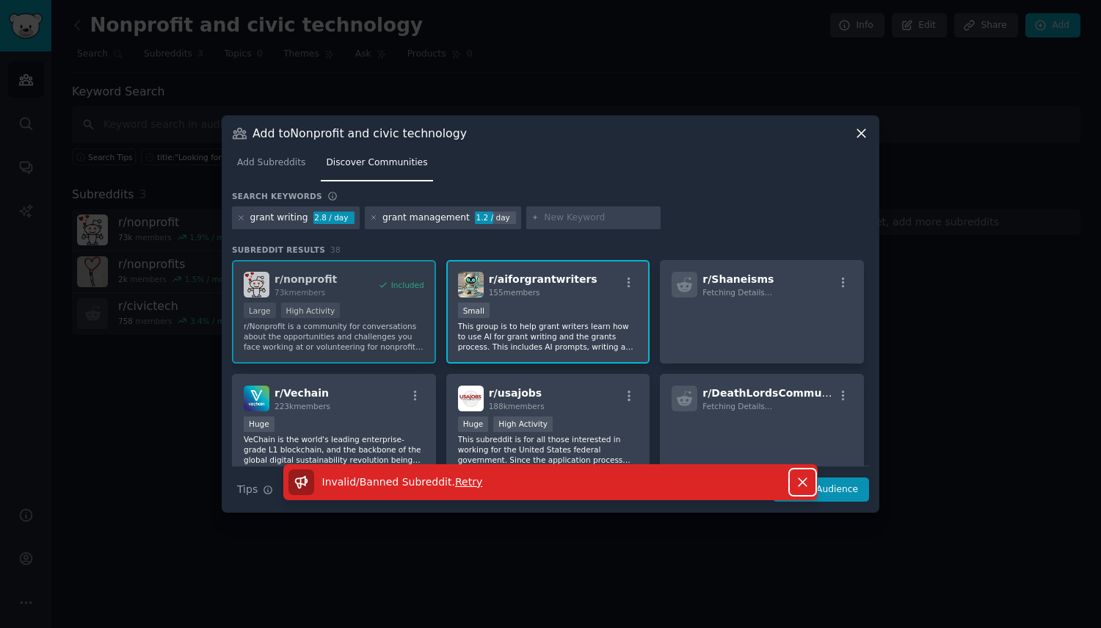
click at [803, 479] on icon "button" at bounding box center [803, 482] width 8 height 8
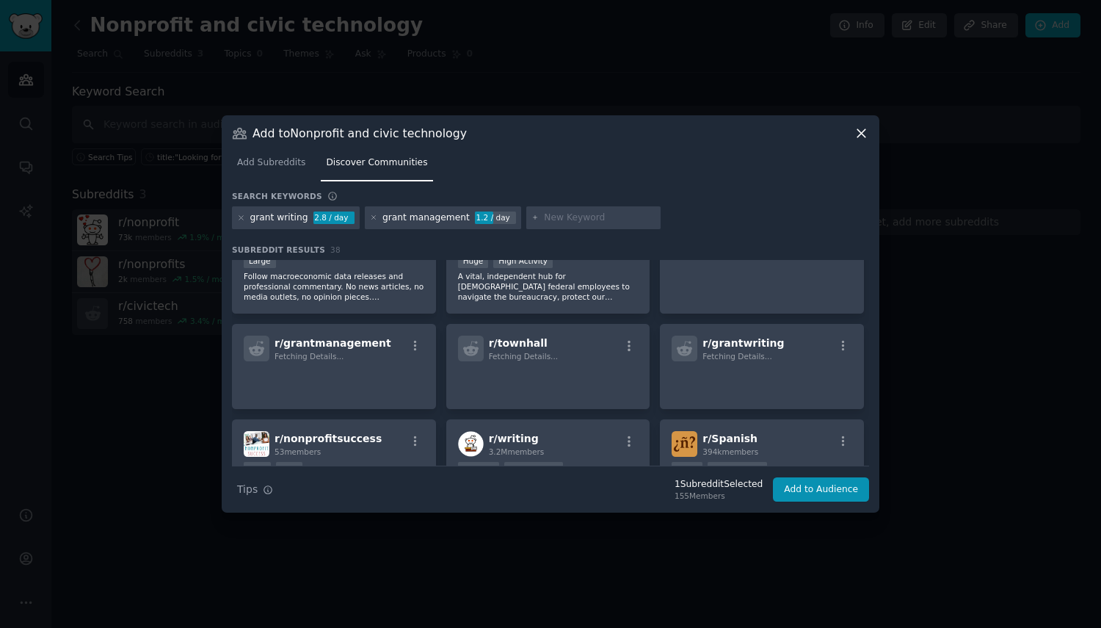
scroll to position [294, 0]
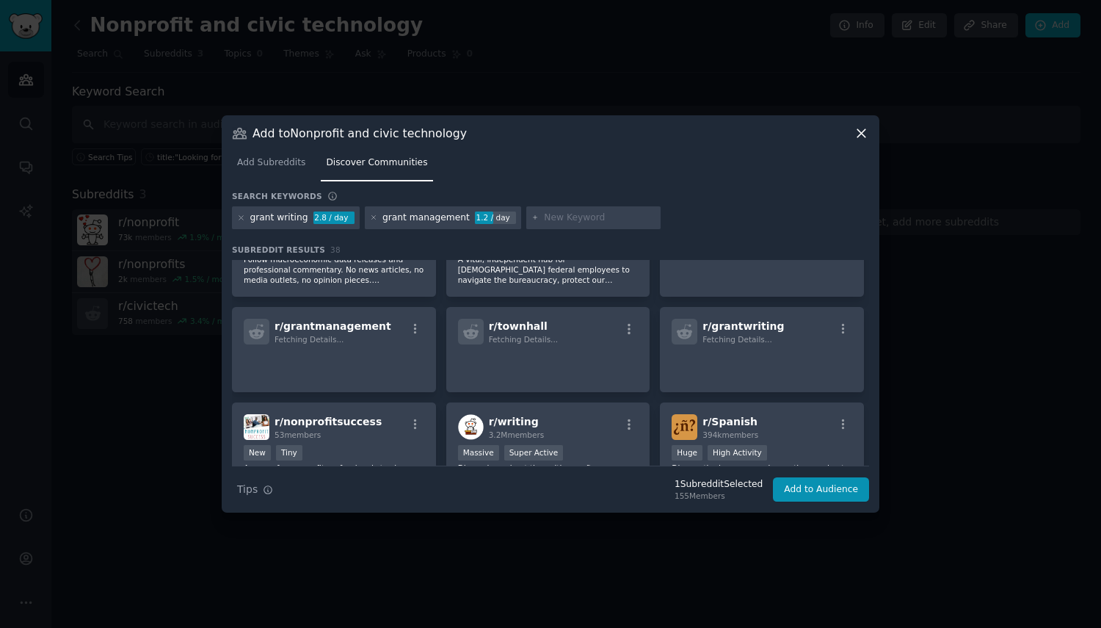
click at [352, 434] on div "53 members" at bounding box center [328, 434] width 107 height 10
click at [820, 489] on button "Add to Audience" at bounding box center [821, 489] width 96 height 25
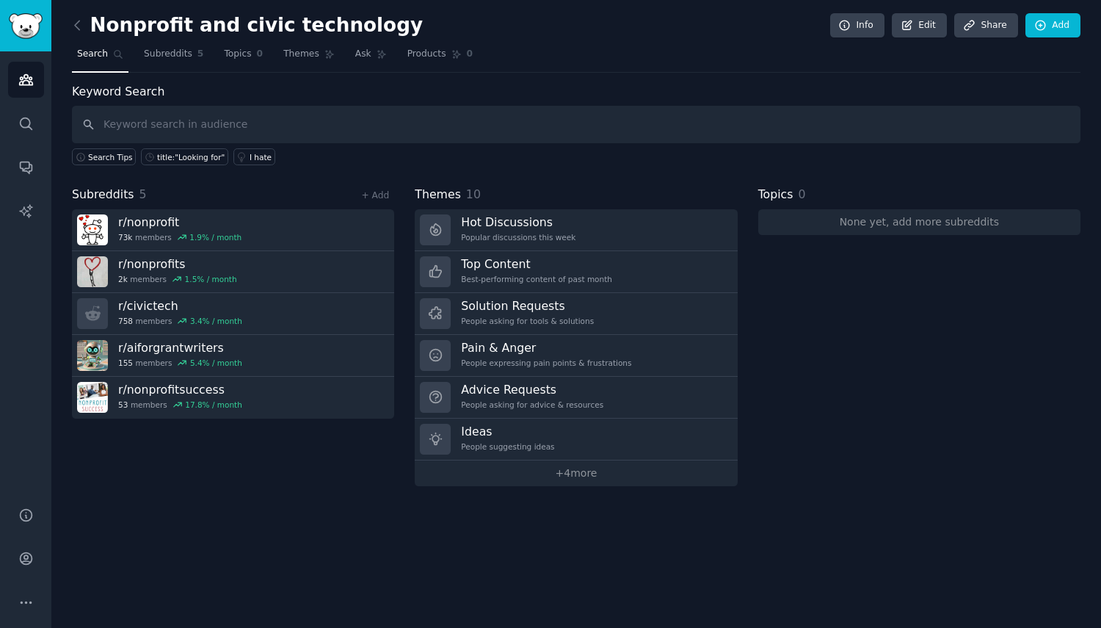
click at [377, 199] on link "+ Add" at bounding box center [375, 195] width 28 height 10
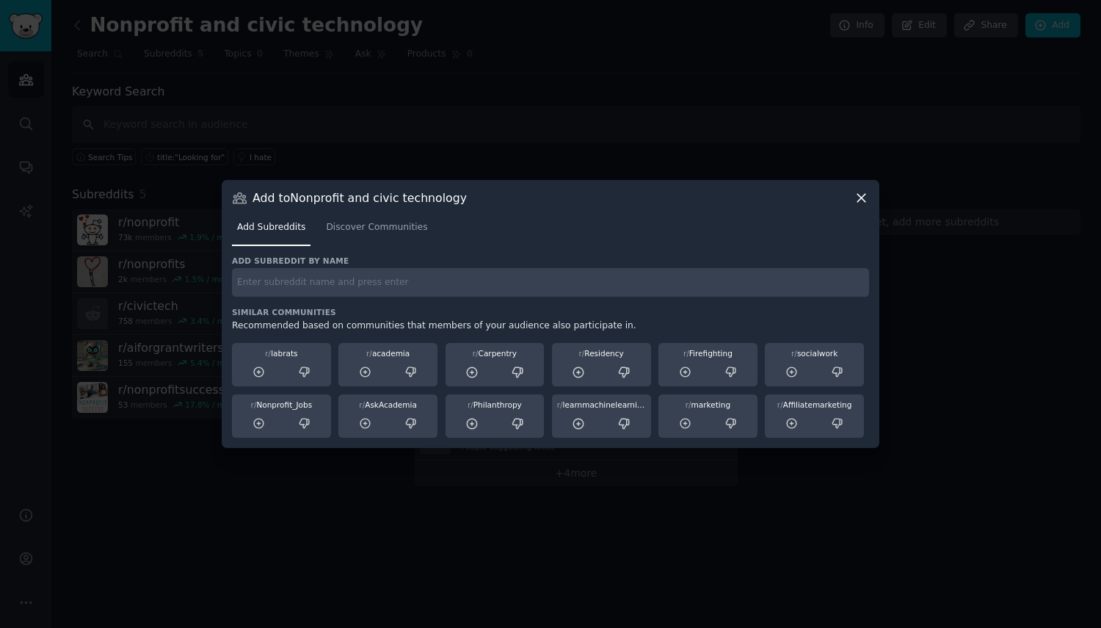
click at [368, 226] on span "Discover Communities" at bounding box center [376, 227] width 101 height 13
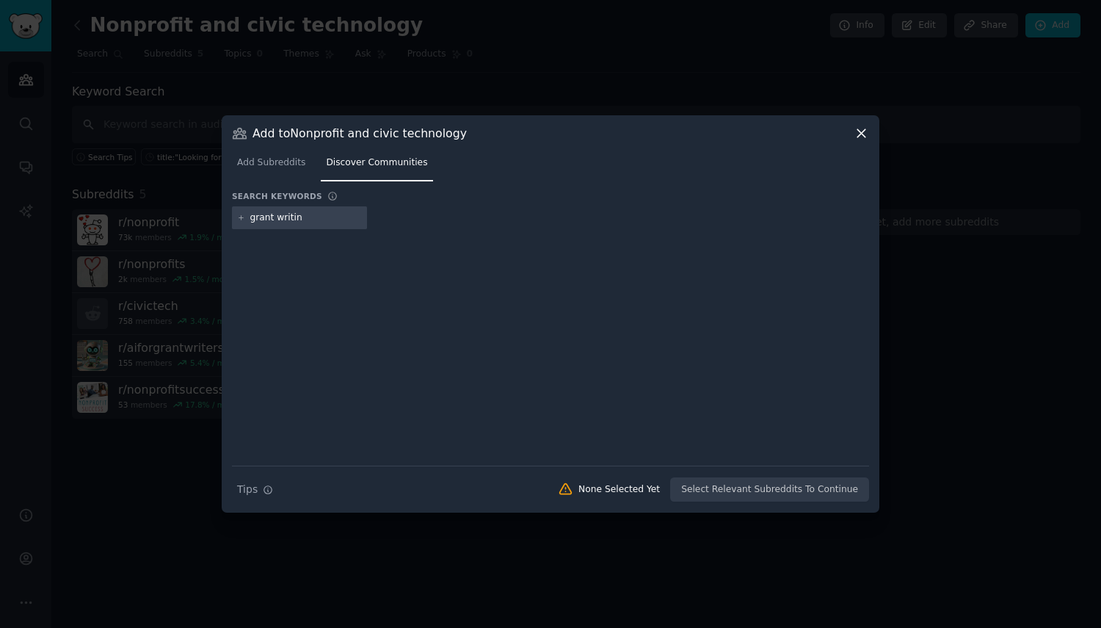
type input "grant writing"
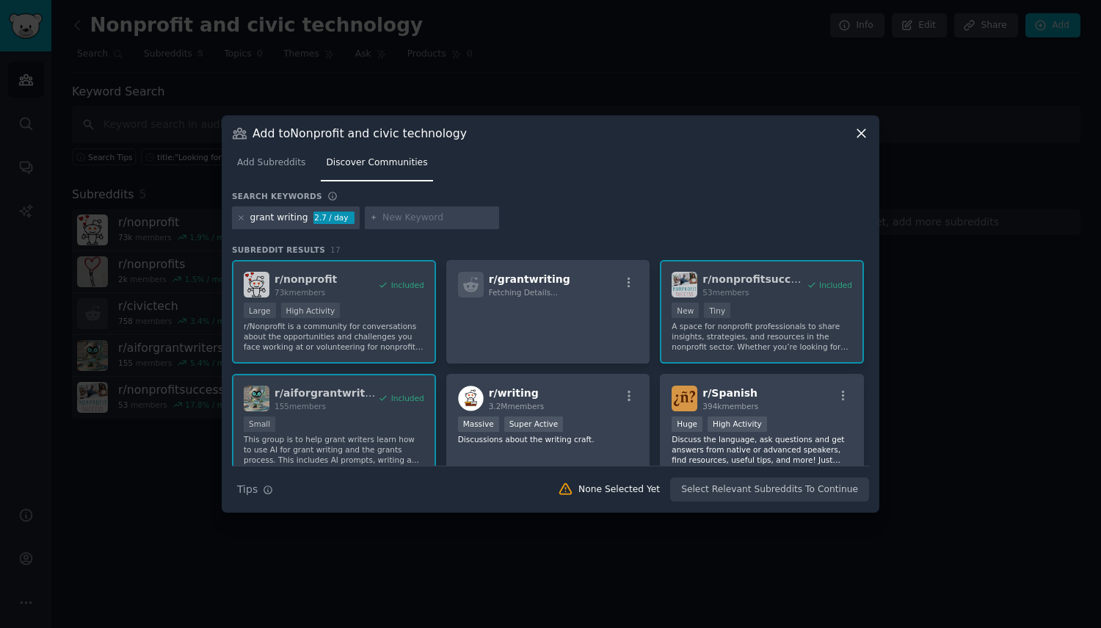
click at [570, 299] on div "r/ grantwriting Fetching Details..." at bounding box center [548, 312] width 204 height 104
click at [549, 299] on div "r/ grantwriting Fetching Details..." at bounding box center [548, 312] width 204 height 104
click at [606, 322] on p at bounding box center [548, 317] width 181 height 31
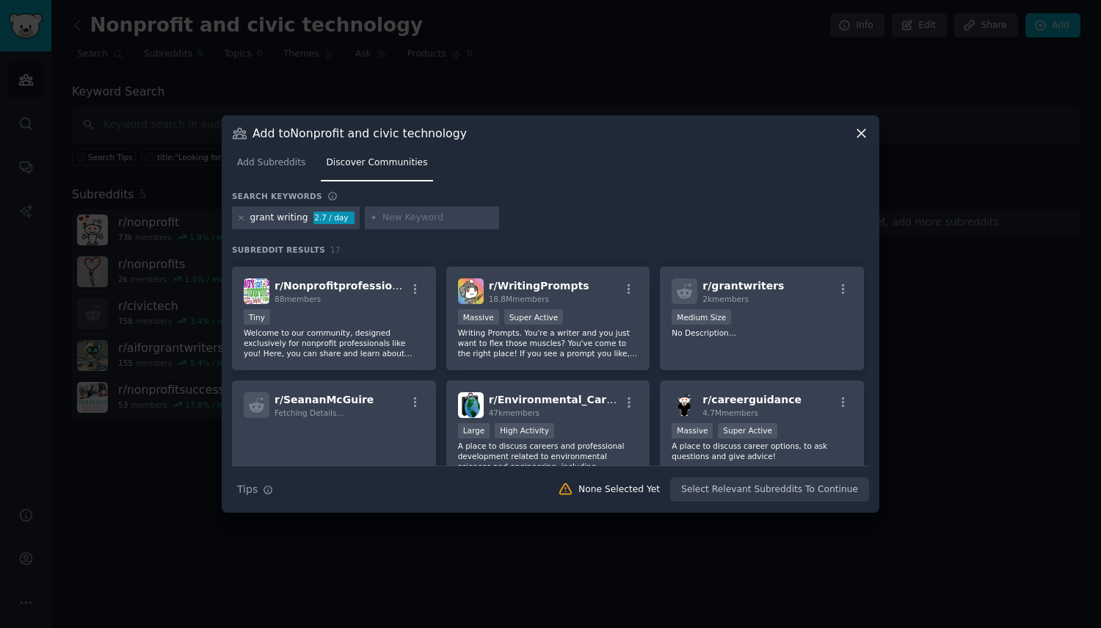
click at [321, 333] on p "Welcome to our community, designed exclusively for nonprofit professionals like…" at bounding box center [334, 342] width 181 height 31
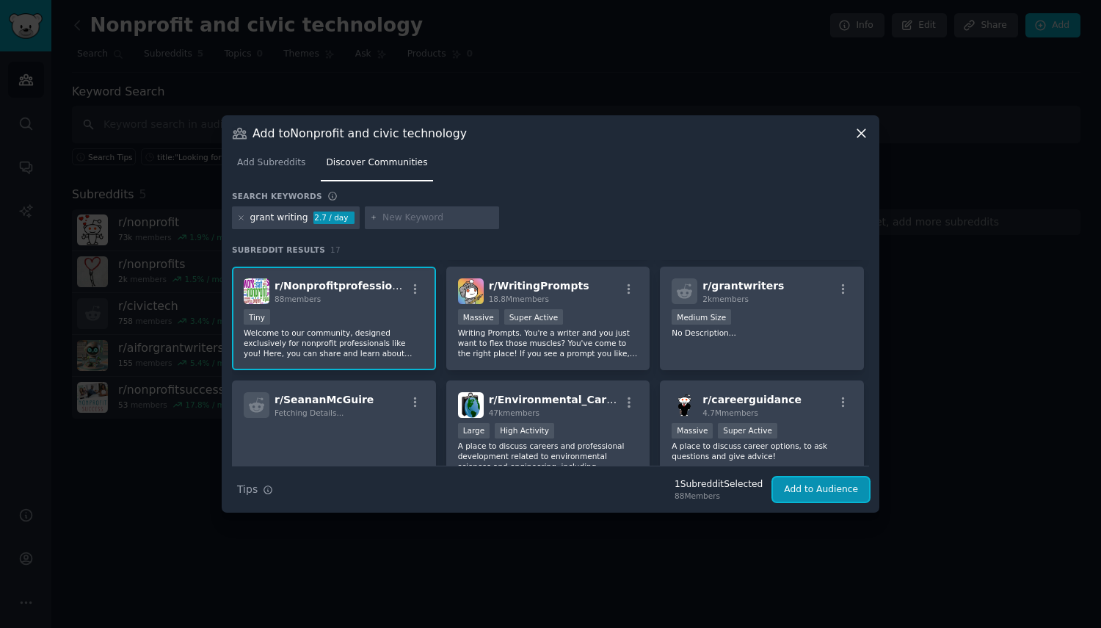
click at [844, 491] on button "Add to Audience" at bounding box center [821, 489] width 96 height 25
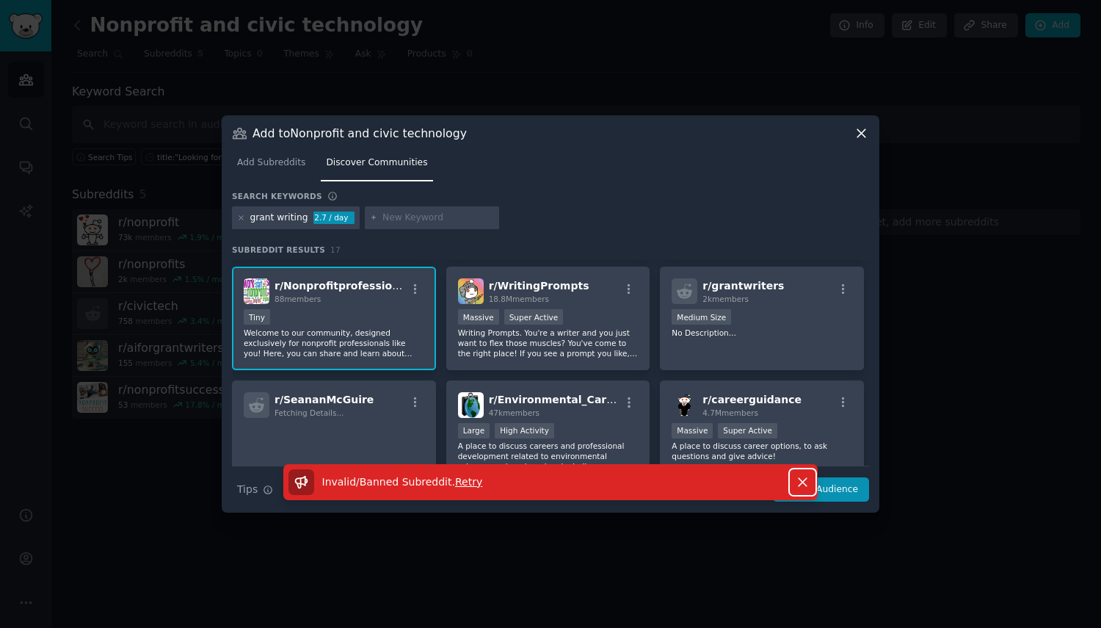
click at [805, 483] on icon "button" at bounding box center [802, 481] width 15 height 15
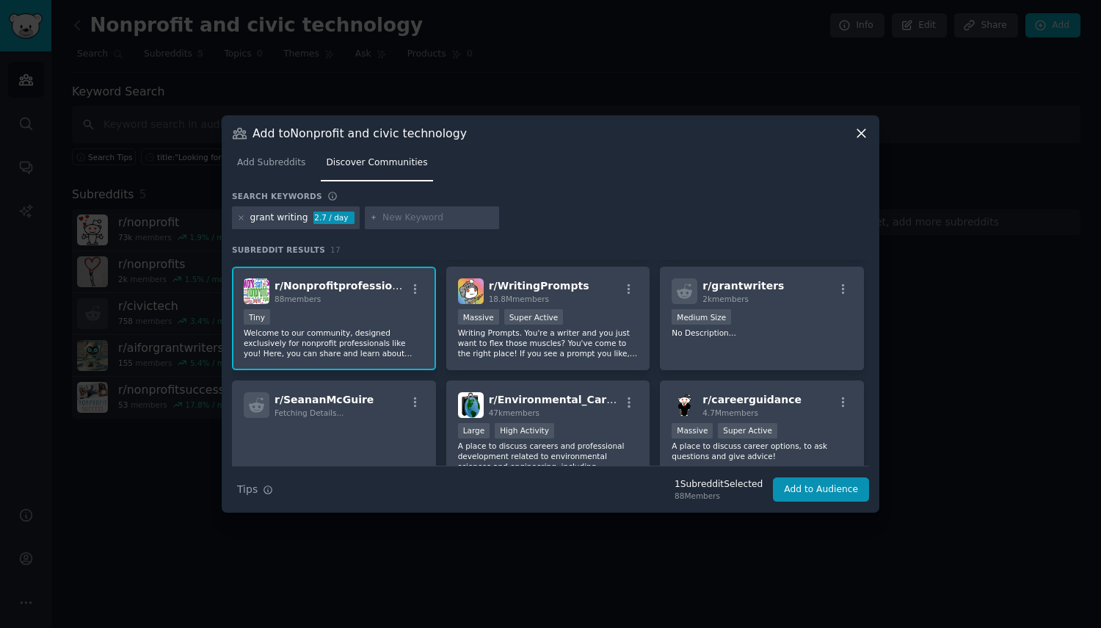
click at [333, 326] on div "Tiny" at bounding box center [334, 318] width 181 height 18
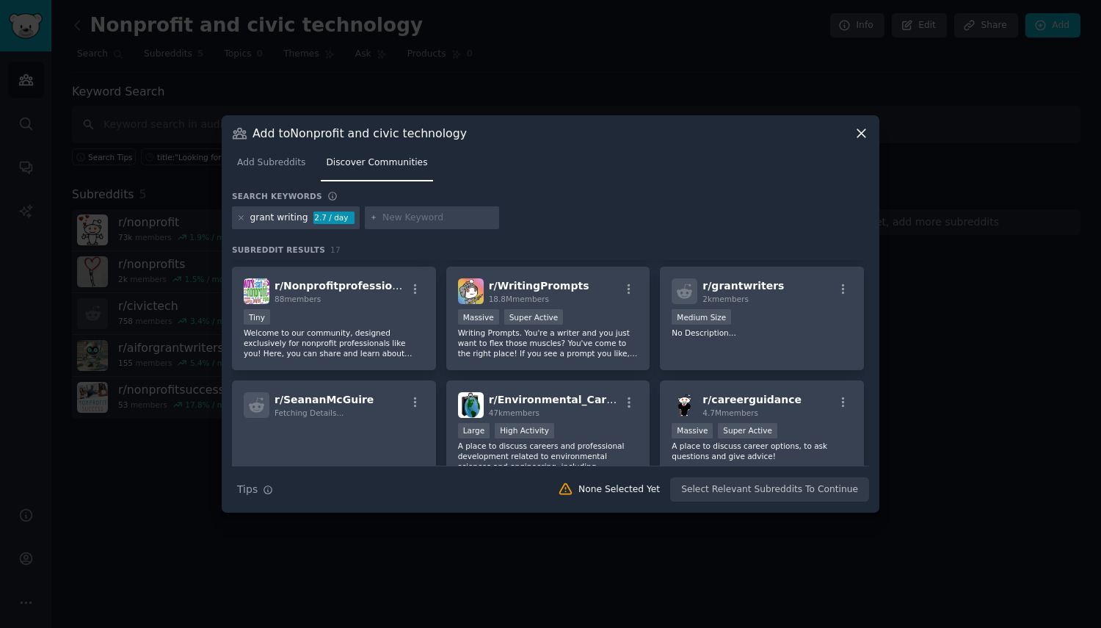
click at [351, 327] on p "Welcome to our community, designed exclusively for nonprofit professionals like…" at bounding box center [334, 342] width 181 height 31
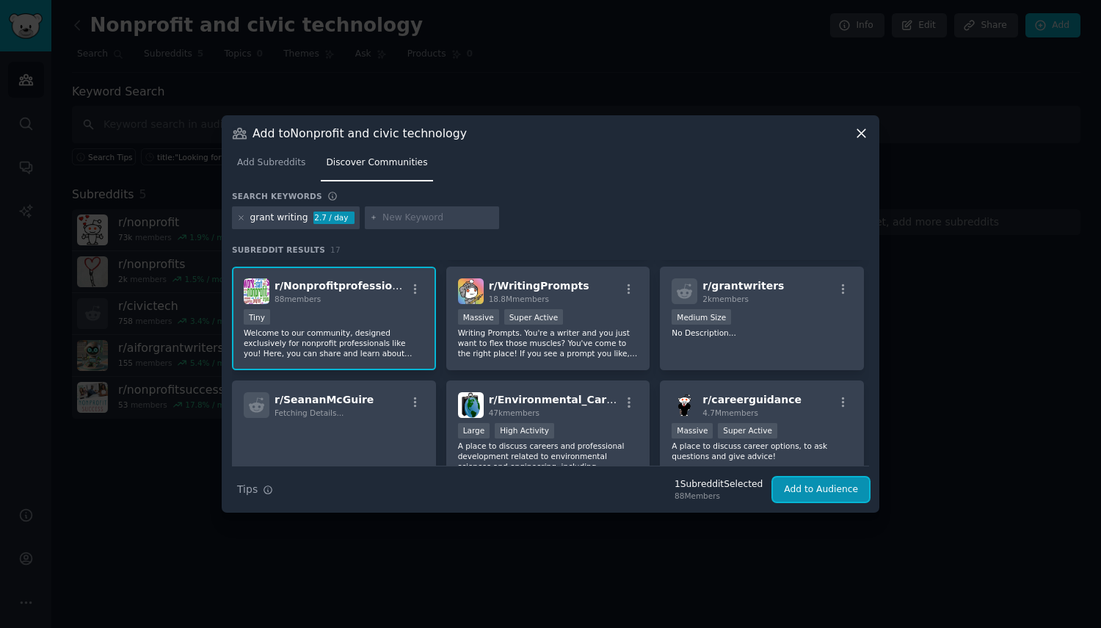
click at [832, 483] on button "Add to Audience" at bounding box center [821, 489] width 96 height 25
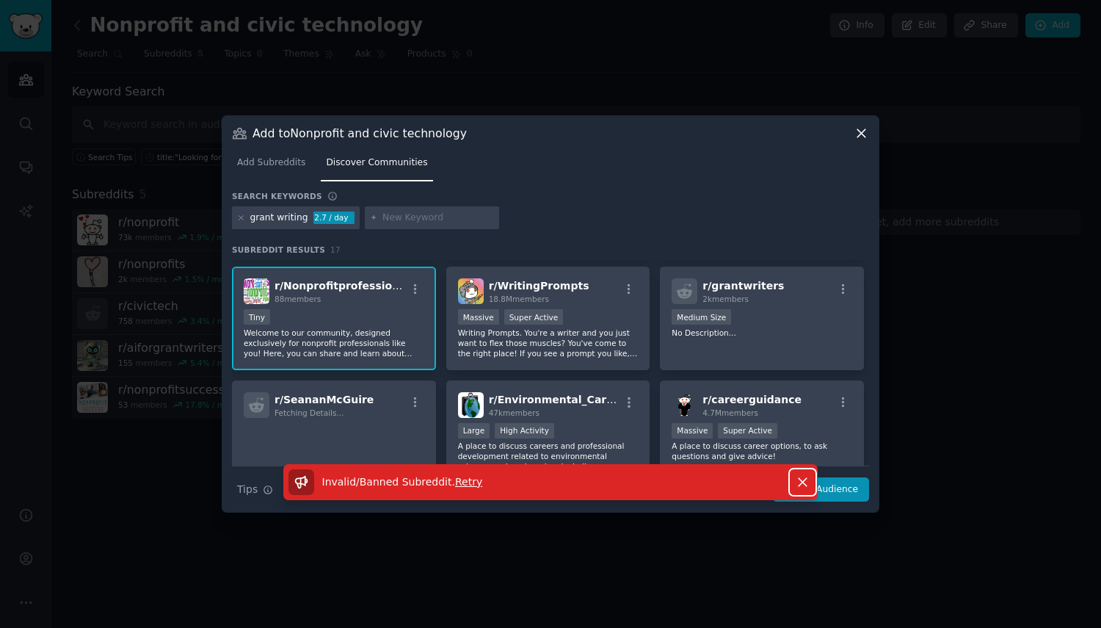
click at [799, 478] on icon "button" at bounding box center [803, 482] width 8 height 8
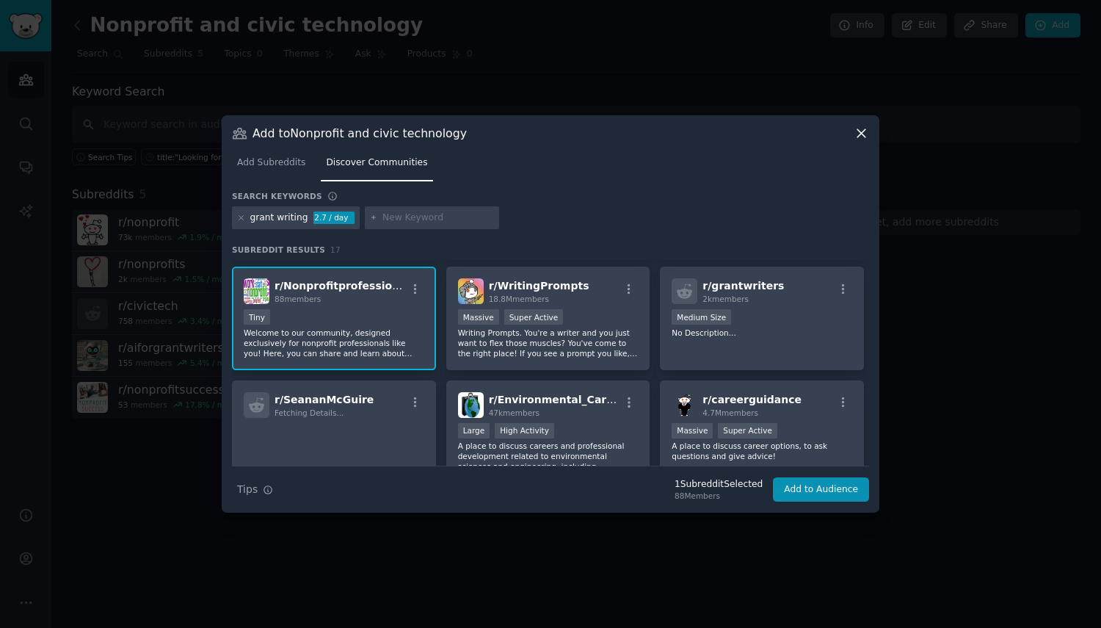
click at [815, 305] on div "r/ grantwriters 2k members Medium Size No Description..." at bounding box center [762, 318] width 204 height 104
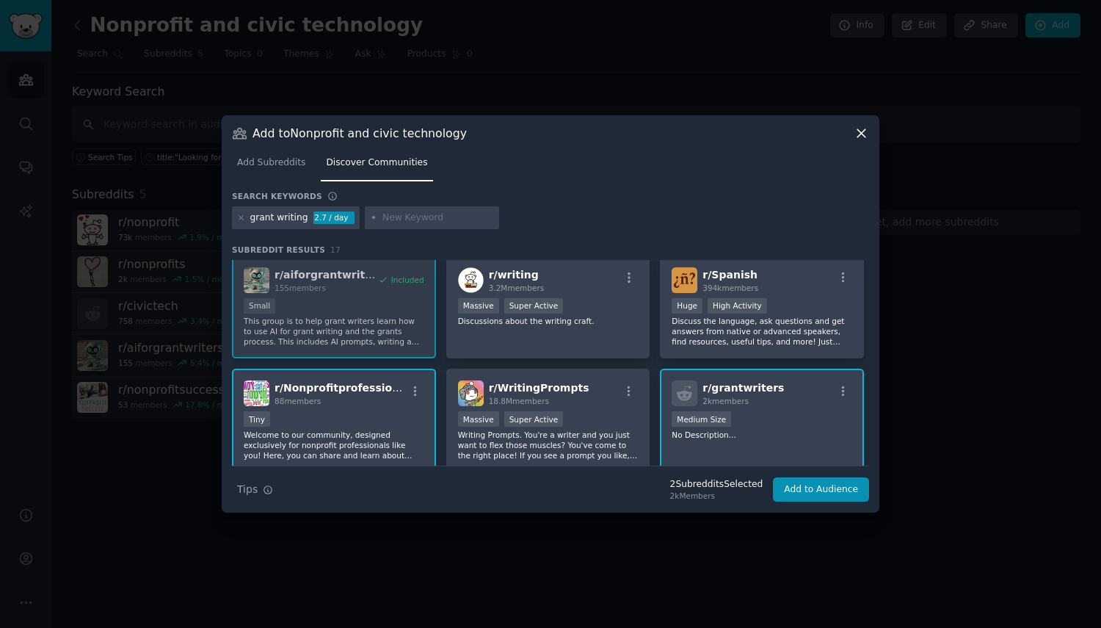
scroll to position [0, 0]
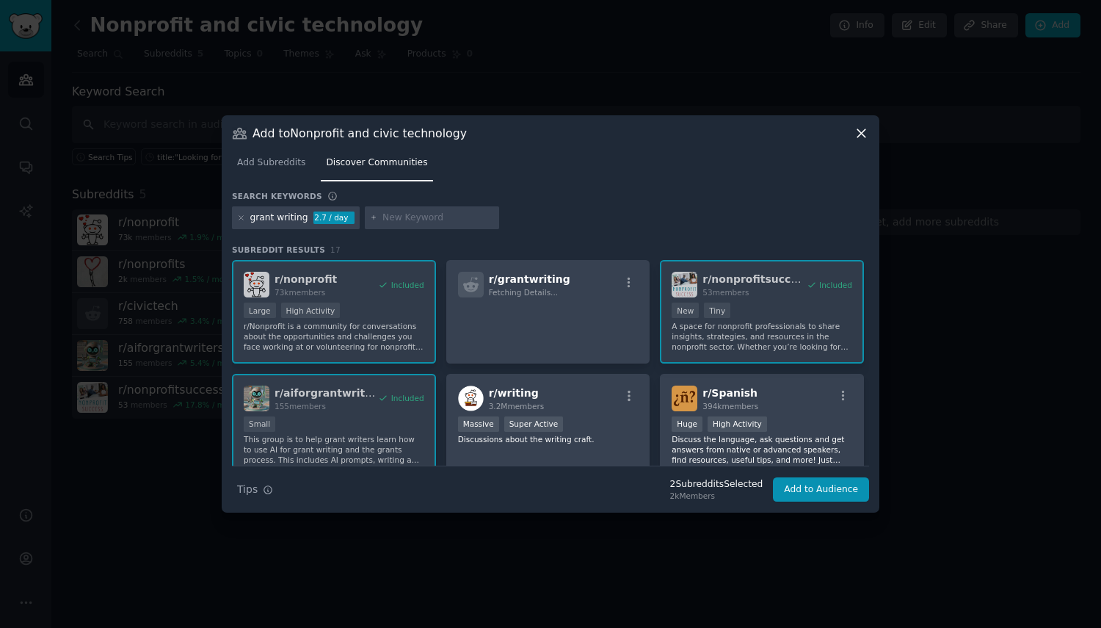
click at [318, 311] on div "r/ nonprofit 73k members Included Large High Activity r/Nonprofit is a communit…" at bounding box center [550, 595] width 637 height 670
click at [490, 330] on p at bounding box center [548, 317] width 181 height 31
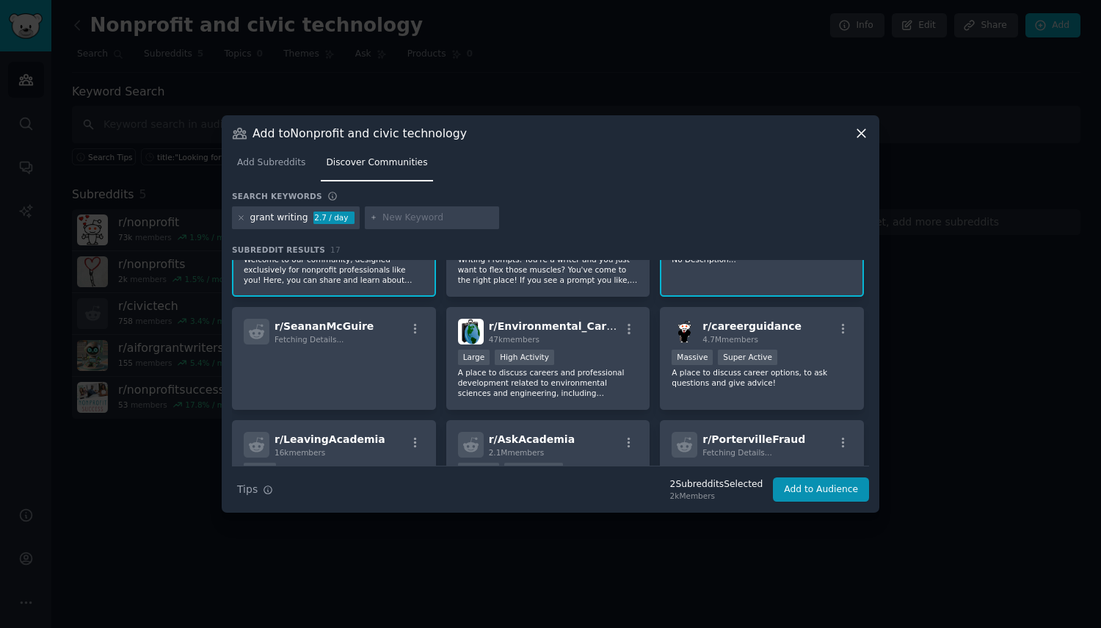
scroll to position [220, 0]
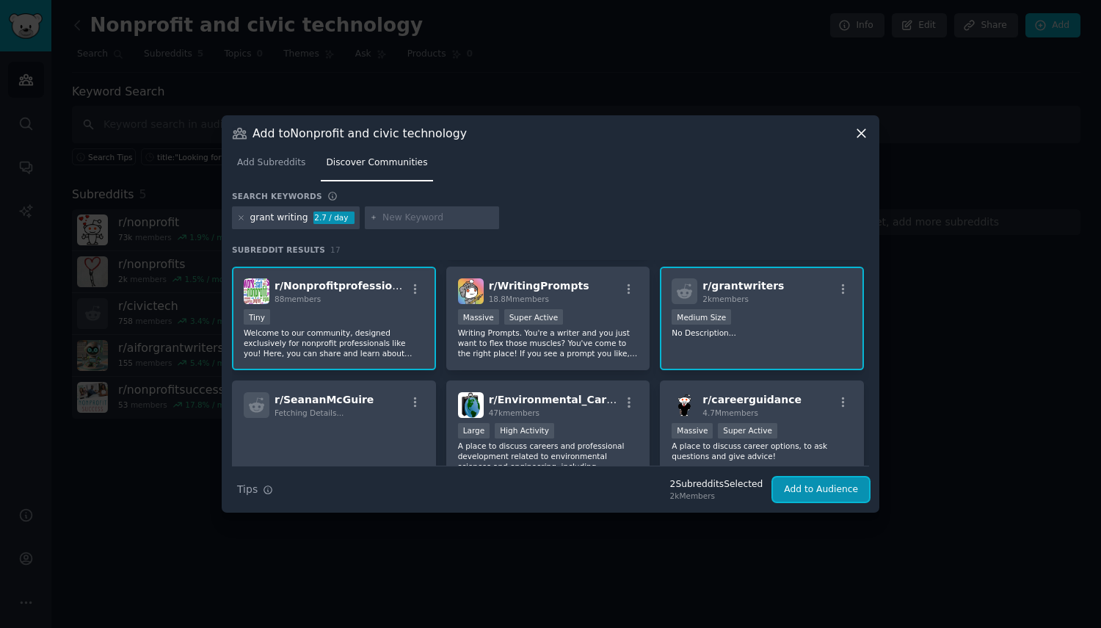
click at [805, 491] on button "Add to Audience" at bounding box center [821, 489] width 96 height 25
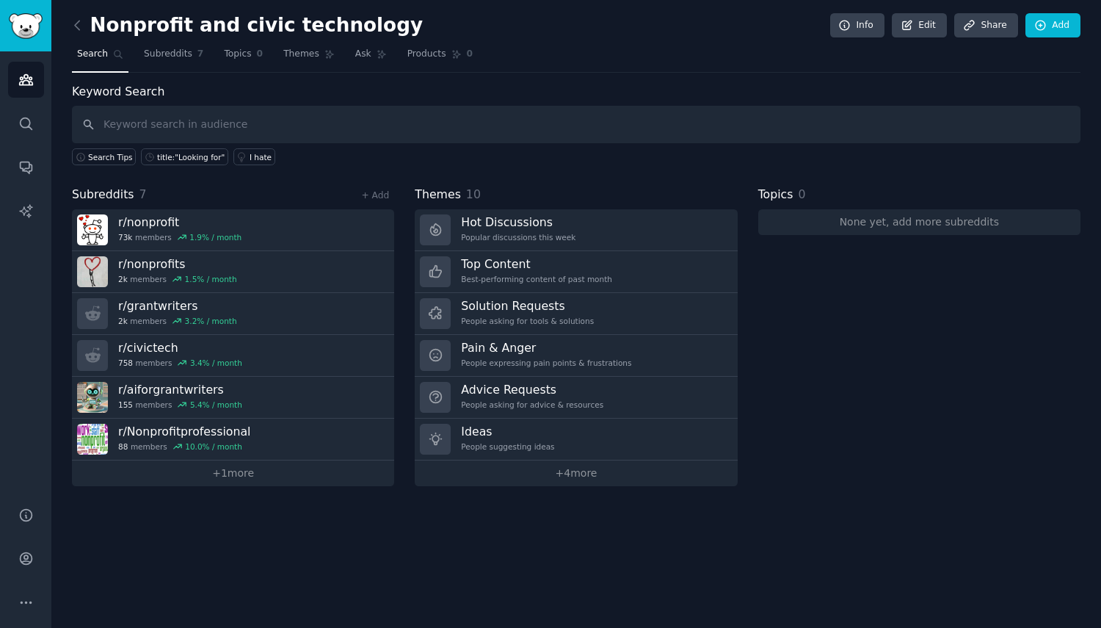
click at [376, 197] on link "+ Add" at bounding box center [375, 195] width 28 height 10
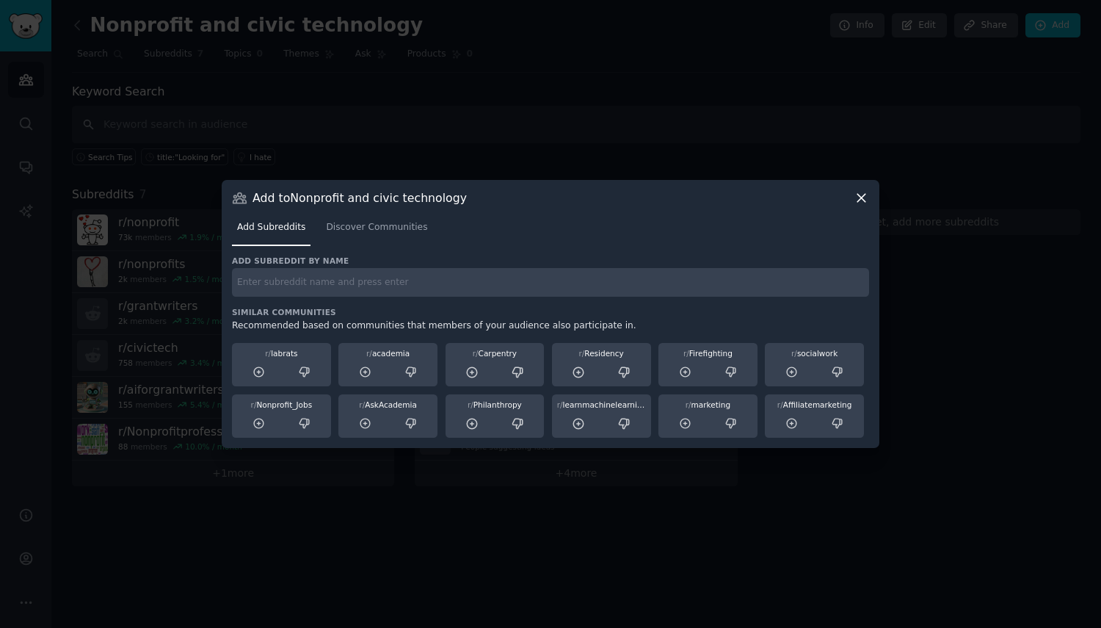
click at [364, 228] on span "Discover Communities" at bounding box center [376, 227] width 101 height 13
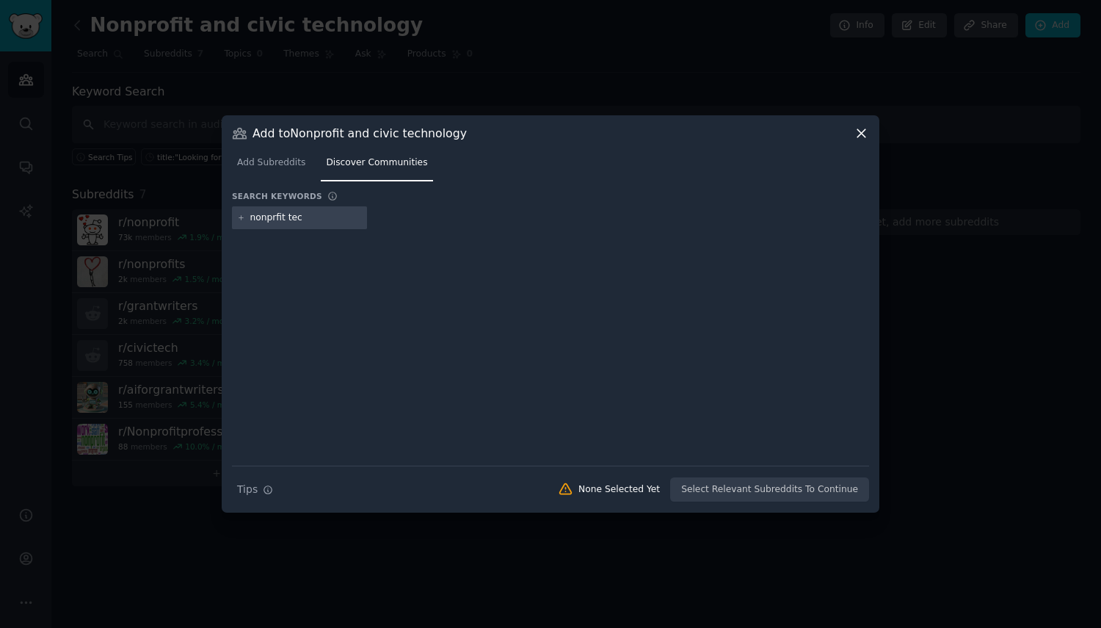
type input "nonprfit tech"
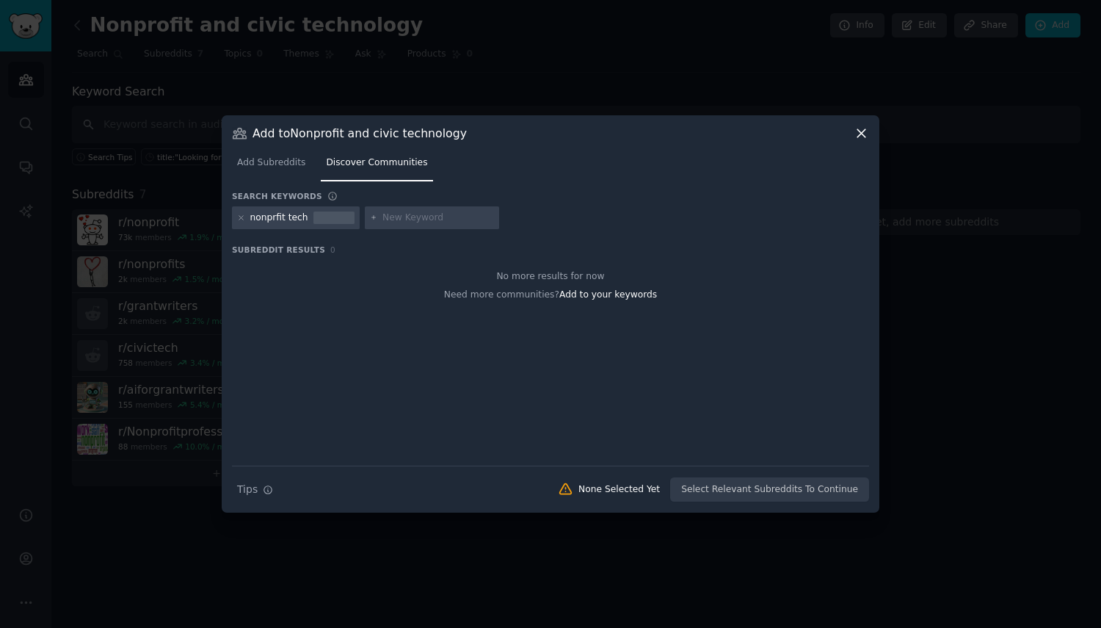
click at [239, 217] on icon at bounding box center [241, 218] width 8 height 8
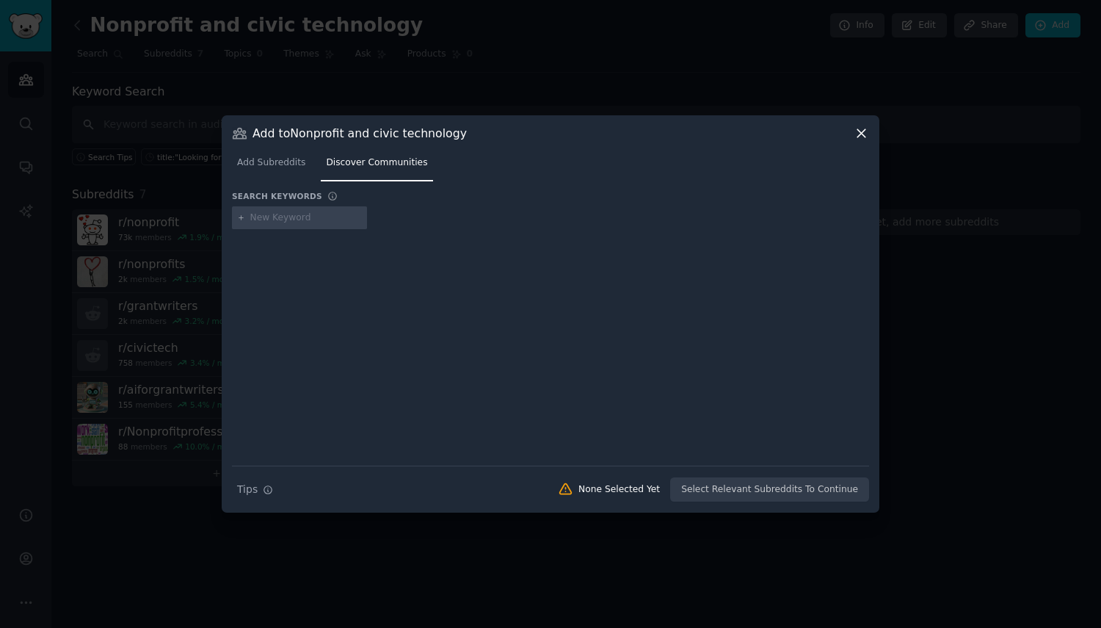
click at [280, 224] on div at bounding box center [299, 217] width 135 height 23
click at [280, 216] on input "text" at bounding box center [306, 217] width 112 height 13
type input "nonprofit technology"
type input "'"
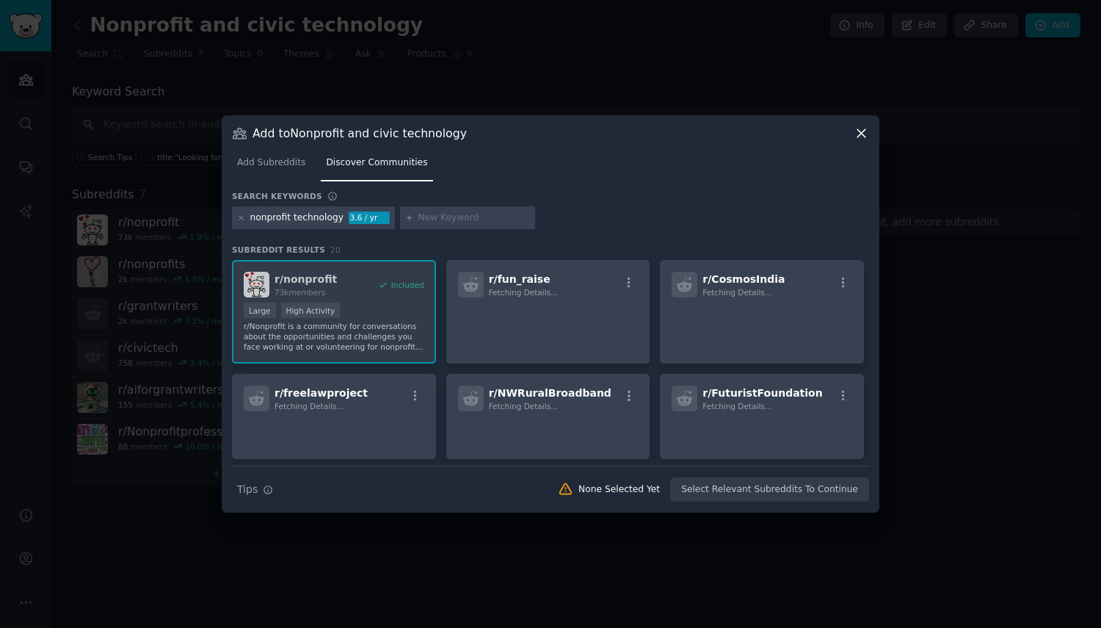
click at [239, 217] on icon at bounding box center [241, 218] width 8 height 8
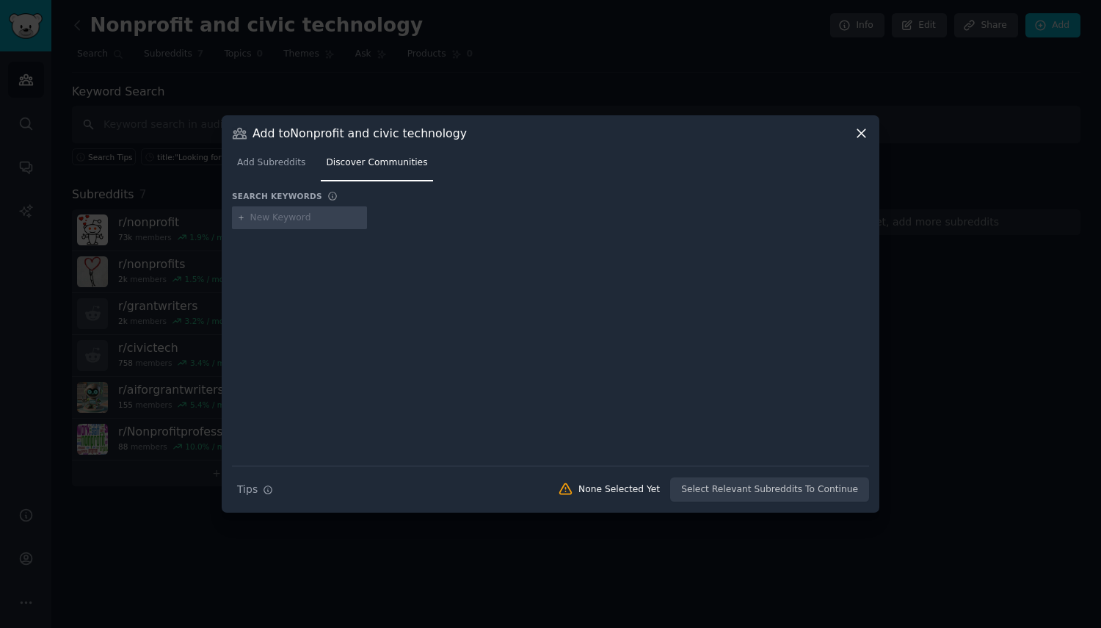
click at [273, 218] on input "text" at bounding box center [306, 217] width 112 height 13
type input "nonprofit software"
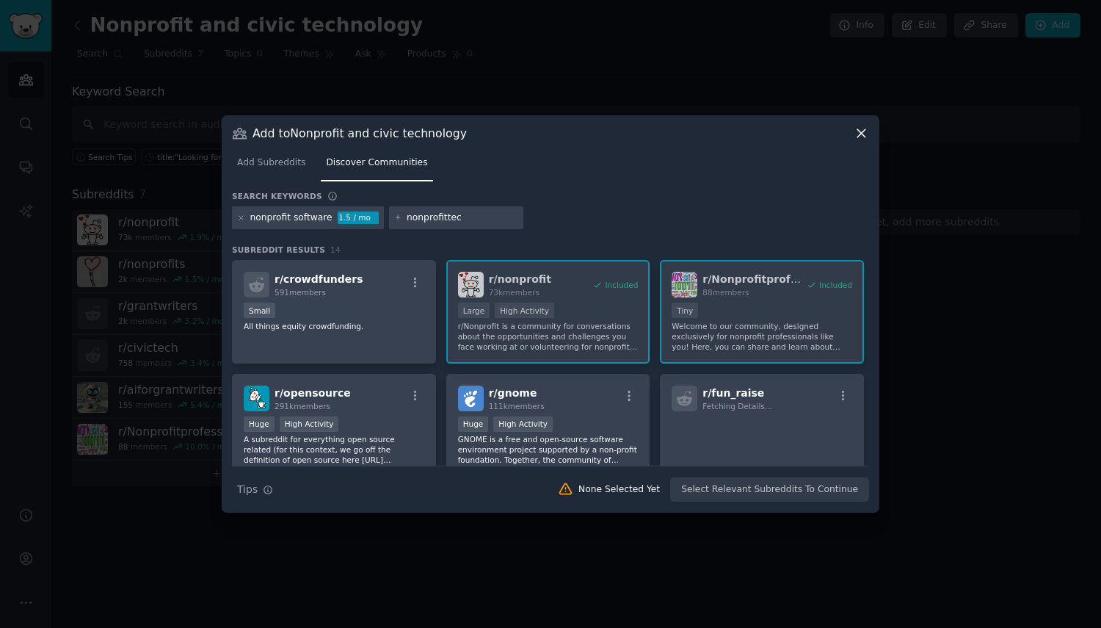
type input "nonprofittech"
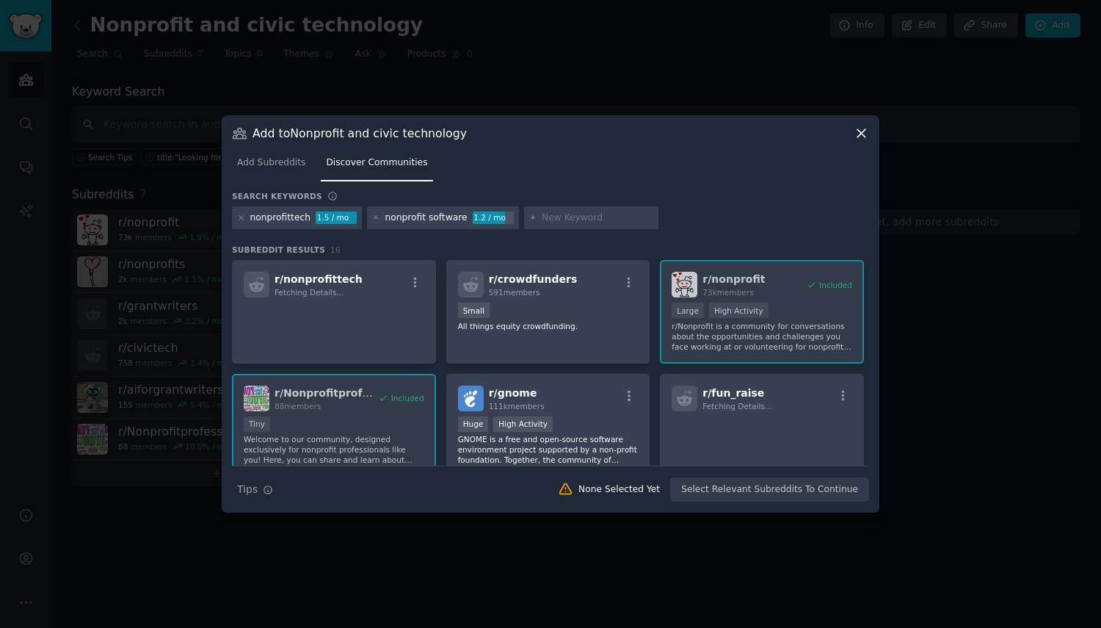
click at [415, 313] on p at bounding box center [334, 317] width 181 height 31
click at [391, 302] on div "r/ nonprofittech Fetching Details..." at bounding box center [334, 312] width 204 height 104
click at [358, 338] on div "r/ nonprofittech Fetching Details..." at bounding box center [334, 312] width 204 height 104
click at [313, 303] on div "Small" at bounding box center [334, 311] width 181 height 18
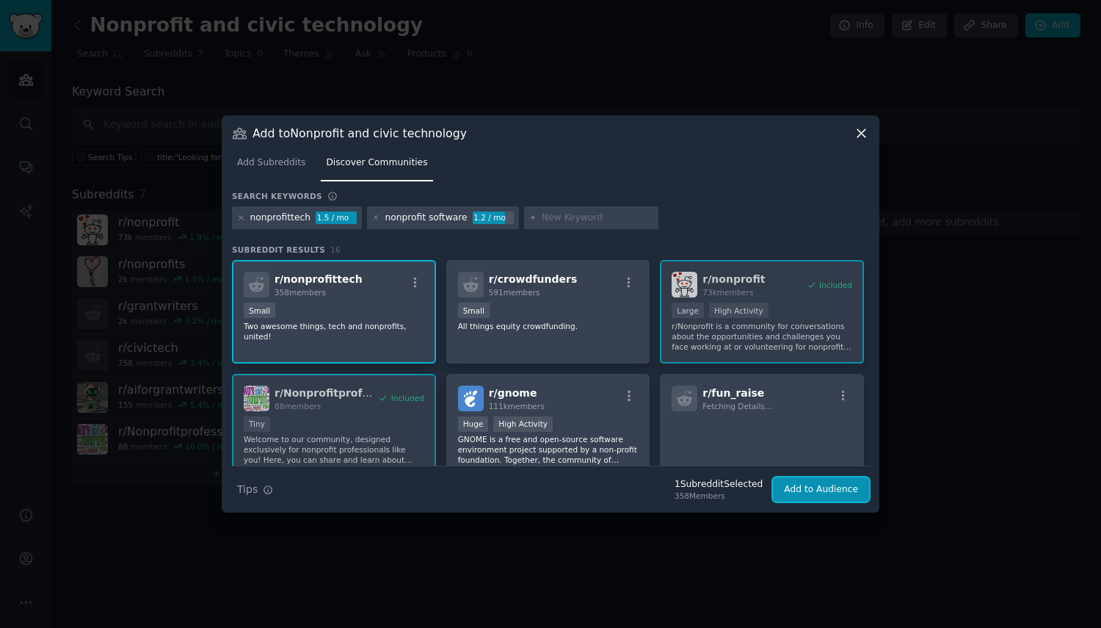
click at [817, 492] on button "Add to Audience" at bounding box center [821, 489] width 96 height 25
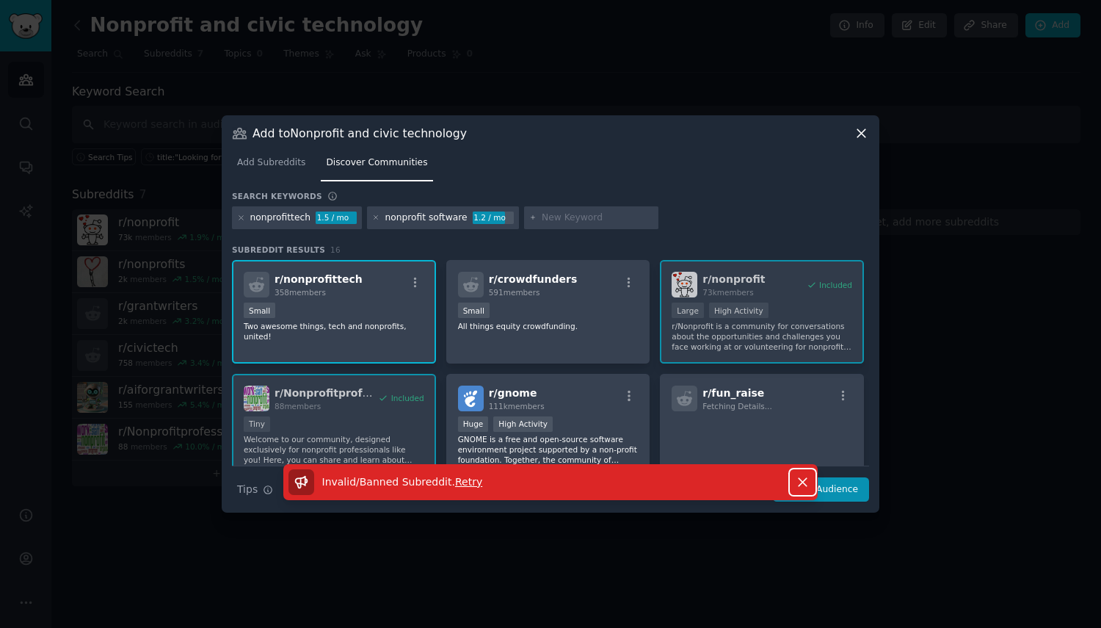
click at [799, 475] on icon "button" at bounding box center [802, 481] width 15 height 15
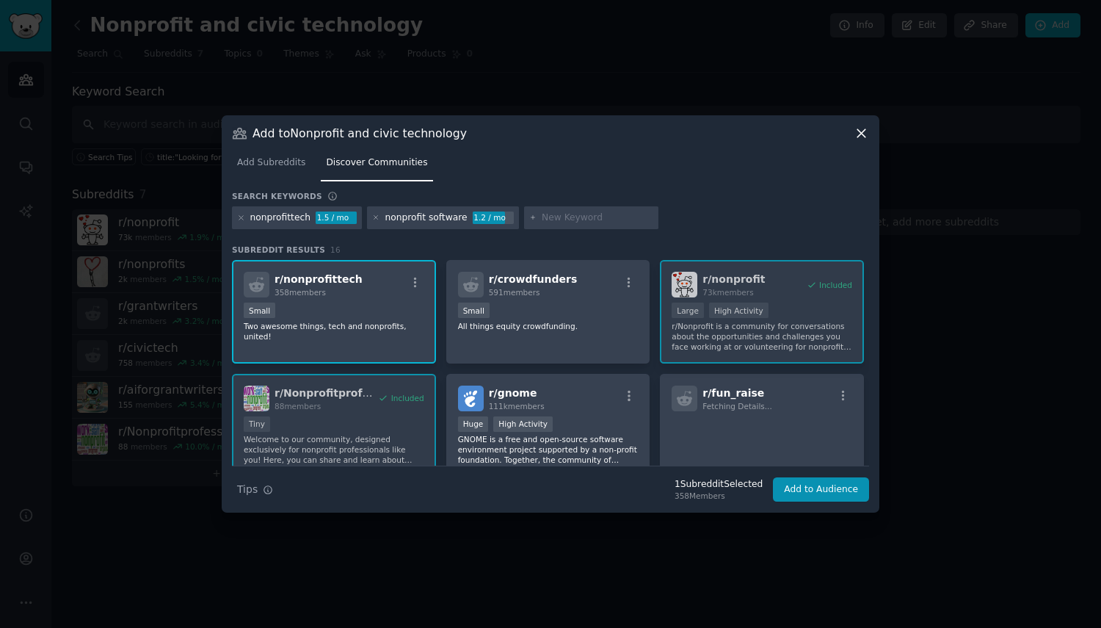
click at [772, 334] on div "r/ nonprofittech 358 members Small Two awesome things, tech and nonprofits, uni…" at bounding box center [550, 576] width 637 height 632
click at [377, 334] on div "r/ nonprofittech 358 members Small Two awesome things, tech and nonprofits, uni…" at bounding box center [334, 312] width 204 height 104
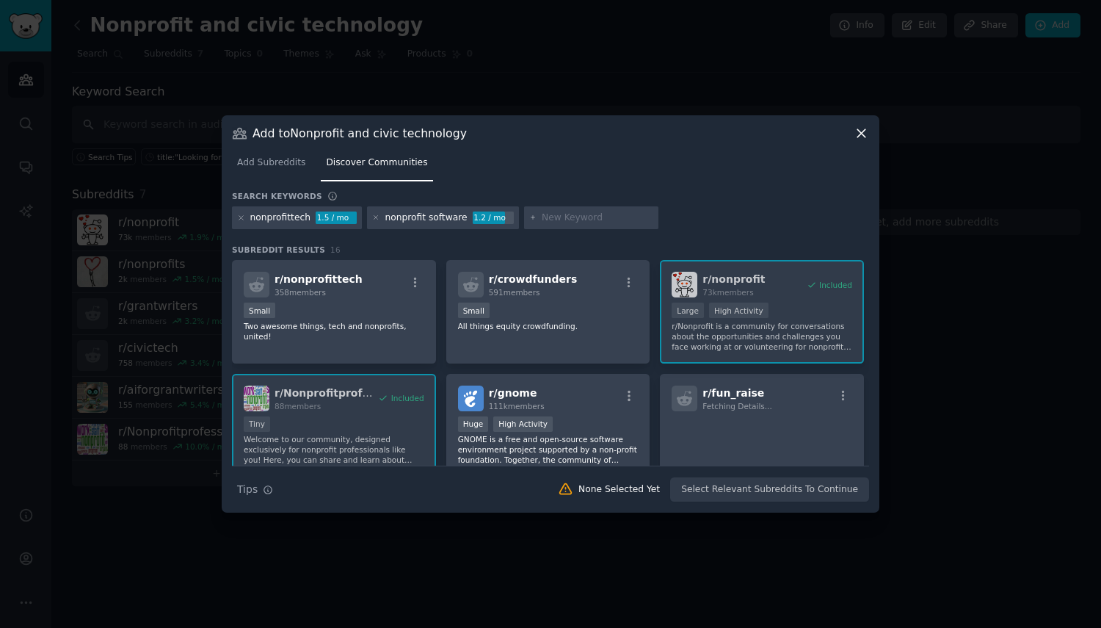
click at [396, 322] on p "Two awesome things, tech and nonprofits, united!" at bounding box center [334, 331] width 181 height 21
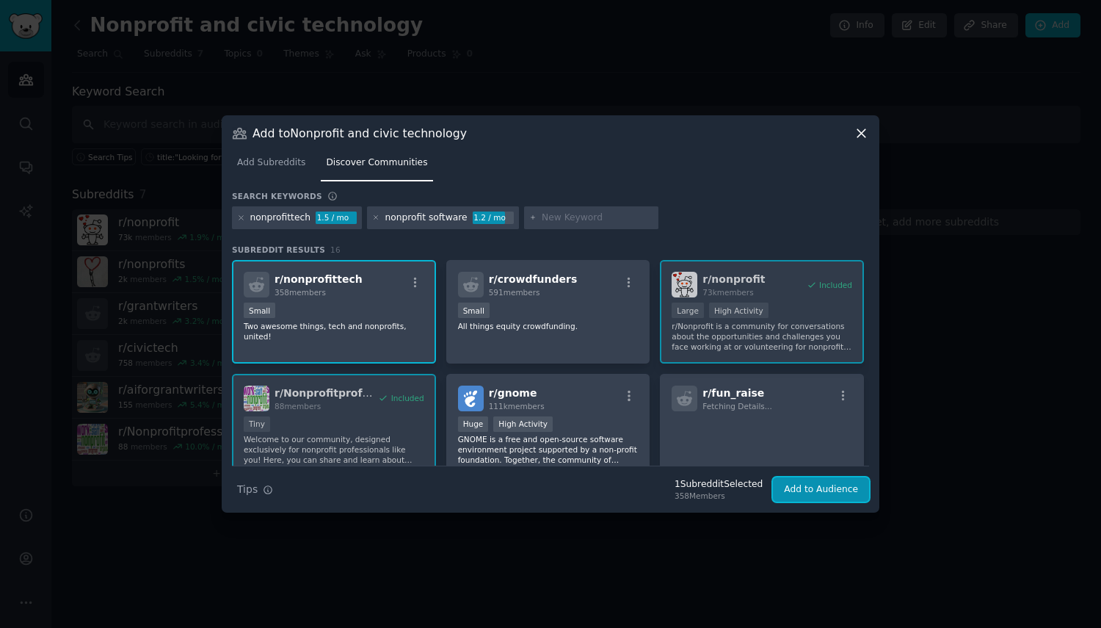
click at [808, 487] on button "Add to Audience" at bounding box center [821, 489] width 96 height 25
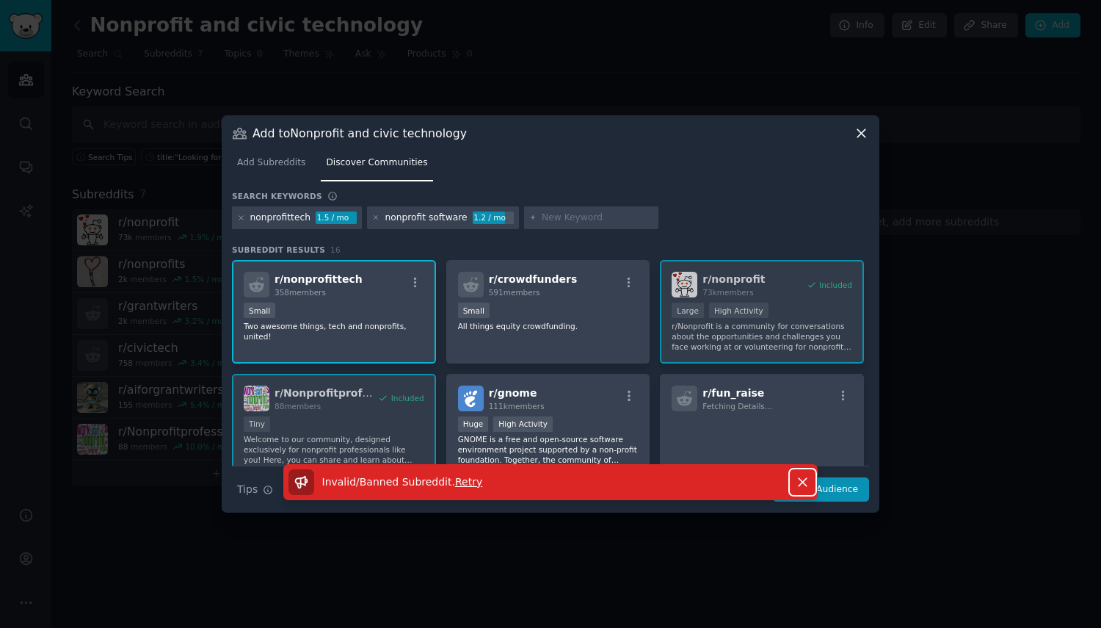
click at [792, 476] on button "Dismiss" at bounding box center [803, 482] width 26 height 26
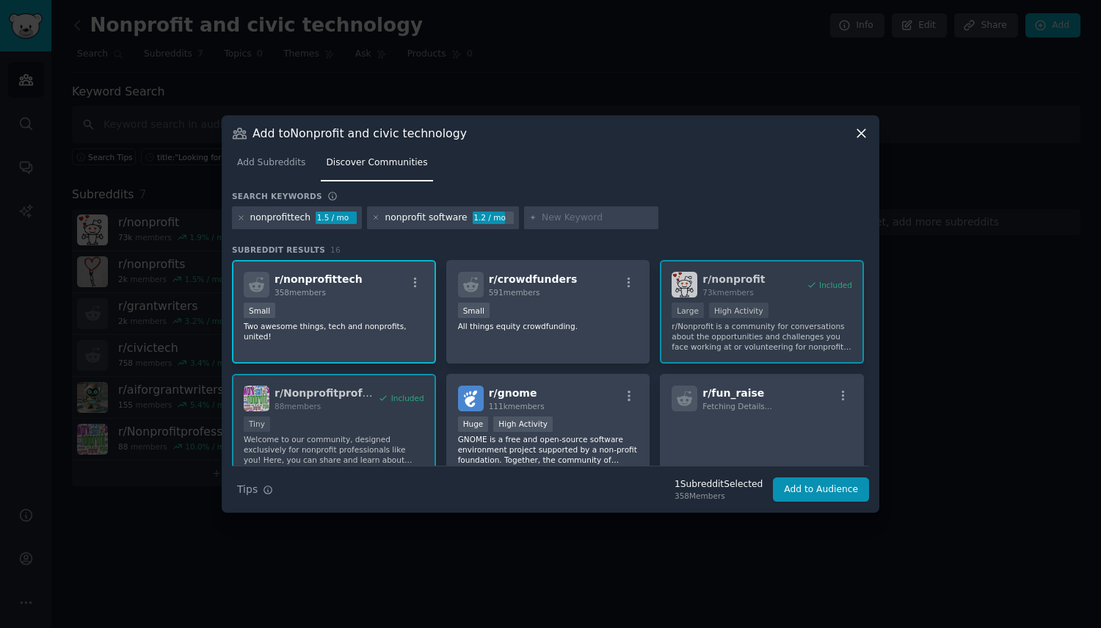
click at [345, 427] on div "r/ nonprofittech 358 members Small Two awesome things, tech and nonprofits, uni…" at bounding box center [550, 576] width 637 height 632
click at [364, 332] on div "r/ nonprofittech 358 members Small Two awesome things, tech and nonprofits, uni…" at bounding box center [334, 312] width 204 height 104
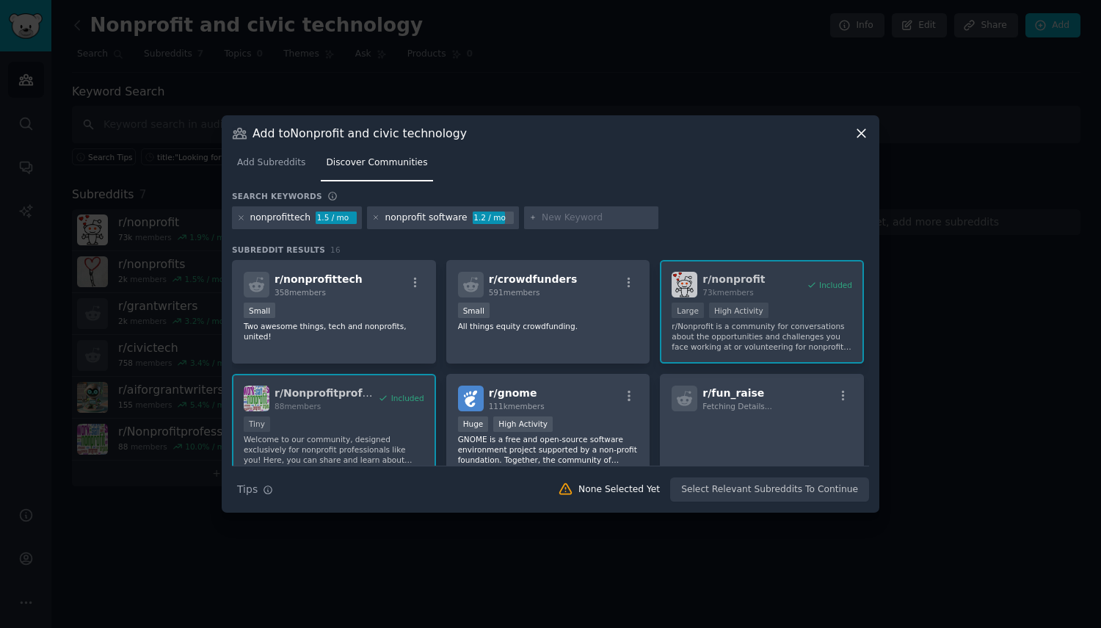
click at [364, 332] on div "r/ nonprofittech 358 members Small Two awesome things, tech and nonprofits, uni…" at bounding box center [334, 312] width 204 height 104
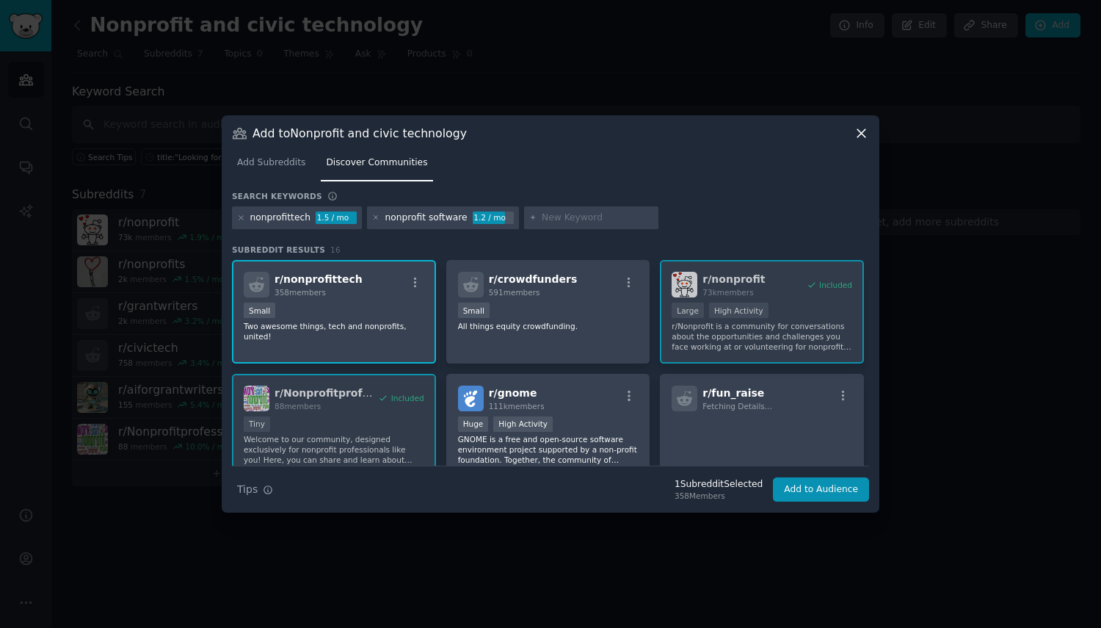
click at [410, 324] on p "Two awesome things, tech and nonprofits, united!" at bounding box center [334, 331] width 181 height 21
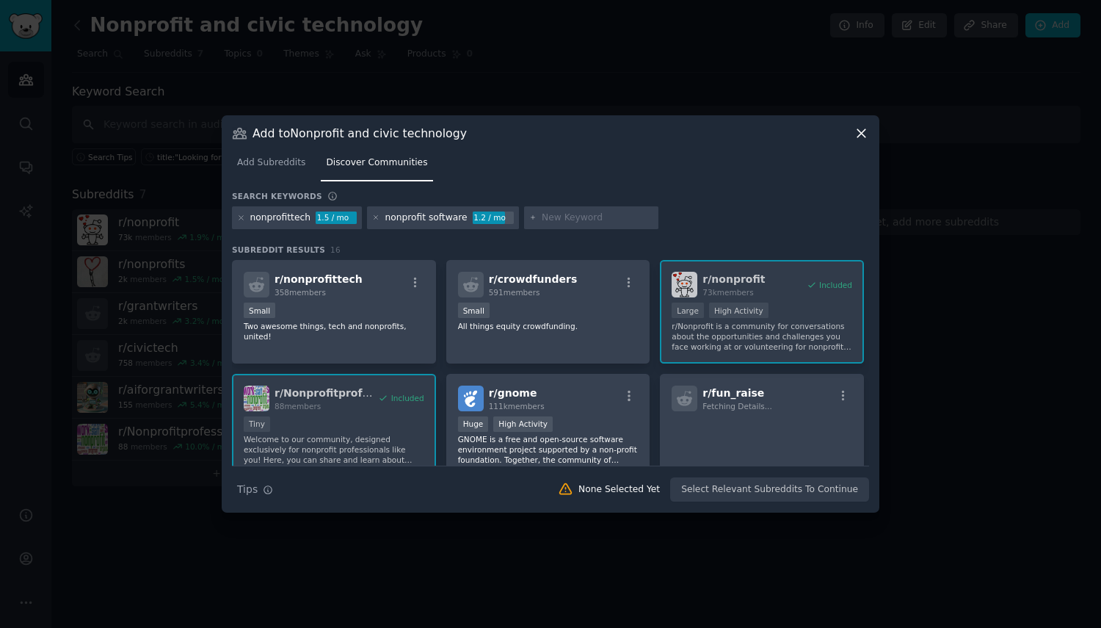
click at [341, 352] on div "r/ nonprofittech 358 members Small Two awesome things, tech and nonprofits, uni…" at bounding box center [334, 312] width 204 height 104
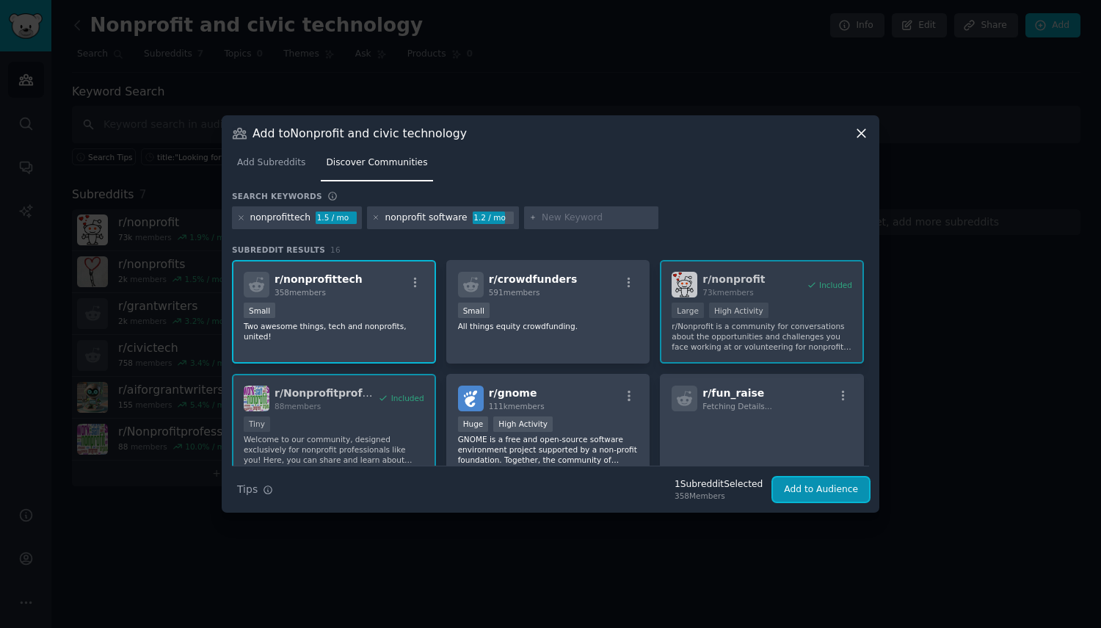
click at [852, 494] on button "Add to Audience" at bounding box center [821, 489] width 96 height 25
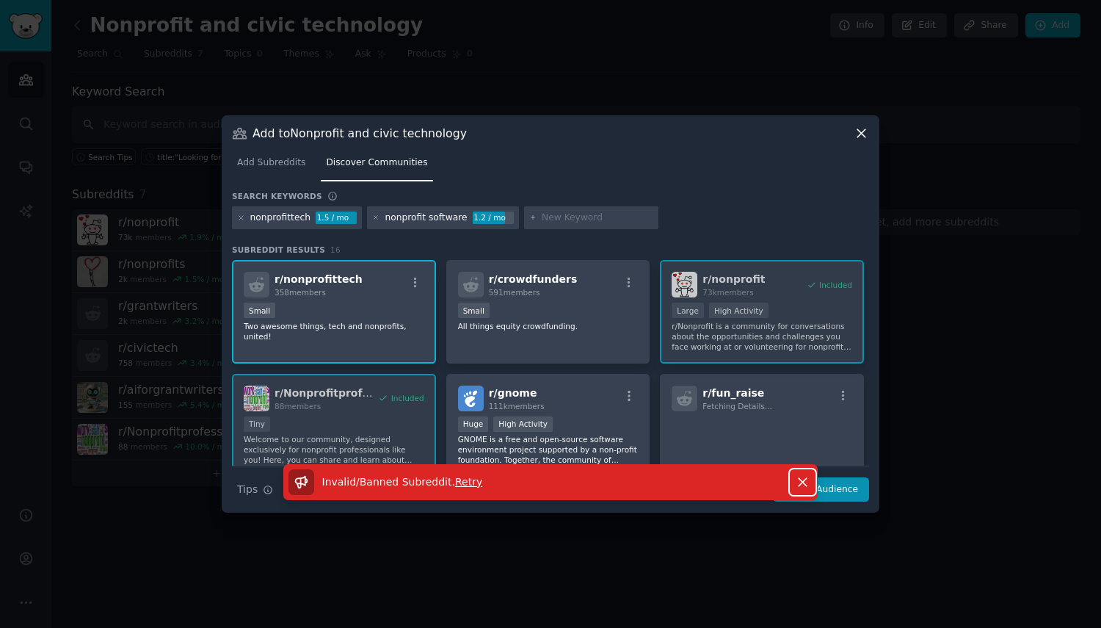
click at [808, 483] on icon "button" at bounding box center [802, 481] width 15 height 15
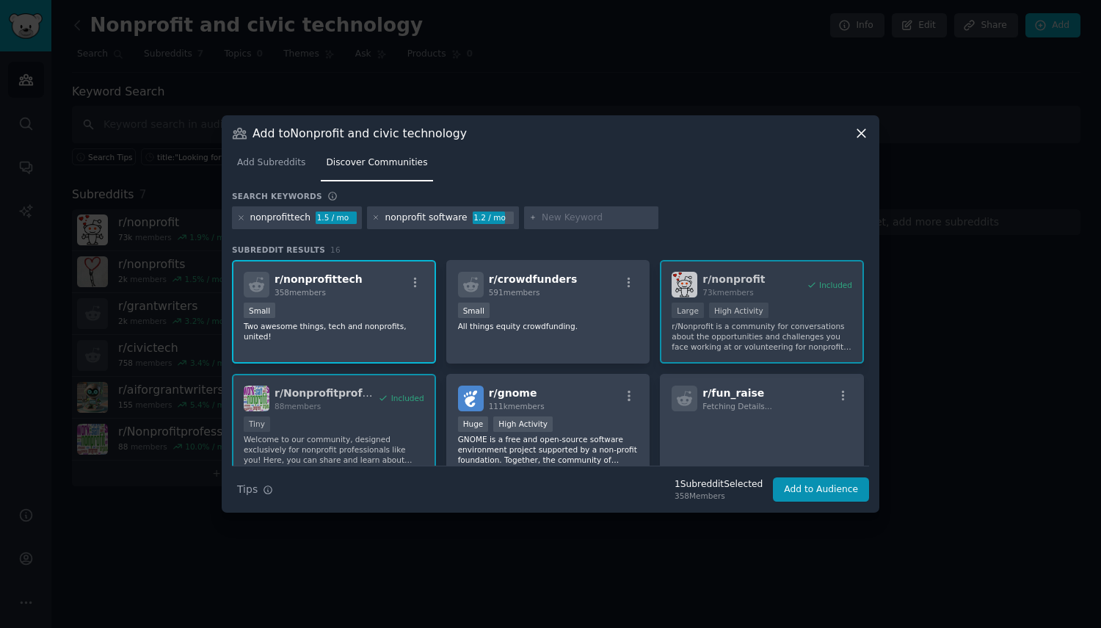
click at [416, 285] on icon "button" at bounding box center [415, 282] width 13 height 13
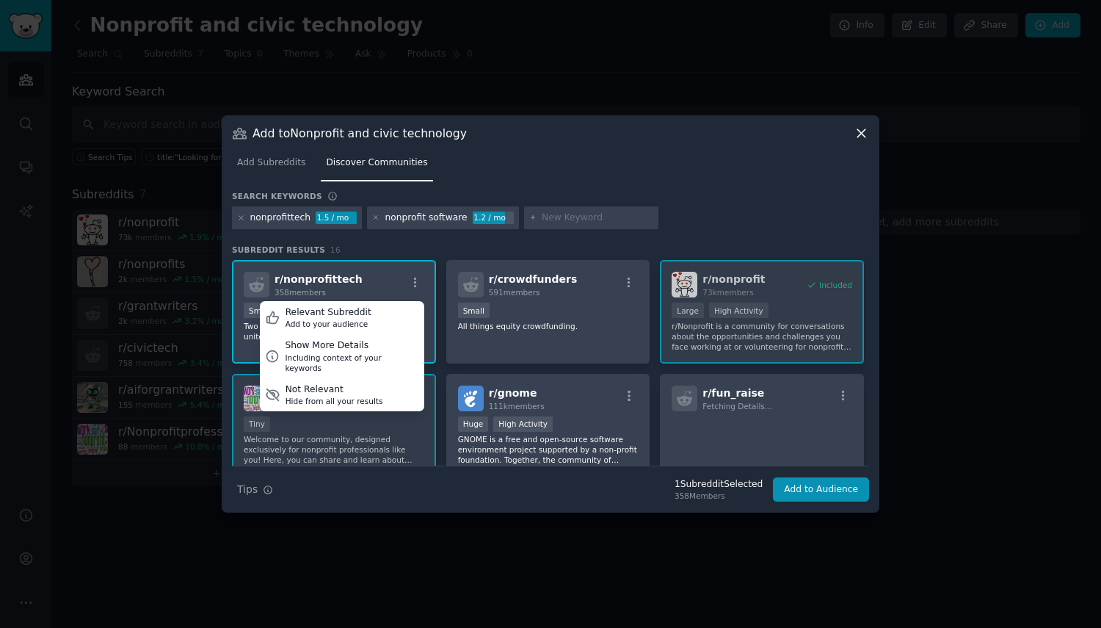
click at [343, 321] on div "Add to your audience" at bounding box center [329, 324] width 86 height 10
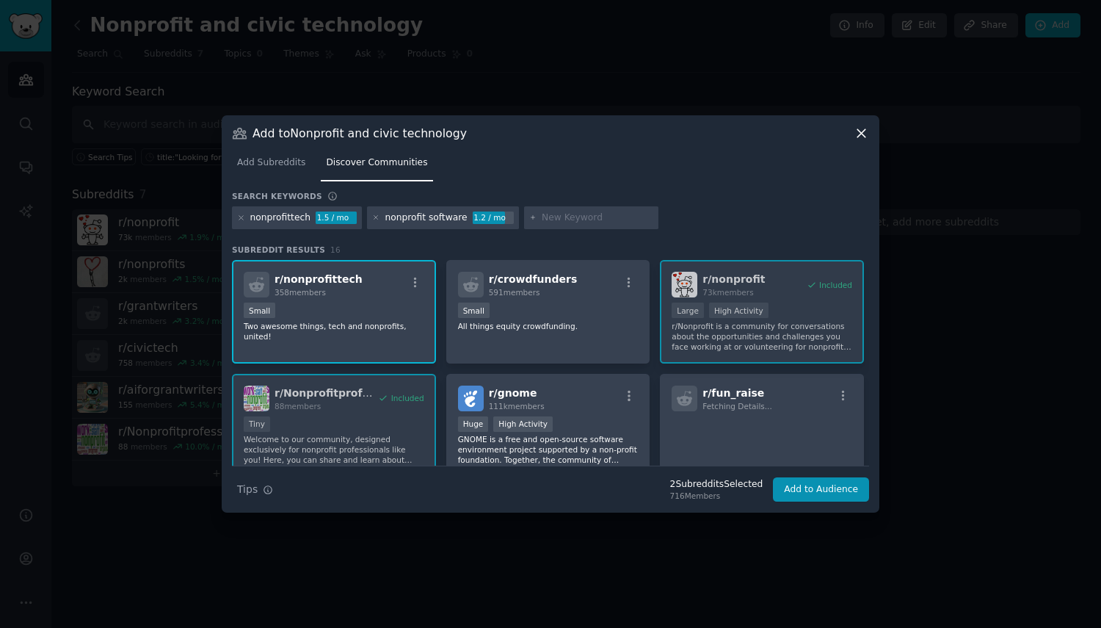
click at [413, 284] on icon "button" at bounding box center [415, 282] width 13 height 13
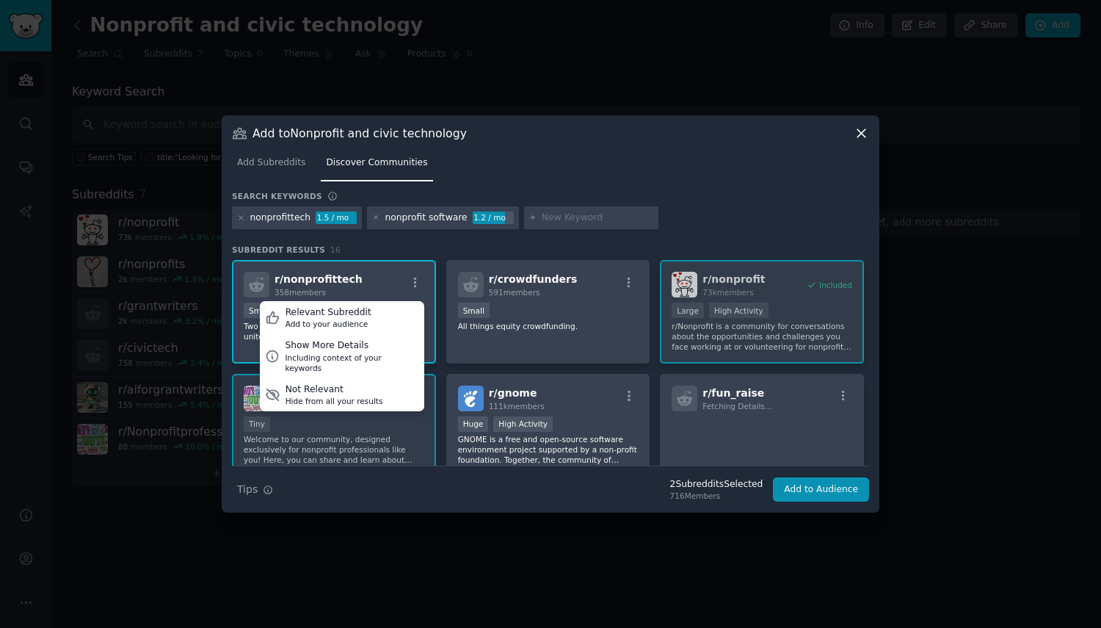
click at [267, 316] on icon at bounding box center [272, 318] width 12 height 12
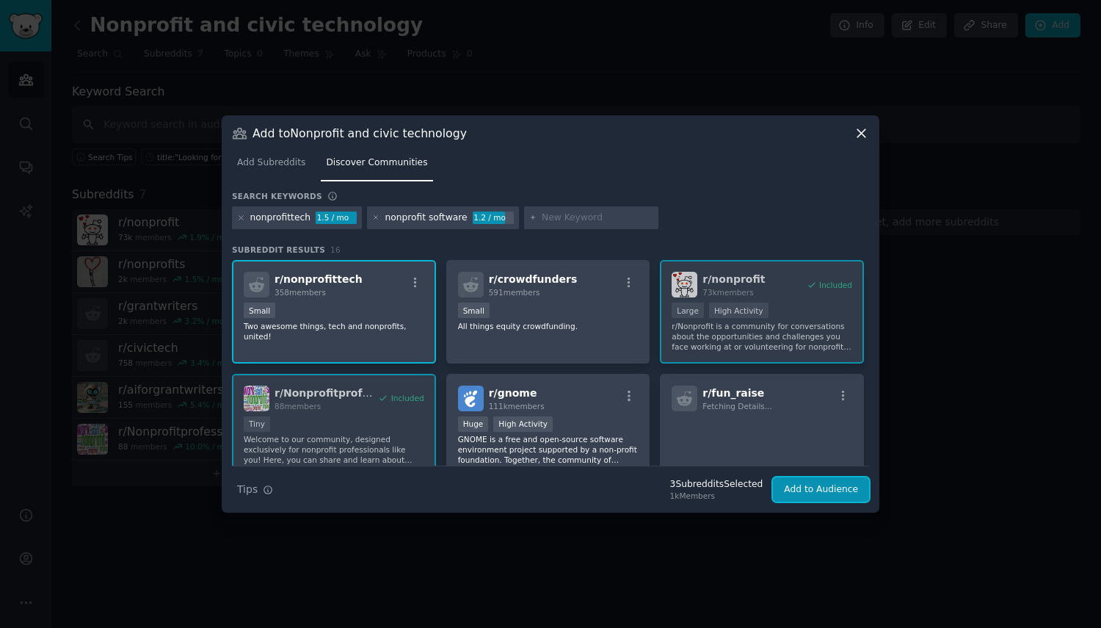
click at [813, 490] on button "Add to Audience" at bounding box center [821, 489] width 96 height 25
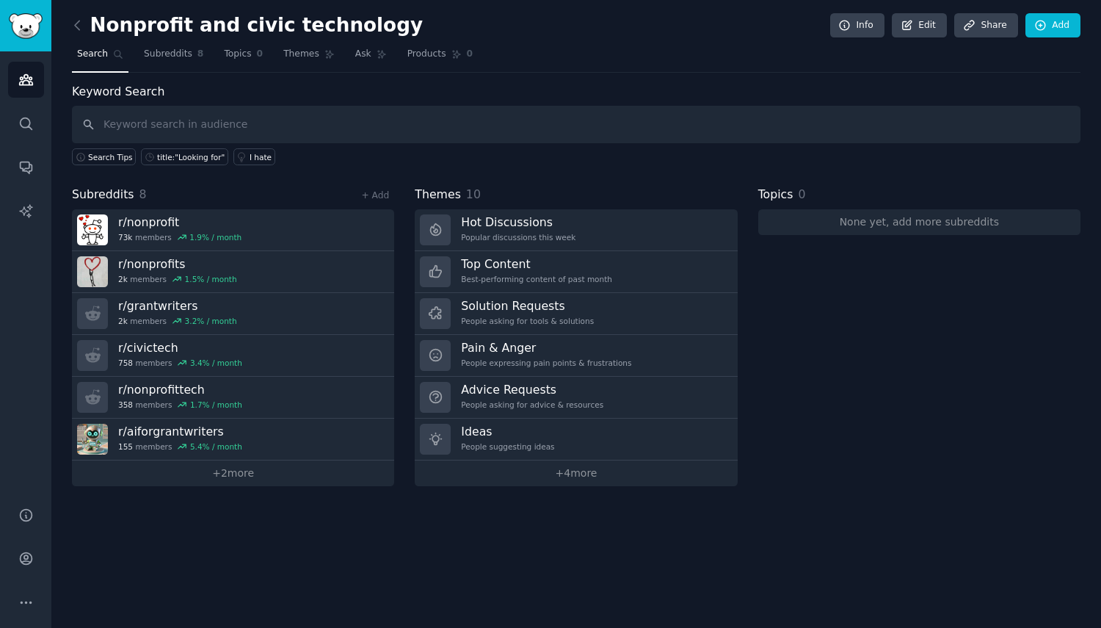
click at [240, 476] on link "+ 2 more" at bounding box center [233, 473] width 322 height 26
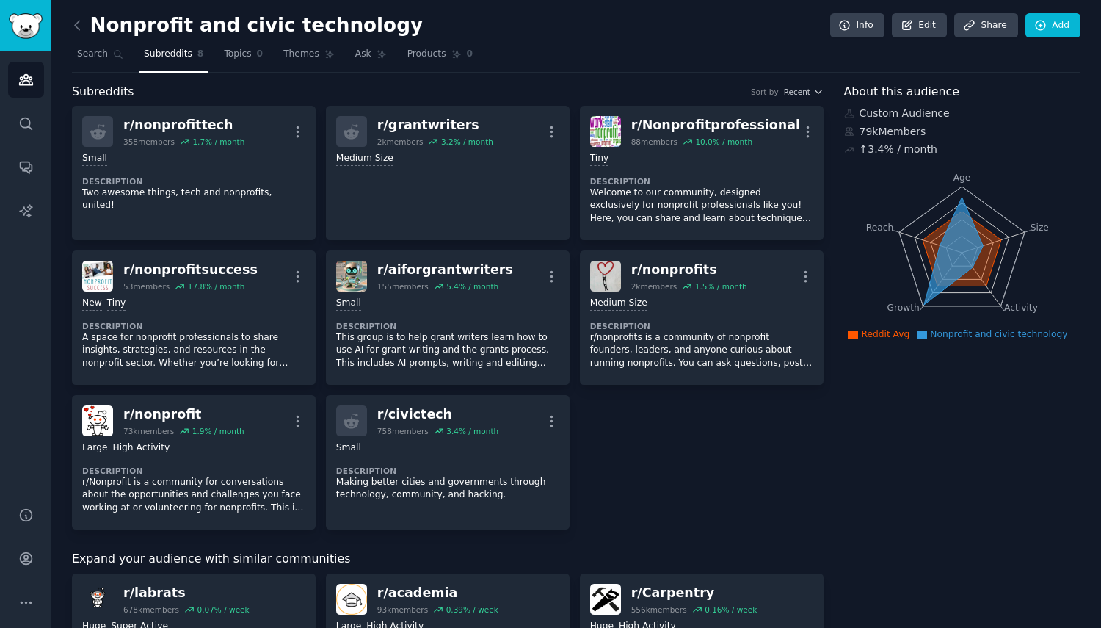
click at [99, 60] on link "Search" at bounding box center [100, 58] width 57 height 30
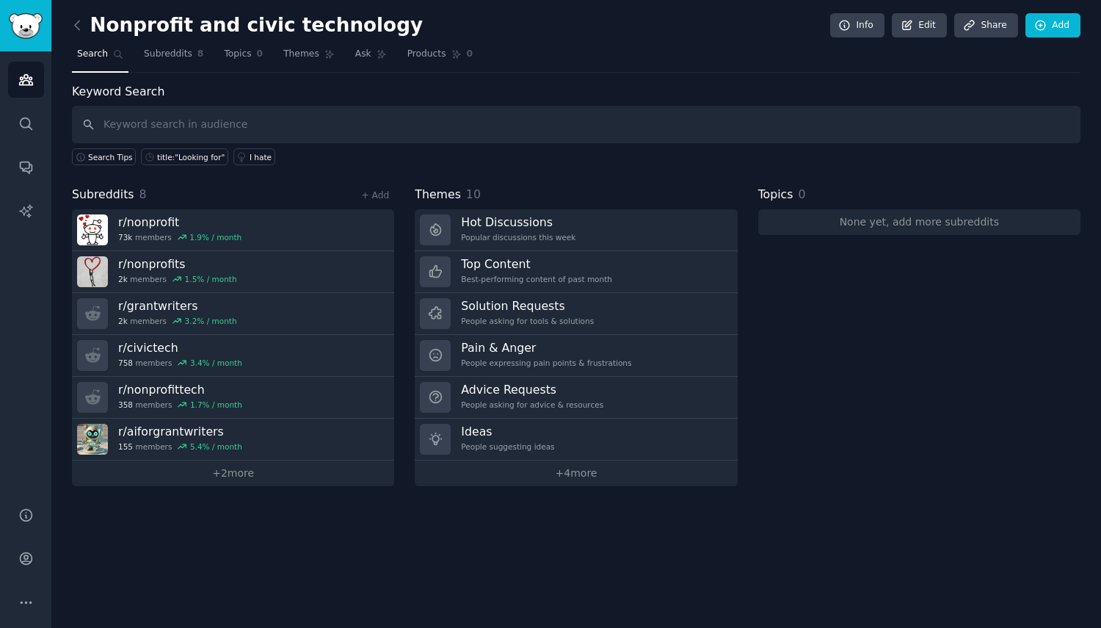
click at [184, 158] on div "title:"Looking for"" at bounding box center [191, 157] width 68 height 10
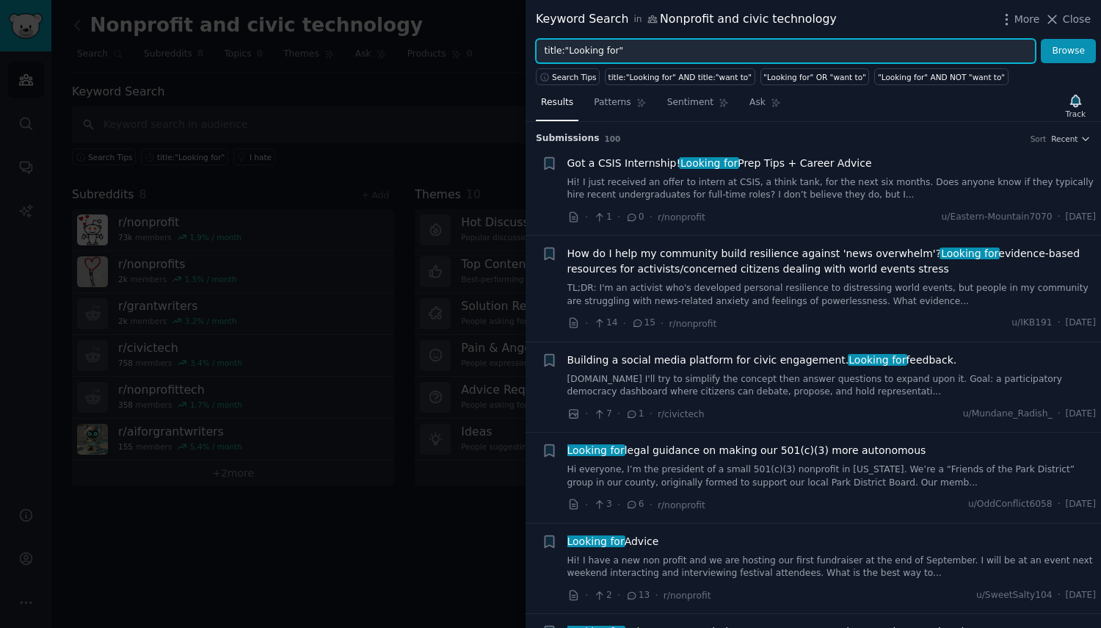
click at [672, 46] on input "title:"Looking for"" at bounding box center [786, 51] width 500 height 25
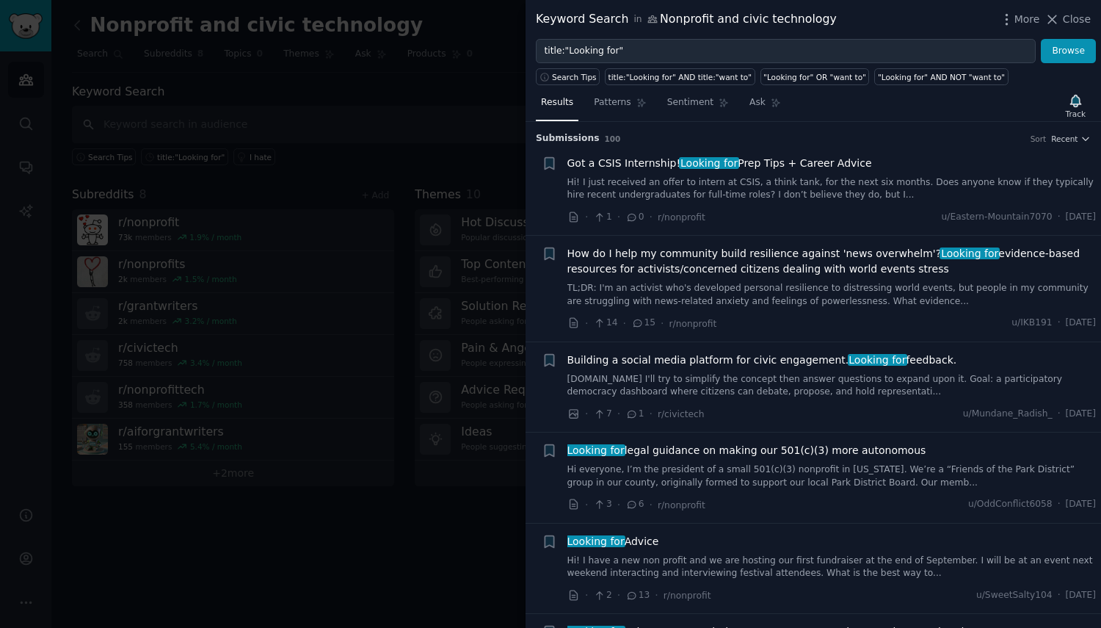
click at [1073, 21] on span "Close" at bounding box center [1077, 19] width 28 height 15
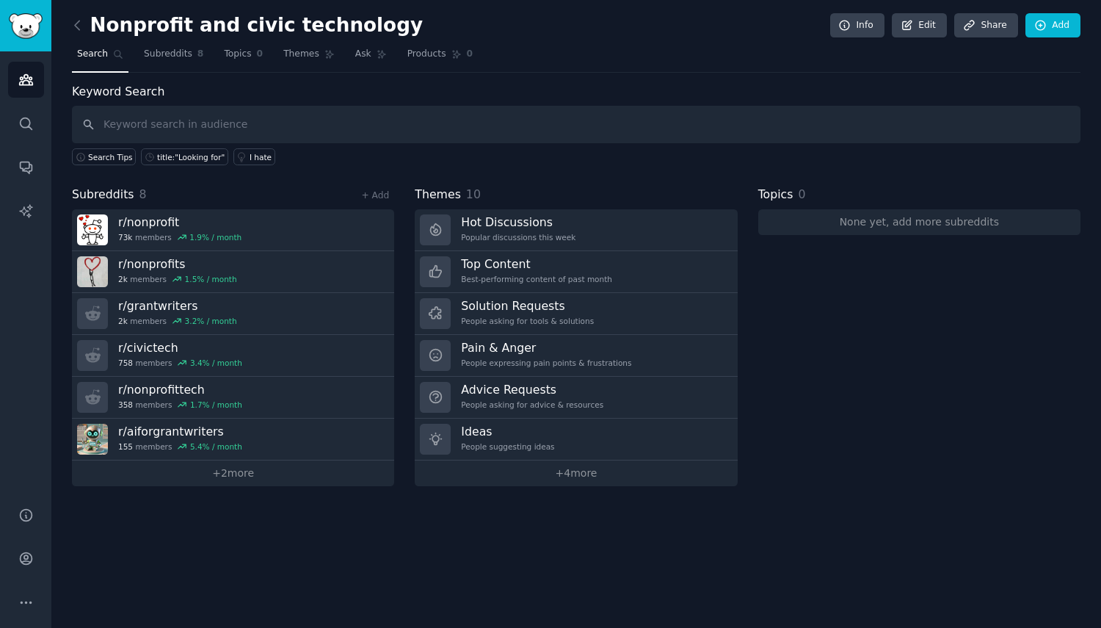
click at [81, 159] on icon "button" at bounding box center [81, 157] width 10 height 10
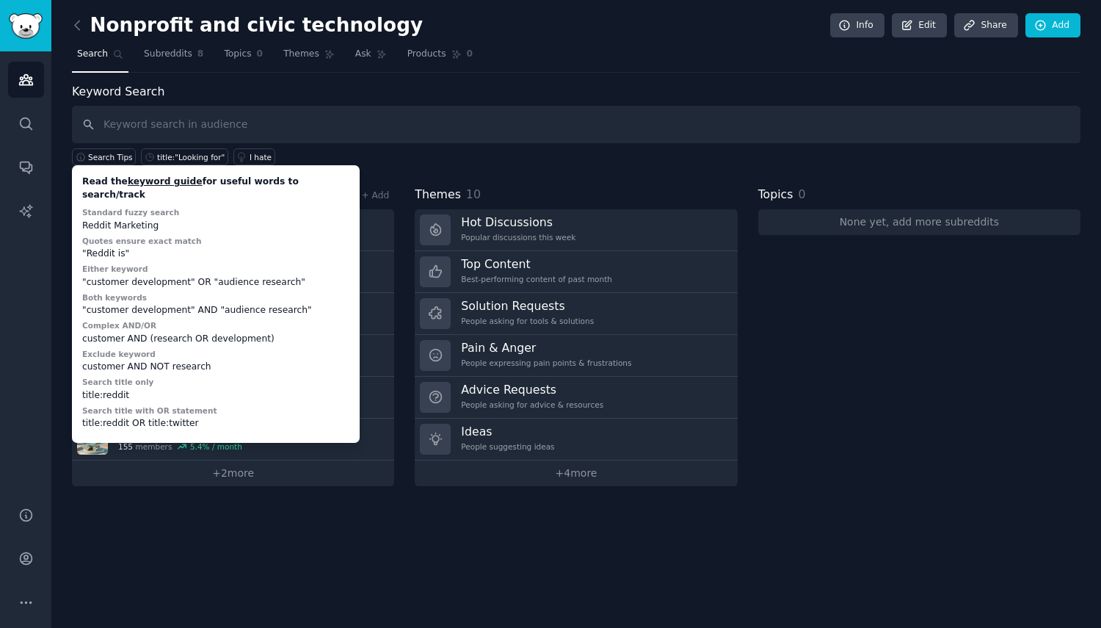
click at [362, 559] on div "Nonprofit and civic technology Info Edit Share Add Search Subreddits 8 Topics 0…" at bounding box center [576, 314] width 1050 height 628
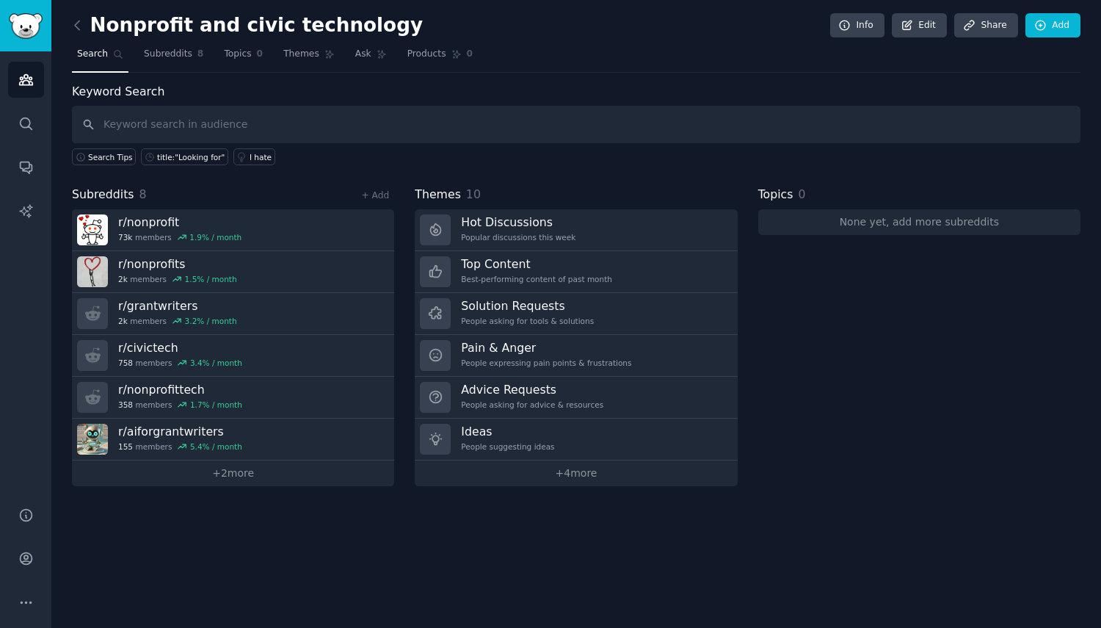
click at [581, 468] on link "+ 4 more" at bounding box center [576, 473] width 322 height 26
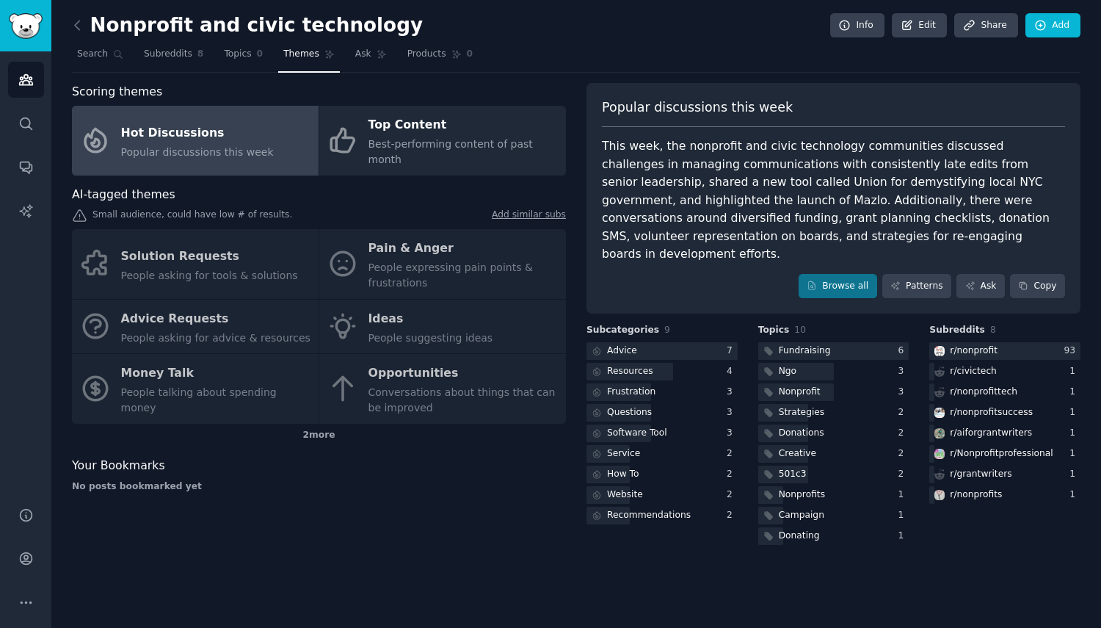
click at [90, 52] on span "Search" at bounding box center [92, 54] width 31 height 13
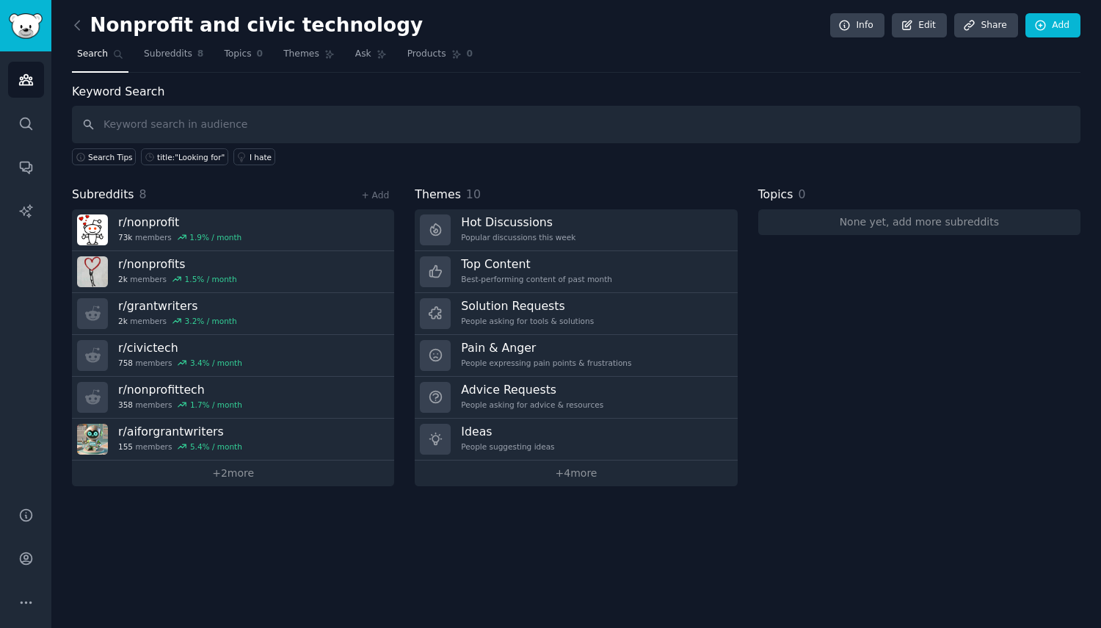
click at [225, 55] on span "Topics" at bounding box center [237, 54] width 27 height 13
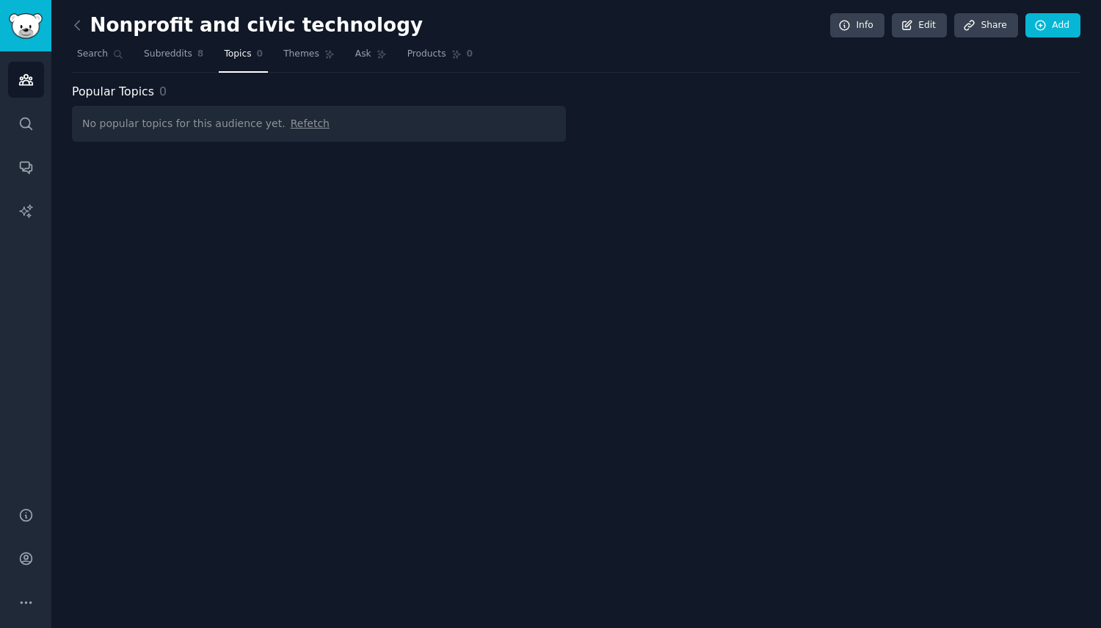
click at [291, 51] on span "Themes" at bounding box center [301, 54] width 36 height 13
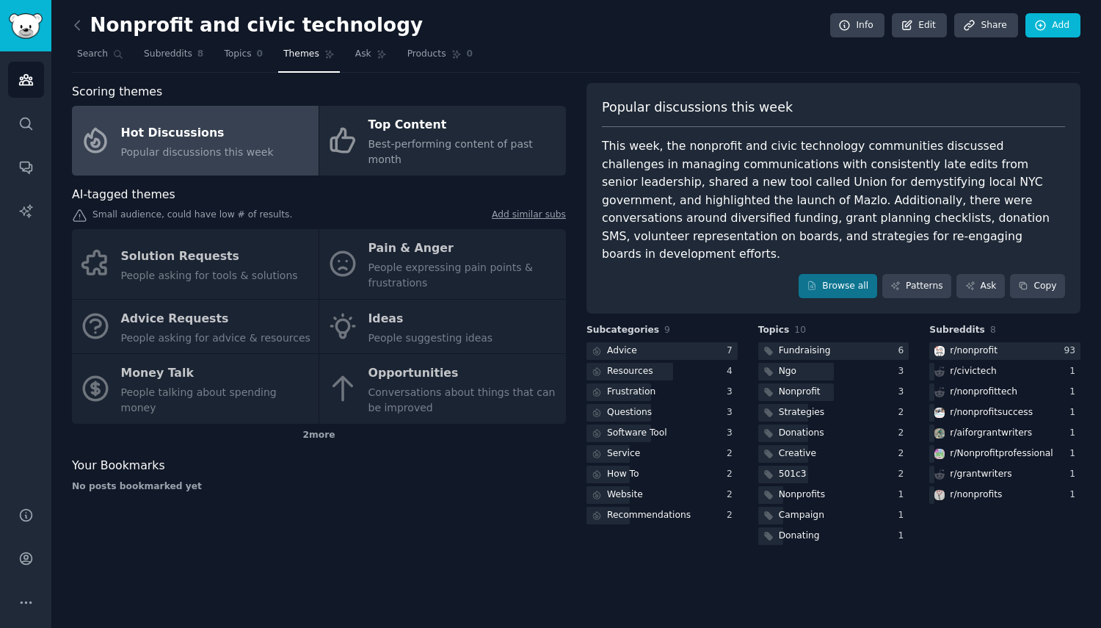
click at [355, 53] on span "Ask" at bounding box center [363, 54] width 16 height 13
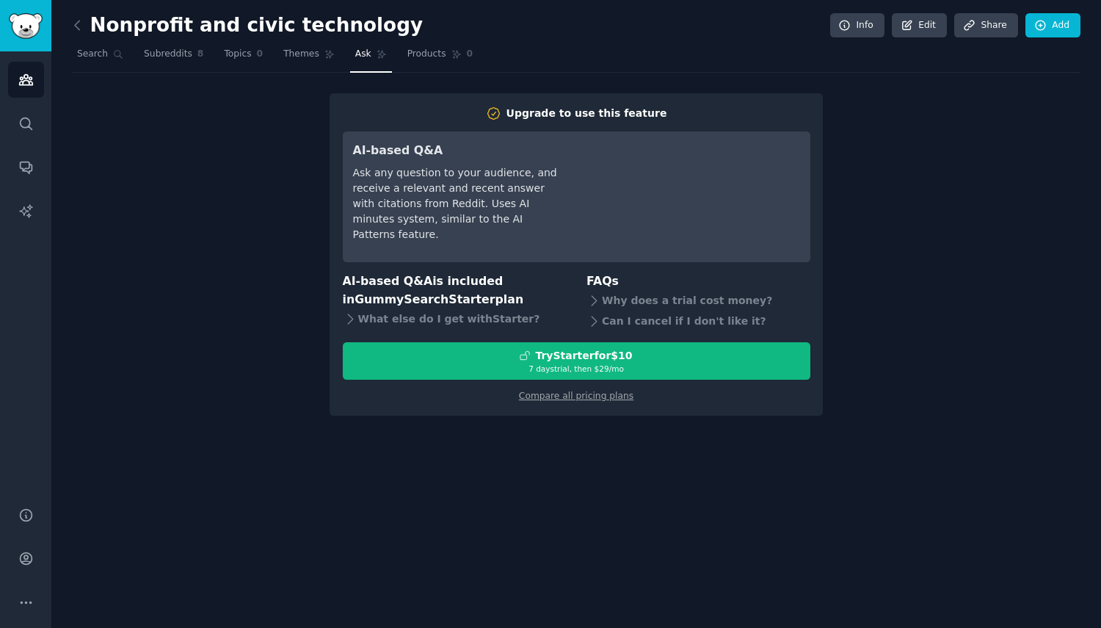
click at [407, 55] on span "Products" at bounding box center [426, 54] width 39 height 13
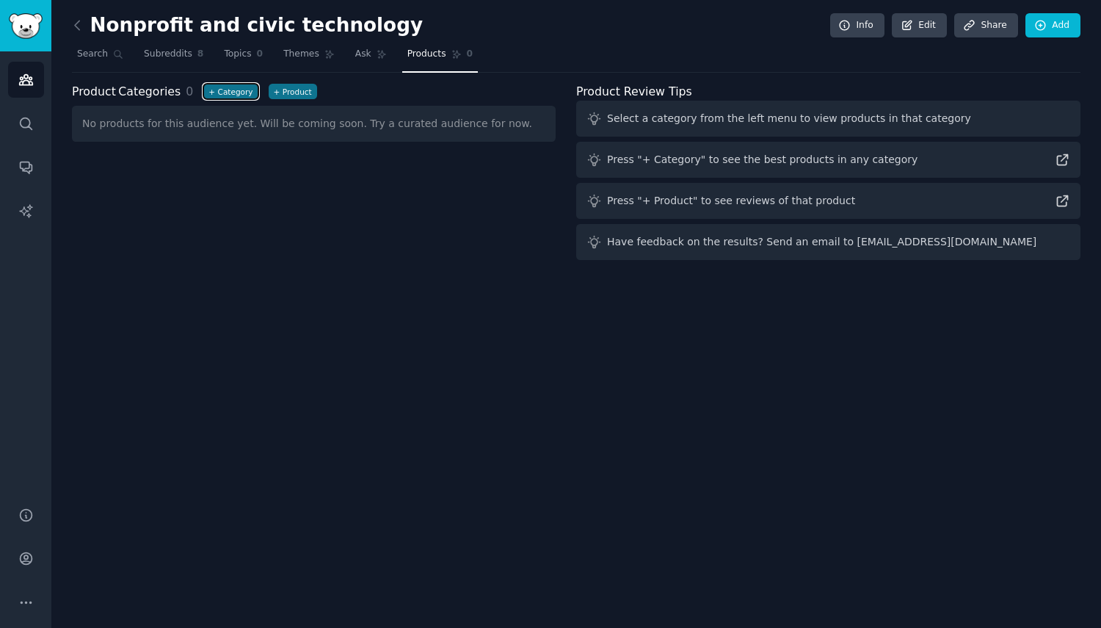
click at [216, 95] on button "+ Category" at bounding box center [230, 91] width 54 height 15
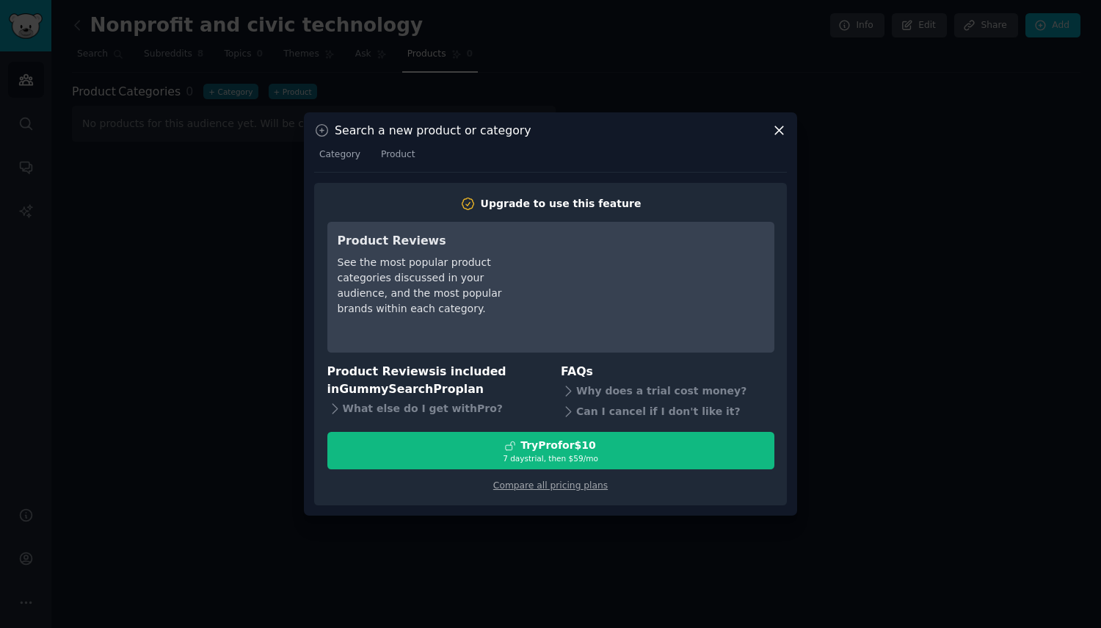
click at [782, 131] on icon at bounding box center [779, 130] width 15 height 15
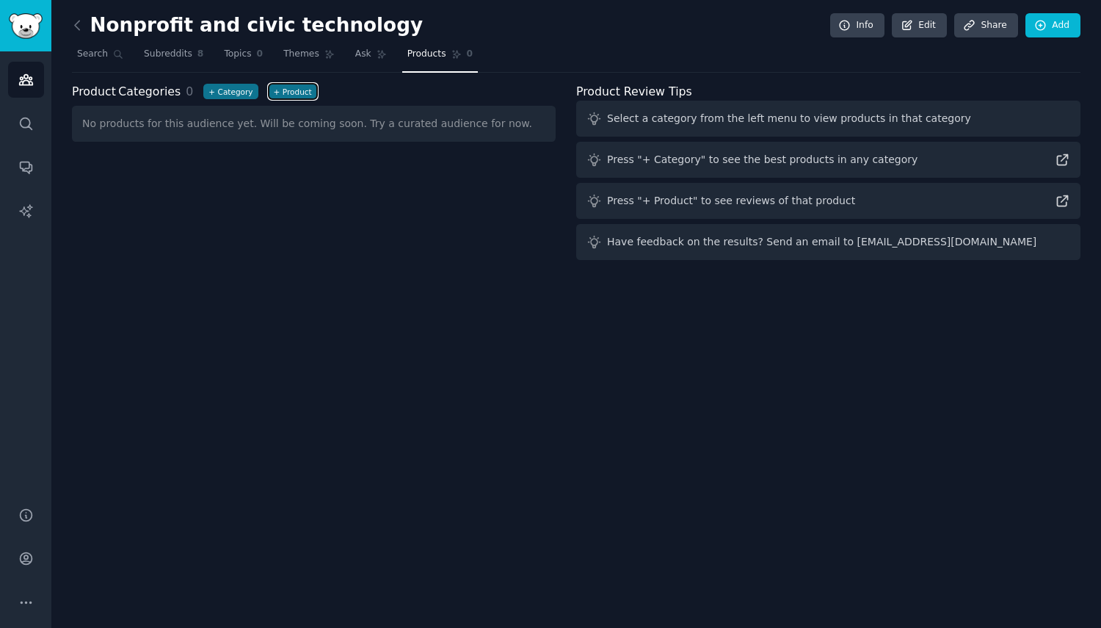
click at [286, 95] on button "+ Product" at bounding box center [293, 91] width 48 height 15
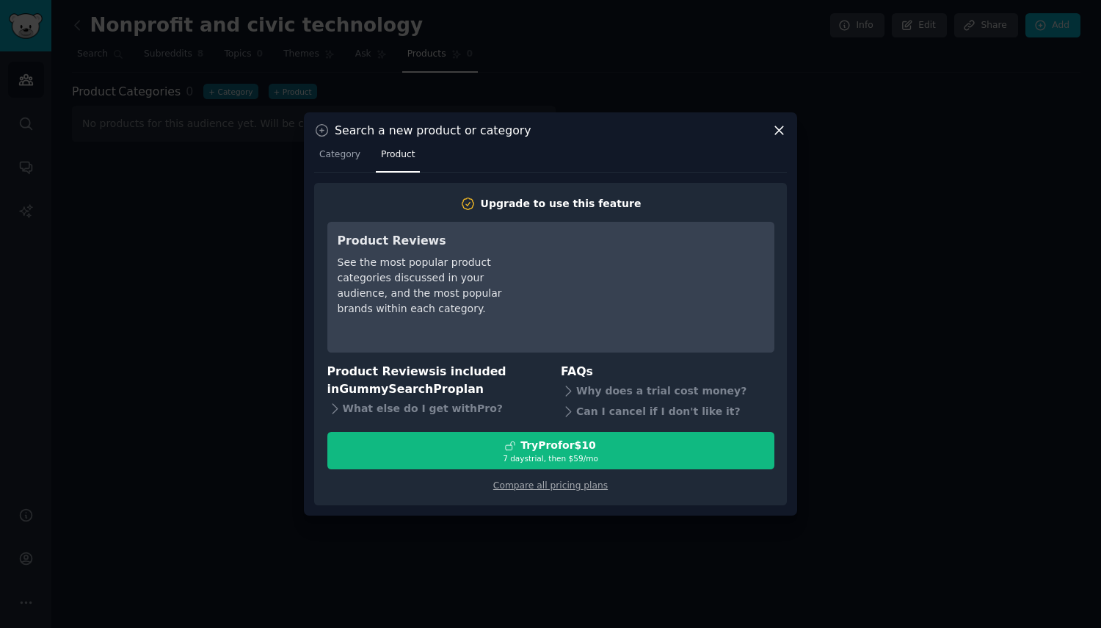
click at [777, 128] on icon at bounding box center [779, 130] width 8 height 8
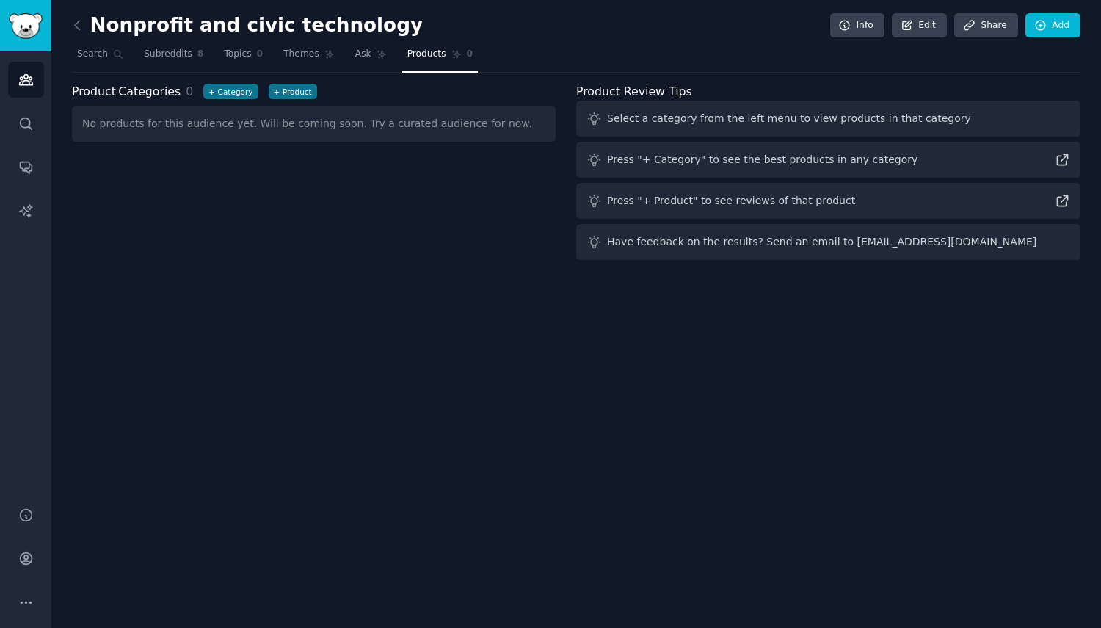
click at [96, 56] on span "Search" at bounding box center [92, 54] width 31 height 13
